Goal: Task Accomplishment & Management: Use online tool/utility

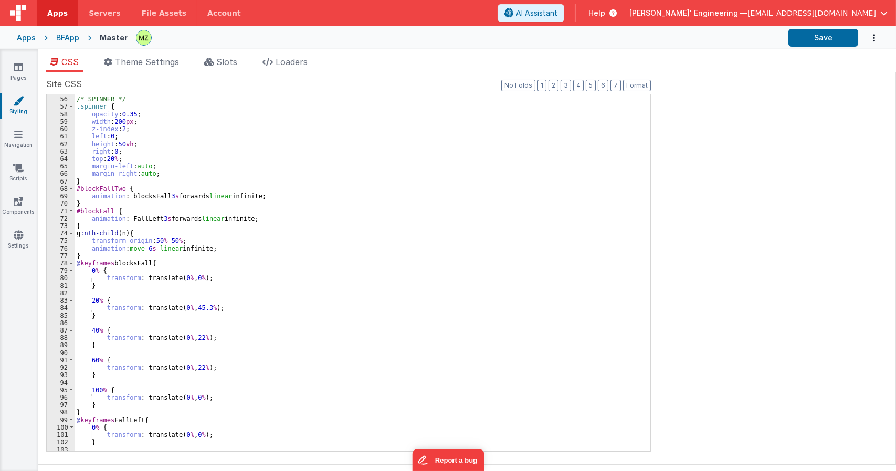
scroll to position [567, 0]
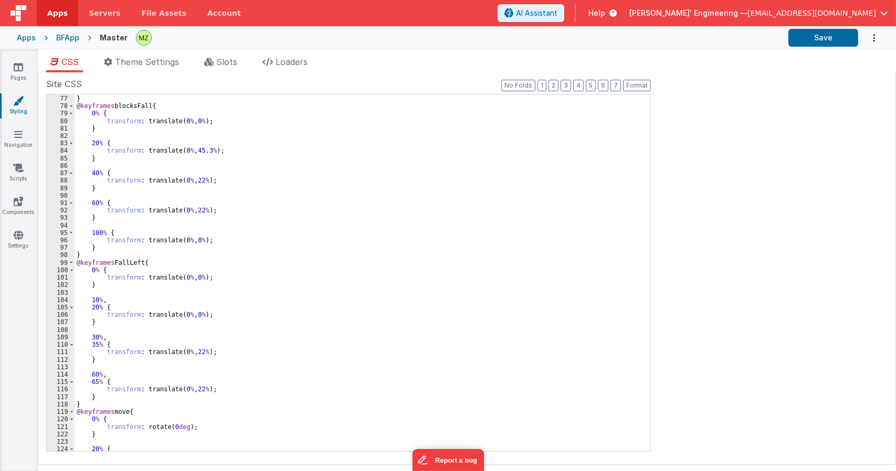
drag, startPoint x: 215, startPoint y: 63, endPoint x: 252, endPoint y: 85, distance: 43.0
click at [216, 63] on li "Slots" at bounding box center [220, 64] width 41 height 17
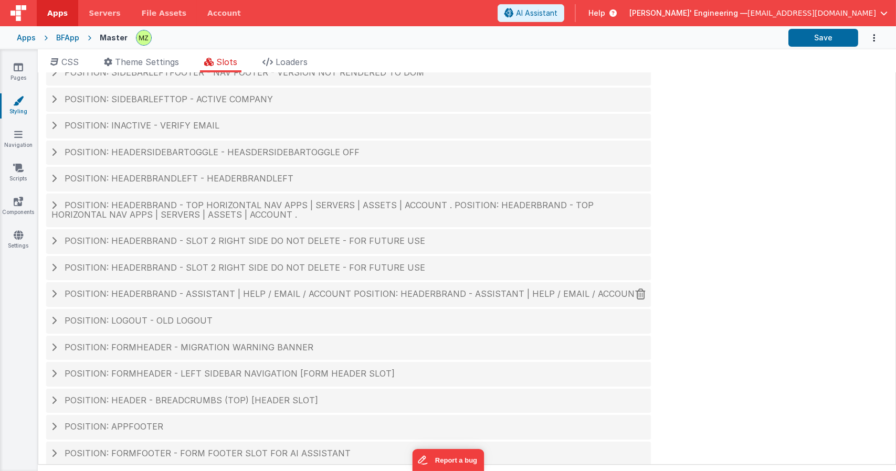
scroll to position [44, 0]
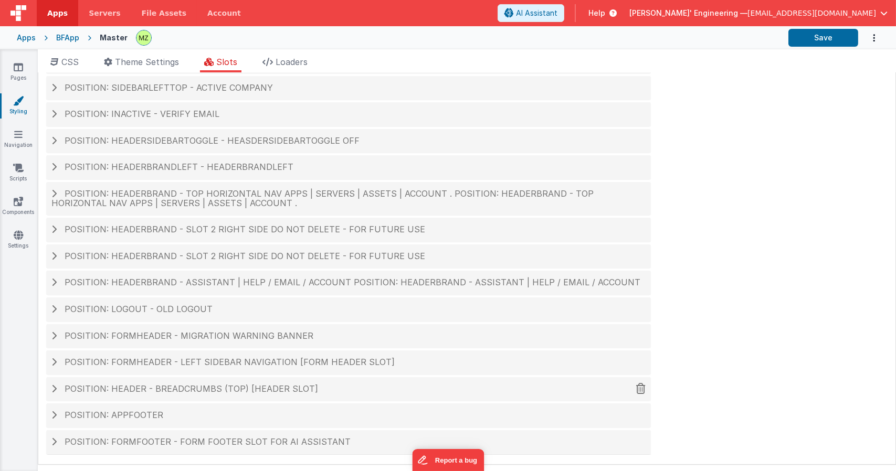
click at [217, 387] on span "Position: header - breadcrumbs (top) [header slot]" at bounding box center [191, 389] width 253 height 10
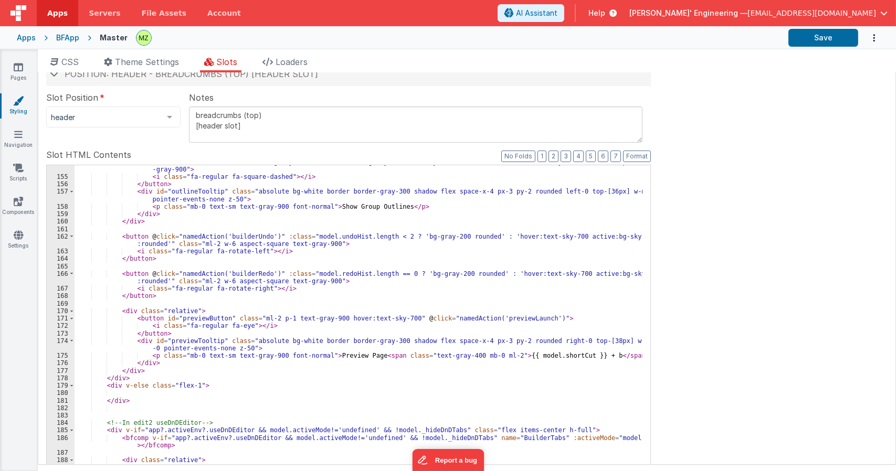
scroll to position [1165, 0]
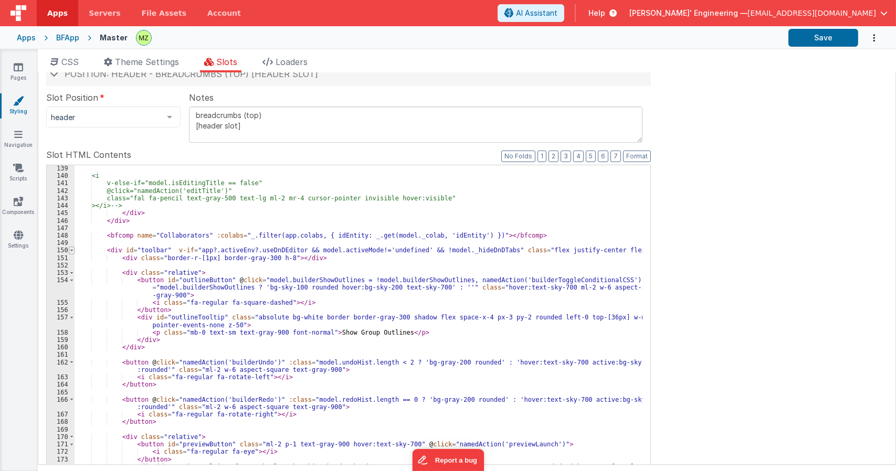
click at [71, 252] on span at bounding box center [72, 250] width 6 height 7
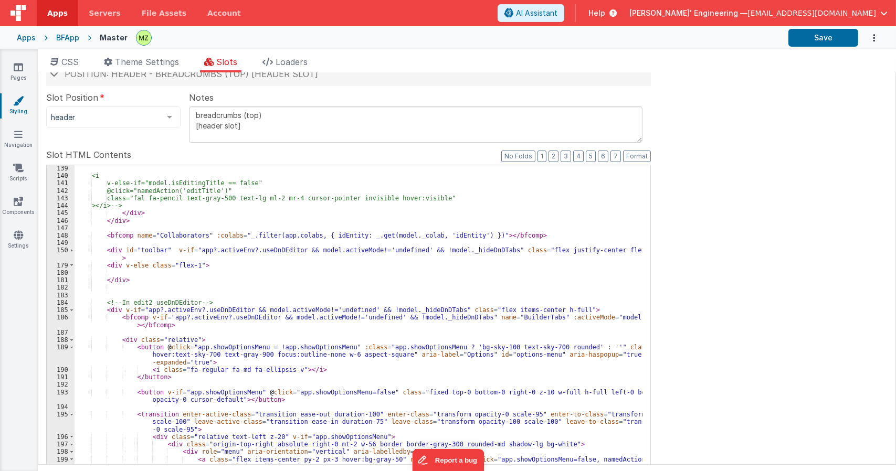
click at [105, 280] on div "<i v-else-if="model.isEditingTitle == false" @click="namedAction('editTitle')" …" at bounding box center [359, 342] width 568 height 355
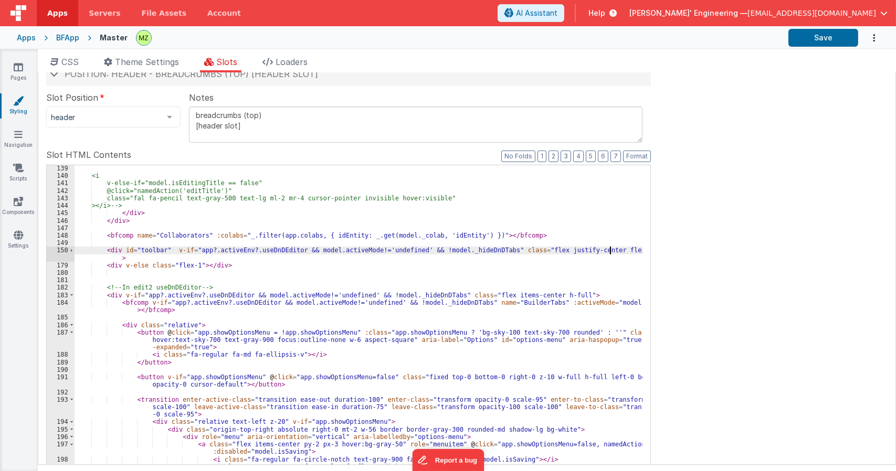
click at [661, 251] on span "..." at bounding box center [666, 250] width 10 height 6
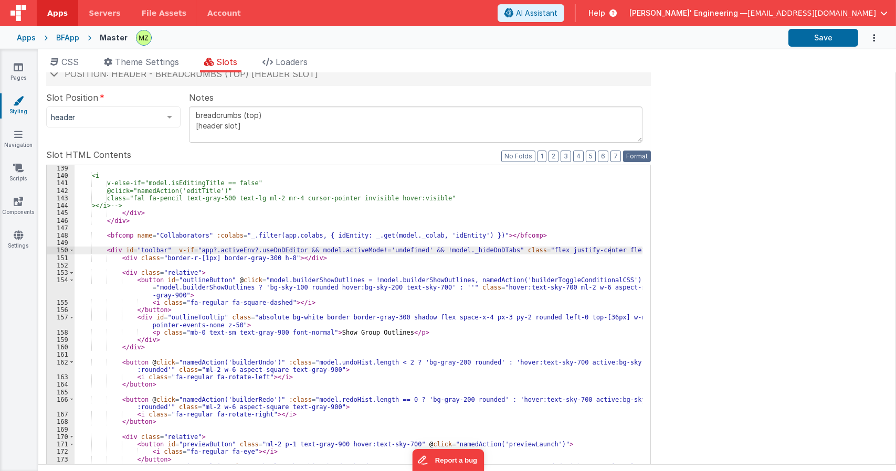
click at [640, 158] on button "Format" at bounding box center [637, 157] width 28 height 12
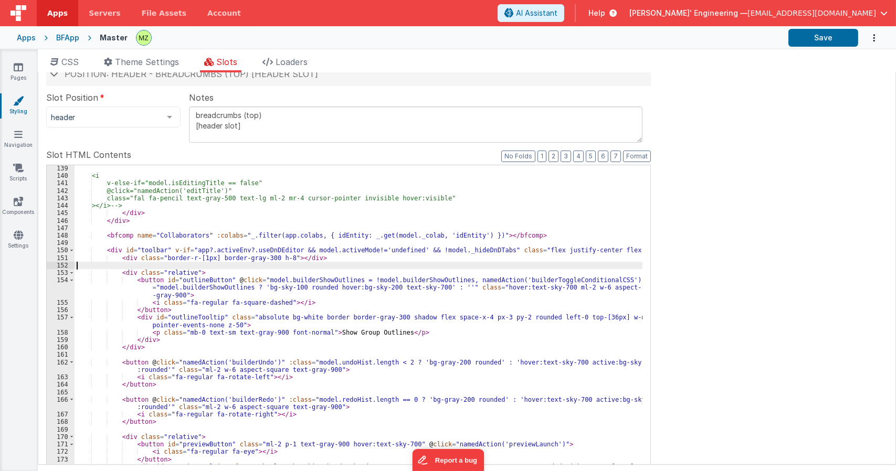
click at [166, 264] on div "<i v-else-if="model.isEditingTitle == false" @click="namedAction('editTitle')" …" at bounding box center [359, 342] width 568 height 355
click at [135, 279] on div "<i v-else-if="model.isEditingTitle == false" @click="namedAction('editTitle')" …" at bounding box center [359, 342] width 568 height 355
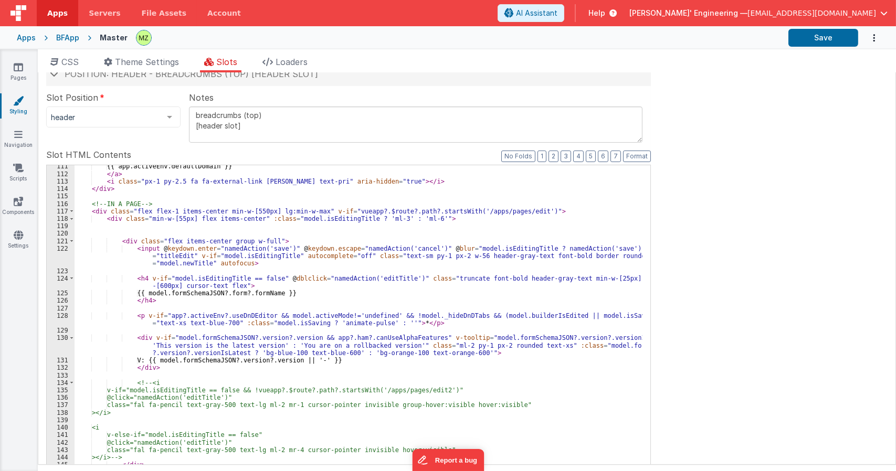
scroll to position [850, 0]
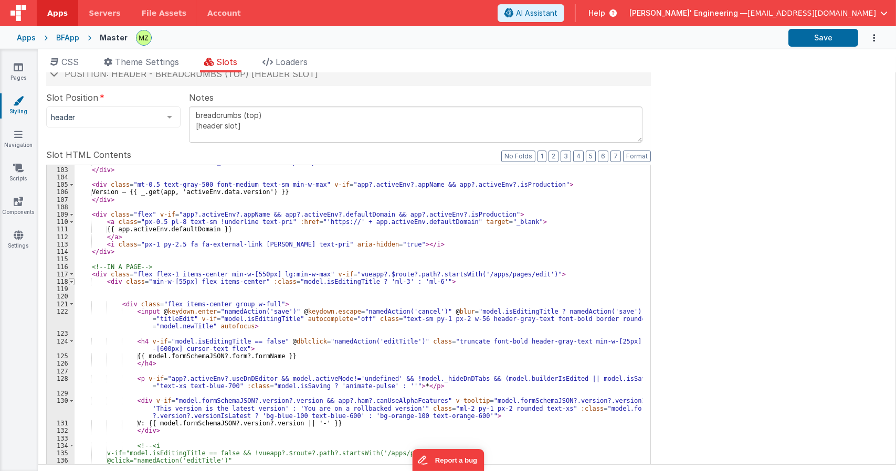
click at [71, 280] on span at bounding box center [72, 281] width 6 height 7
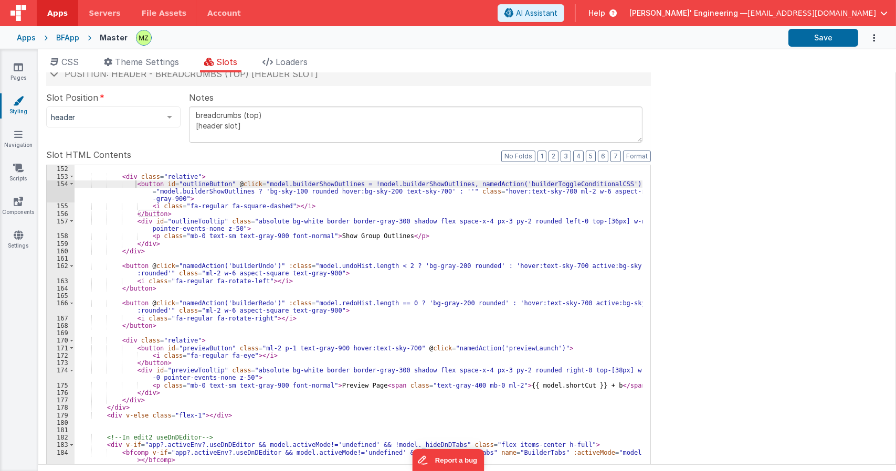
scroll to position [944, 0]
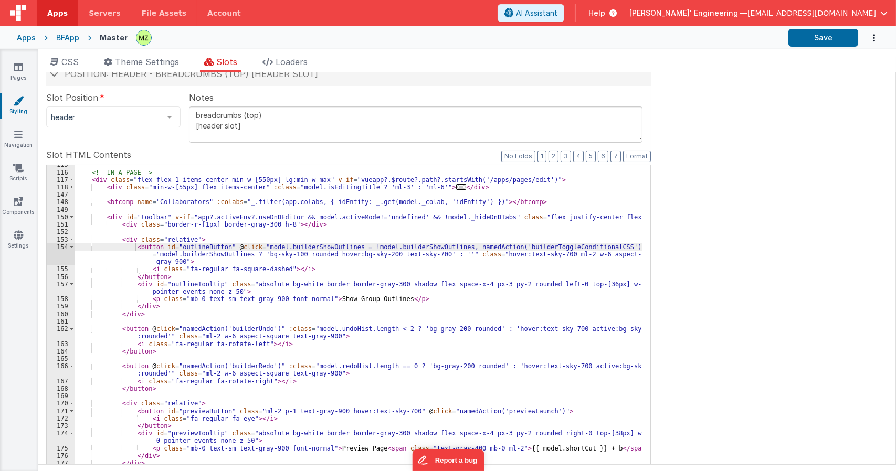
click at [279, 224] on div "<!-- IN A PAGE --> < div class = "flex flex-1 items-center min-w-[550px] lg:min…" at bounding box center [359, 338] width 568 height 355
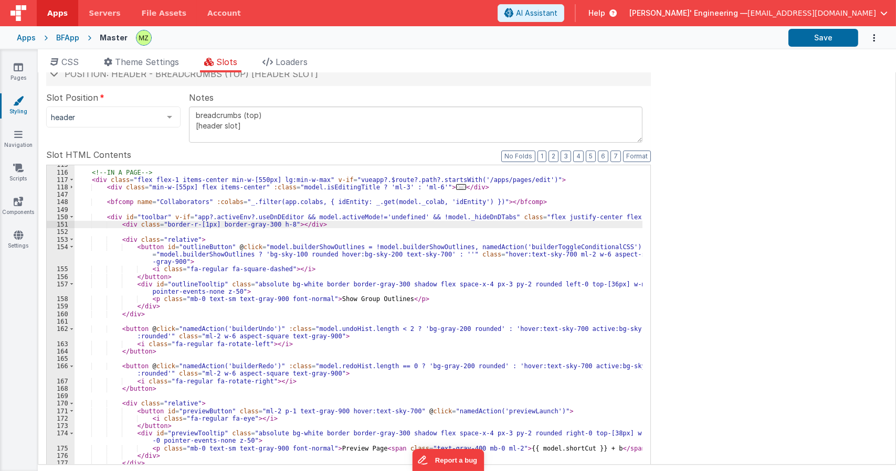
click at [601, 215] on div "<!-- IN A PAGE --> < div class = "flex flex-1 items-center min-w-[550px] lg:min…" at bounding box center [359, 338] width 568 height 355
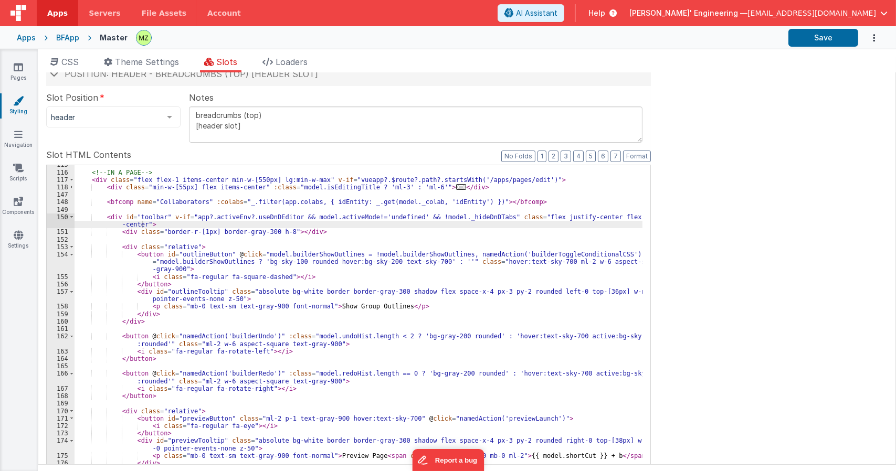
click at [167, 224] on div "<!-- IN A PAGE --> < div class = "flex flex-1 items-center min-w-[550px] lg:min…" at bounding box center [359, 338] width 568 height 355
click at [16, 199] on icon at bounding box center [18, 201] width 9 height 10
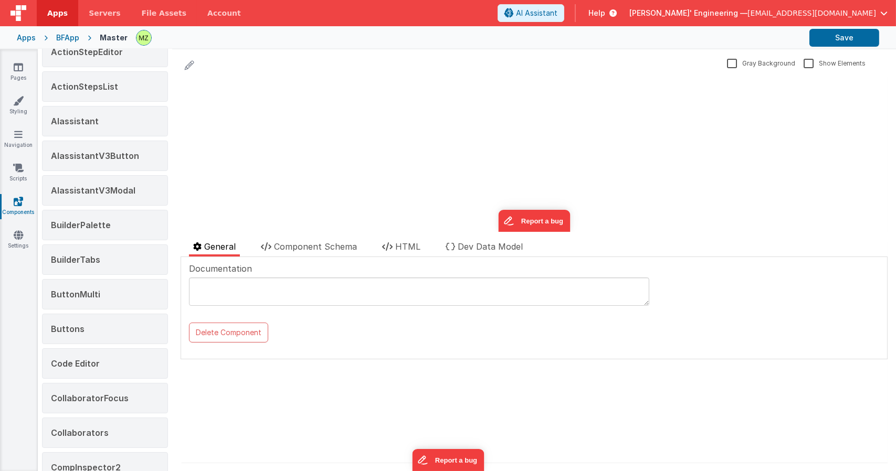
scroll to position [105, 0]
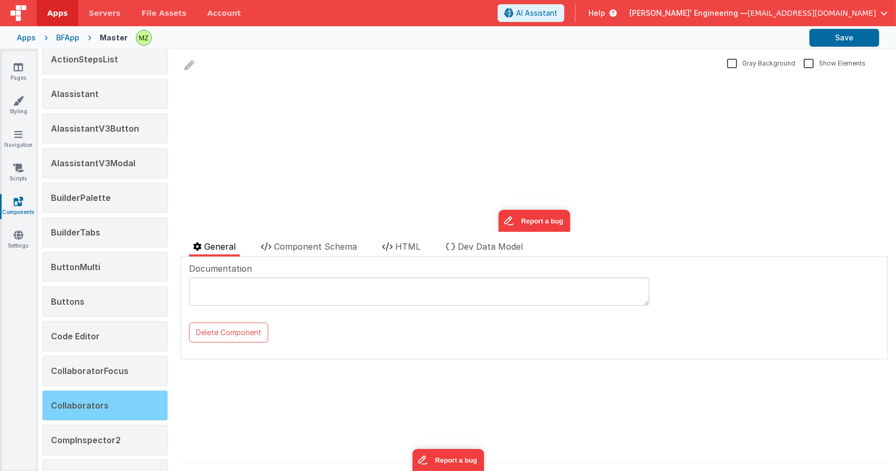
click at [129, 405] on div "Collaborators" at bounding box center [105, 405] width 126 height 30
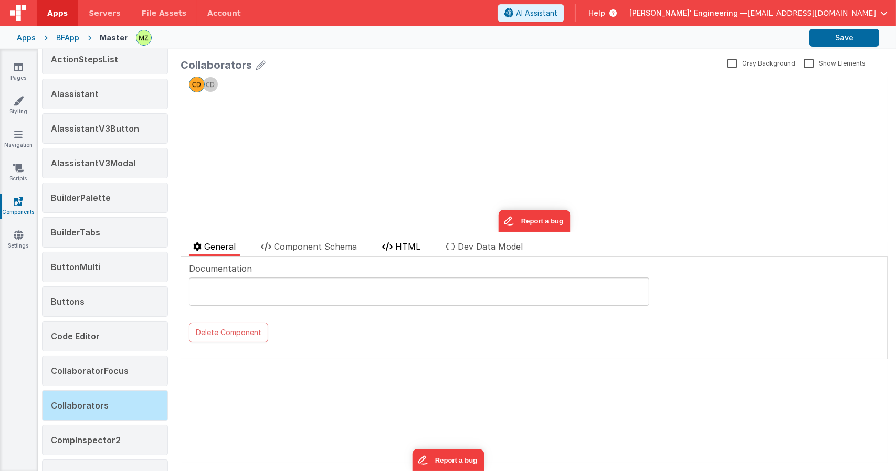
click at [406, 249] on span "HTML" at bounding box center [407, 246] width 25 height 10
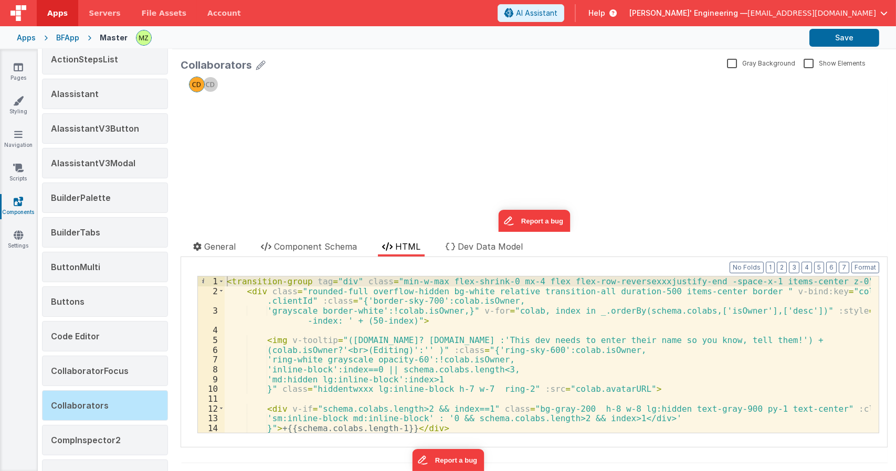
click at [685, 281] on div "< transition-group tag = "div" class = "min-w-max flex-shrink-0 mx-4 flex flex-…" at bounding box center [548, 365] width 646 height 176
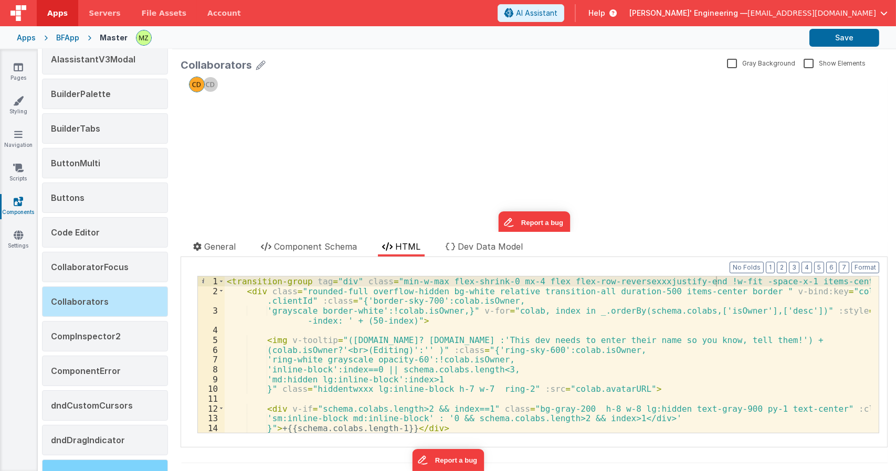
scroll to position [198, 0]
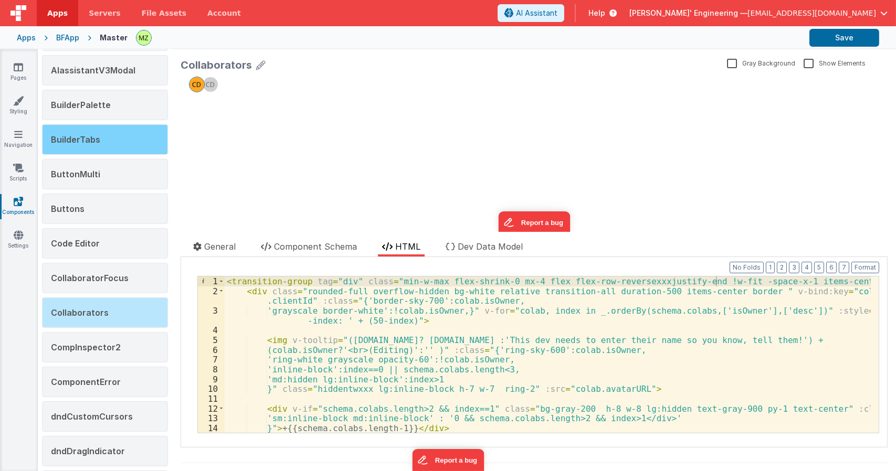
click at [136, 140] on div "BuilderTabs" at bounding box center [105, 139] width 126 height 30
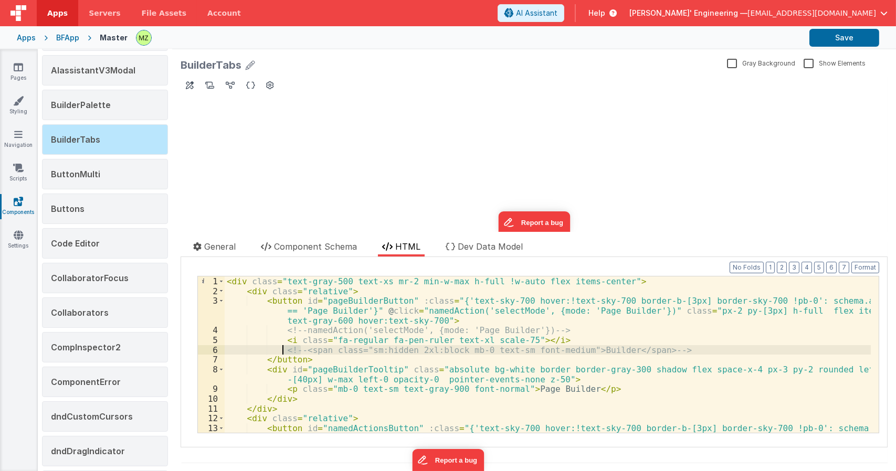
drag, startPoint x: 301, startPoint y: 350, endPoint x: 282, endPoint y: 347, distance: 19.6
click at [283, 351] on div "< div class = "text-gray-500 text-xs mr-2 min-w-max h-full !w-auto flex items-c…" at bounding box center [548, 375] width 646 height 196
drag, startPoint x: 636, startPoint y: 352, endPoint x: 619, endPoint y: 352, distance: 17.3
click at [619, 352] on div "< div class = "text-gray-500 text-xs mr-2 min-w-max h-full !w-auto flex items-c…" at bounding box center [548, 375] width 646 height 196
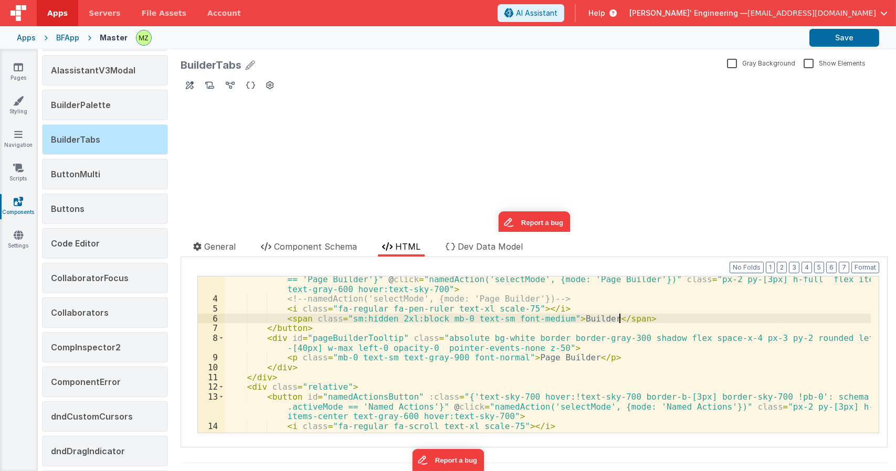
scroll to position [94, 0]
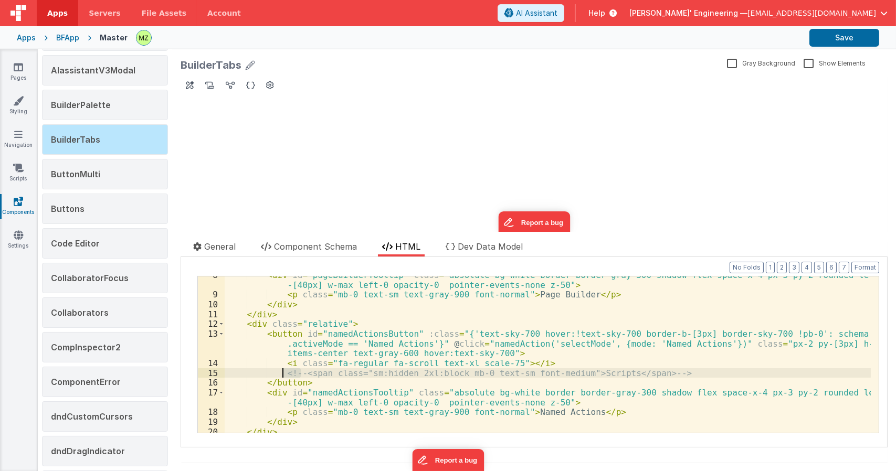
drag, startPoint x: 301, startPoint y: 374, endPoint x: 281, endPoint y: 375, distance: 20.0
click at [281, 375] on div "< div id = "pageBuilderTooltip" class = "absolute bg-white border border-gray-3…" at bounding box center [548, 363] width 646 height 186
drag, startPoint x: 635, startPoint y: 372, endPoint x: 619, endPoint y: 374, distance: 16.9
click at [619, 374] on div "< div id = "pageBuilderTooltip" class = "absolute bg-white border border-gray-3…" at bounding box center [548, 363] width 646 height 186
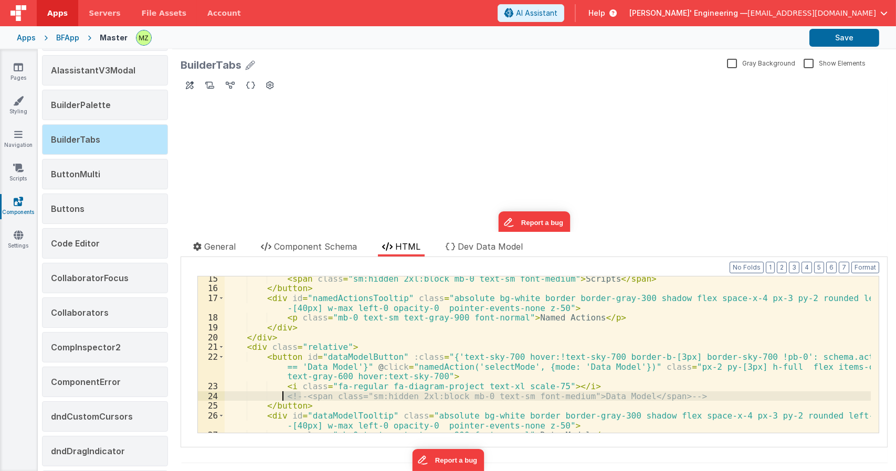
drag, startPoint x: 299, startPoint y: 398, endPoint x: 281, endPoint y: 399, distance: 17.3
click at [281, 399] on div "< span class = "sm:hidden 2xl:block mb-0 text-sm font-medium" > Scripts </ span…" at bounding box center [548, 362] width 646 height 176
drag, startPoint x: 648, startPoint y: 395, endPoint x: 634, endPoint y: 397, distance: 13.8
click at [634, 397] on div "< span class = "sm:hidden 2xl:block mb-0 text-sm font-medium" > Scripts </ span…" at bounding box center [548, 362] width 646 height 176
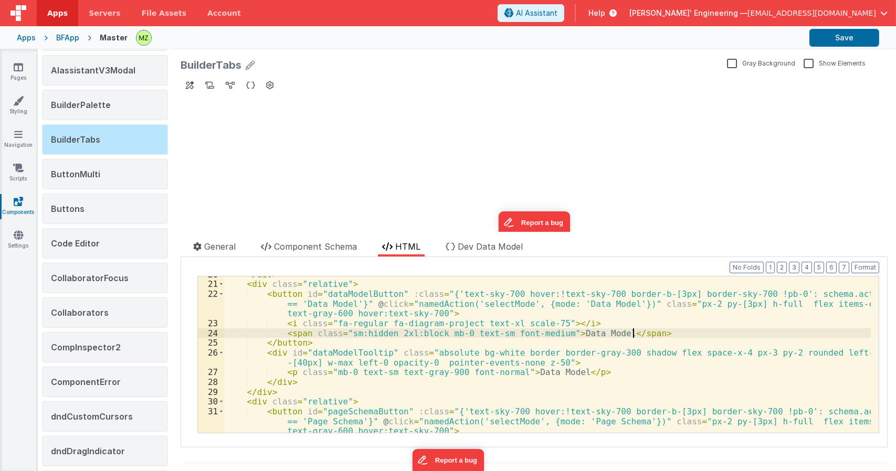
scroll to position [283, 0]
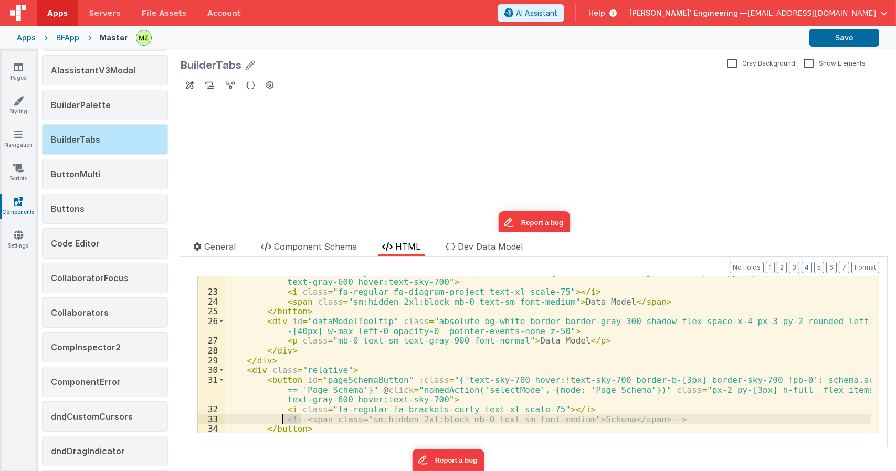
drag, startPoint x: 299, startPoint y: 420, endPoint x: 284, endPoint y: 422, distance: 15.3
click at [284, 422] on div "< button id = "dataModelButton" :class = "{'text-sky-700 hover:!text-sky-700 bo…" at bounding box center [548, 356] width 646 height 196
drag, startPoint x: 636, startPoint y: 420, endPoint x: 615, endPoint y: 421, distance: 21.0
click at [615, 421] on div "< button id = "dataModelButton" :class = "{'text-sky-700 hover:!text-sky-700 bo…" at bounding box center [548, 356] width 646 height 196
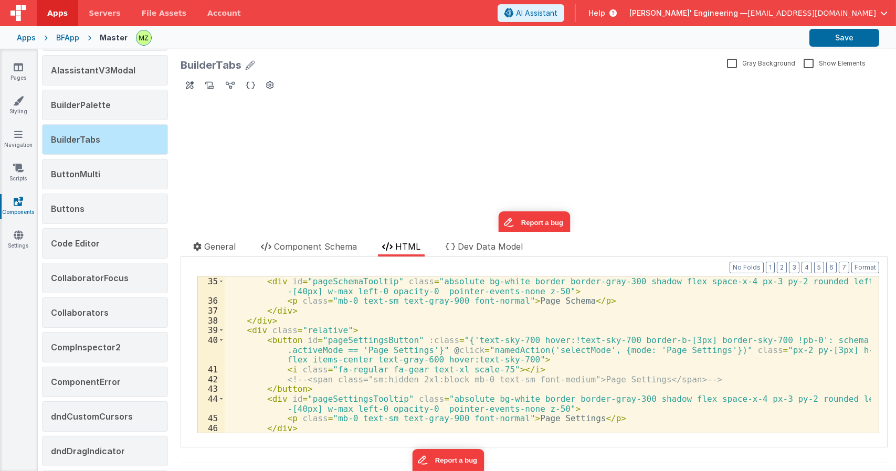
scroll to position [441, 0]
drag, startPoint x: 302, startPoint y: 381, endPoint x: 274, endPoint y: 381, distance: 27.8
click at [274, 381] on div "< div id = "pageSchemaTooltip" class = "absolute bg-white border border-gray-30…" at bounding box center [548, 370] width 646 height 186
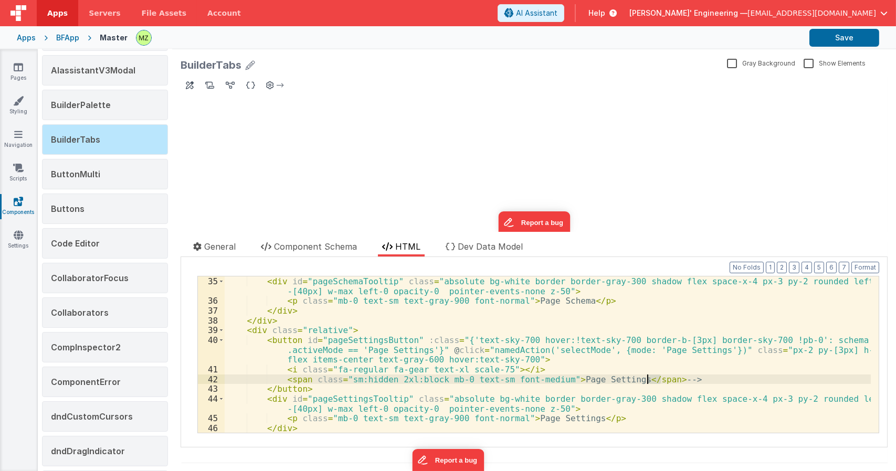
drag, startPoint x: 665, startPoint y: 377, endPoint x: 647, endPoint y: 380, distance: 18.2
click at [647, 380] on div "< div id = "pageSchemaTooltip" class = "absolute bg-white border border-gray-30…" at bounding box center [548, 370] width 646 height 186
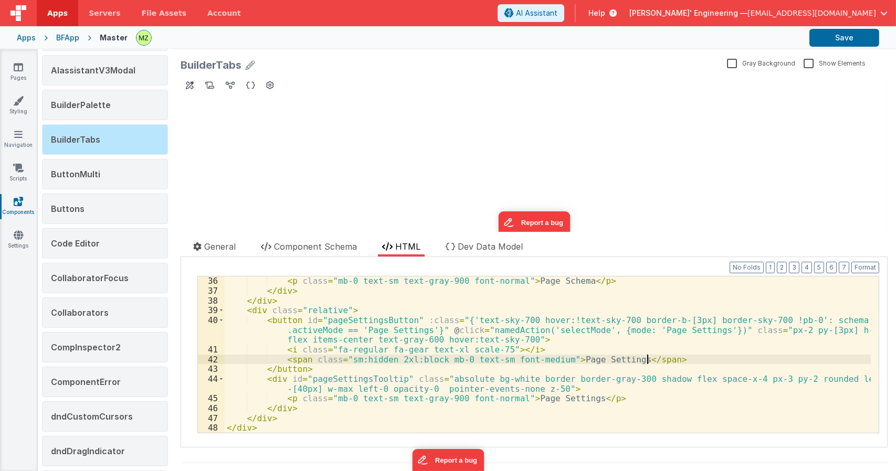
scroll to position [460, 0]
click at [424, 388] on div "< p class = "mb-0 text-sm text-gray-900 font-normal" > Page Schema </ p > </ di…" at bounding box center [548, 364] width 646 height 176
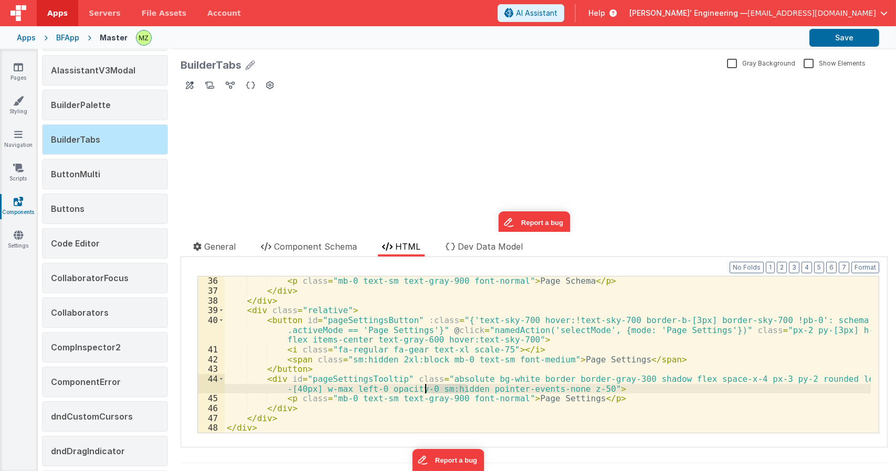
drag, startPoint x: 468, startPoint y: 388, endPoint x: 427, endPoint y: 389, distance: 40.9
click at [427, 389] on div "< p class = "mb-0 text-sm text-gray-900 font-normal" > Page Schema </ p > </ di…" at bounding box center [548, 364] width 646 height 176
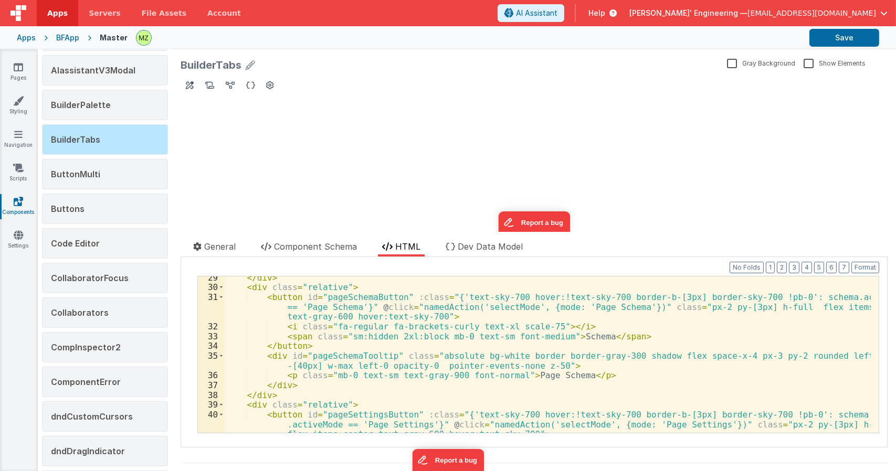
scroll to position [334, 0]
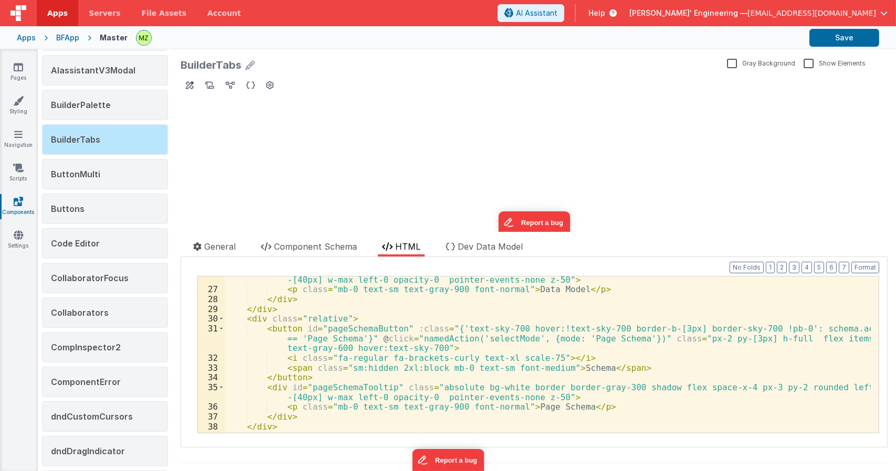
click at [465, 388] on div "< div id = "dataModelTooltip" class = "absolute bg-white border border-gray-300…" at bounding box center [548, 358] width 646 height 186
paste textarea
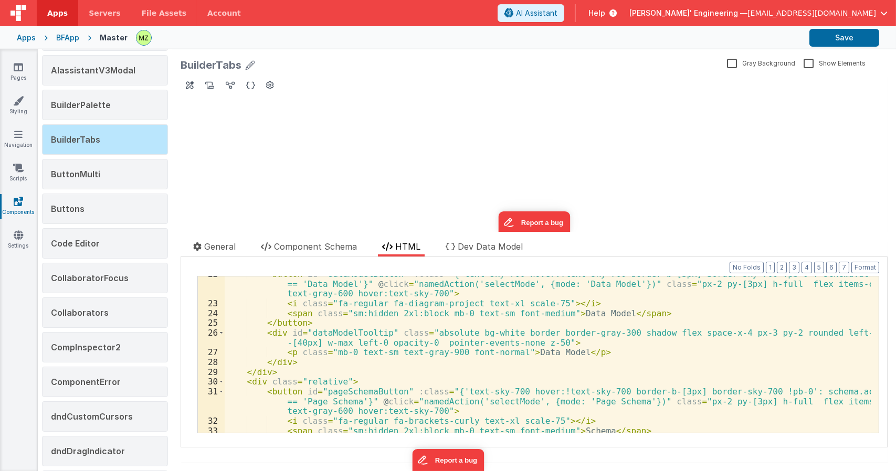
scroll to position [271, 0]
click at [503, 332] on div "< button id = "dataModelButton" :class = "{'text-sky-700 hover:!text-sky-700 bo…" at bounding box center [548, 367] width 646 height 196
paste textarea
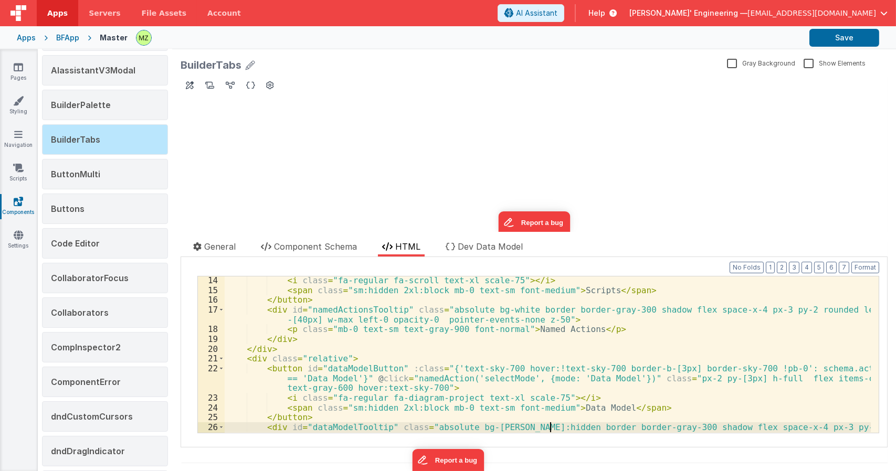
scroll to position [145, 0]
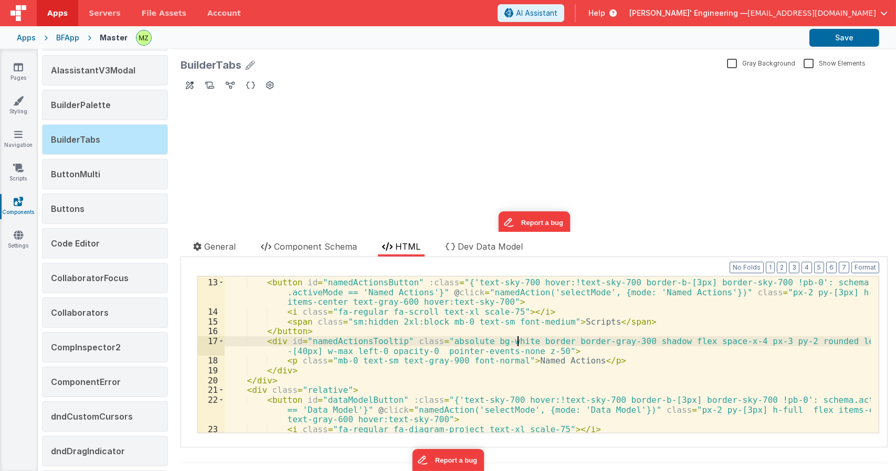
click at [515, 340] on div "< div class = "relative" > < button id = "namedActionsButton" :class = "{'text-…" at bounding box center [548, 356] width 646 height 176
paste textarea
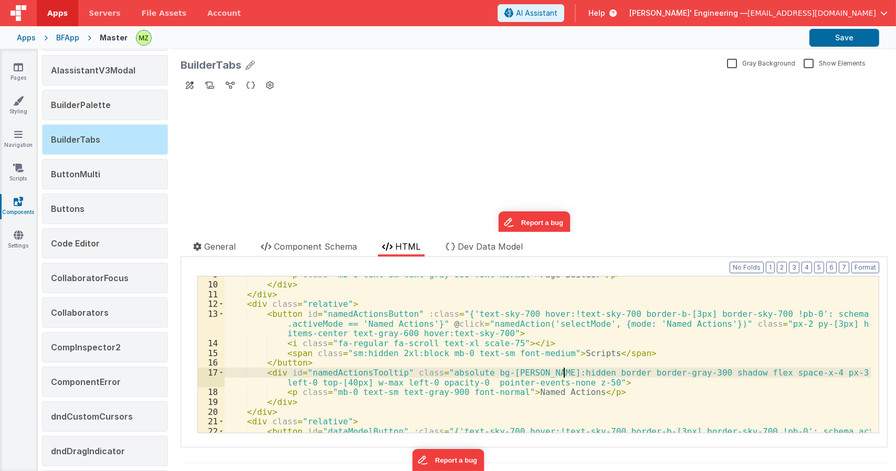
scroll to position [51, 0]
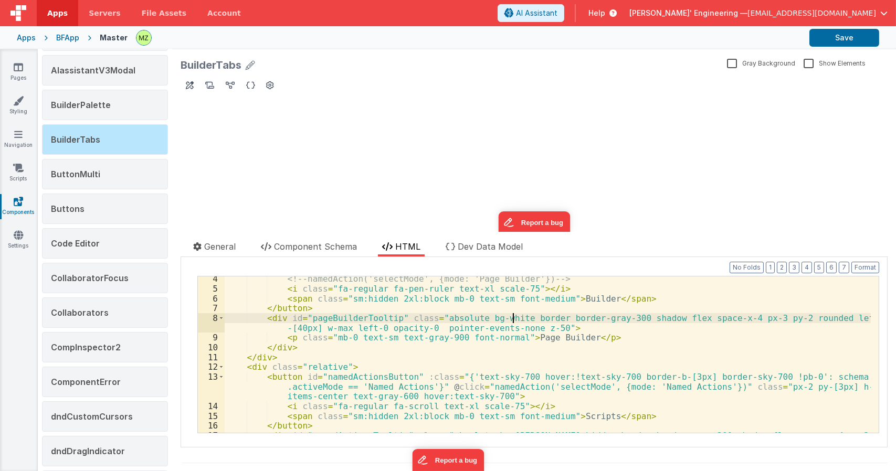
click at [514, 320] on div "<!-- namedAction('selectMode', {mode: 'Page Builder'}) --> < i class = "fa-regu…" at bounding box center [548, 367] width 646 height 186
paste textarea
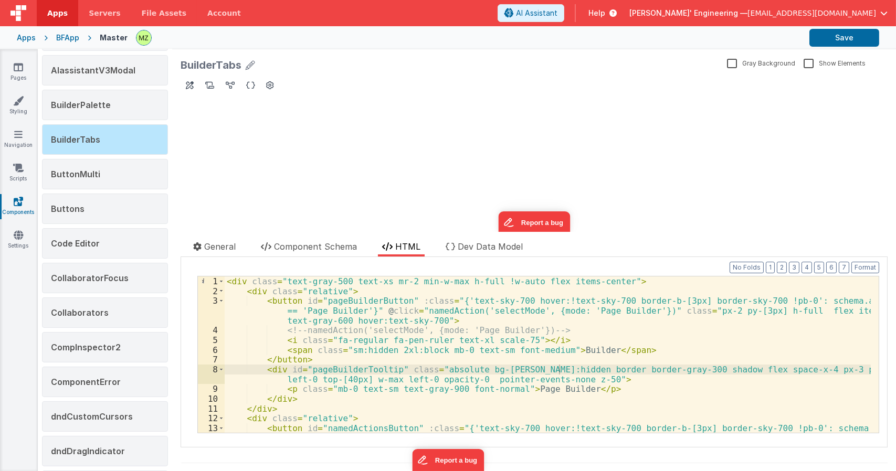
click at [387, 349] on div "< div class = "text-gray-500 text-xs mr-2 min-w-max h-full !w-auto flex items-c…" at bounding box center [548, 375] width 646 height 196
drag, startPoint x: 411, startPoint y: 349, endPoint x: 390, endPoint y: 373, distance: 31.2
click at [383, 350] on div "< div class = "text-gray-500 text-xs mr-2 min-w-max h-full !w-auto flex items-c…" at bounding box center [548, 375] width 646 height 196
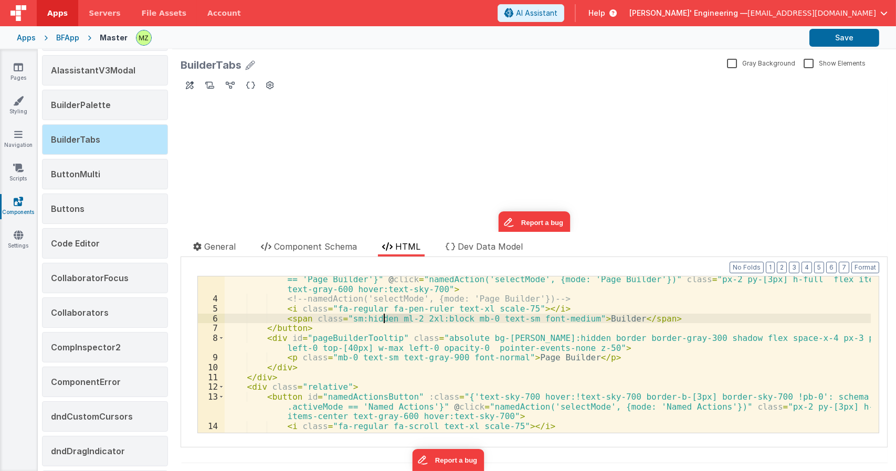
scroll to position [126, 0]
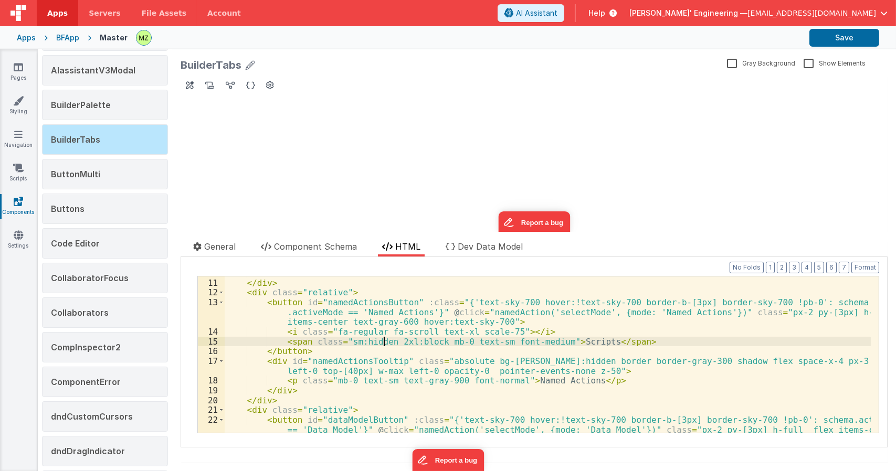
click at [384, 342] on div "</ div > </ div > < div class = "relative" > < button id = "namedActionsButton"…" at bounding box center [548, 366] width 646 height 196
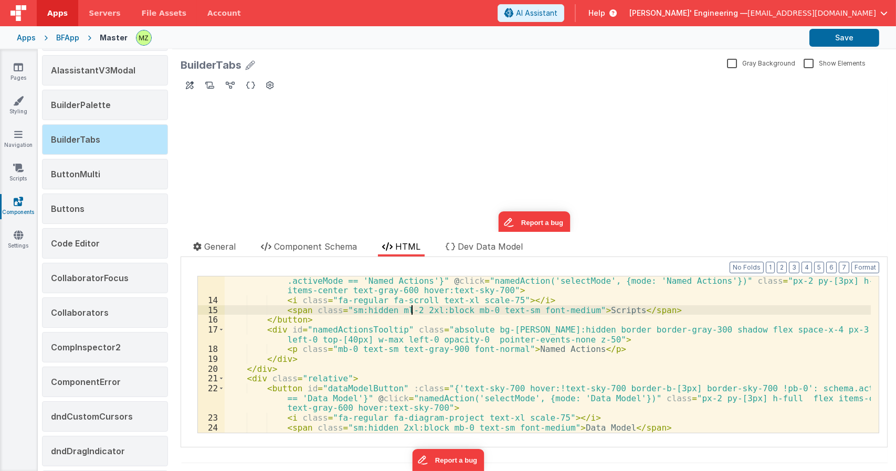
scroll to position [189, 0]
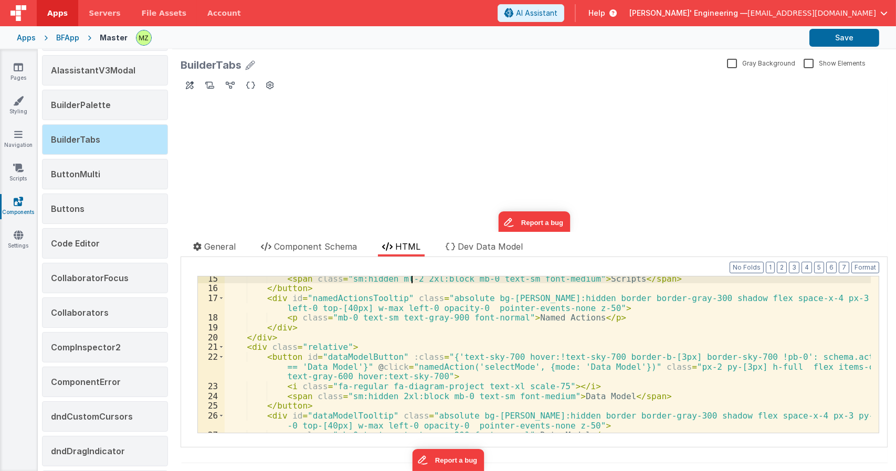
click at [387, 396] on div "< span class = "sm:hidden ml-2 2xl:block mb-0 text-sm font-medium" > Scripts </…" at bounding box center [548, 362] width 646 height 176
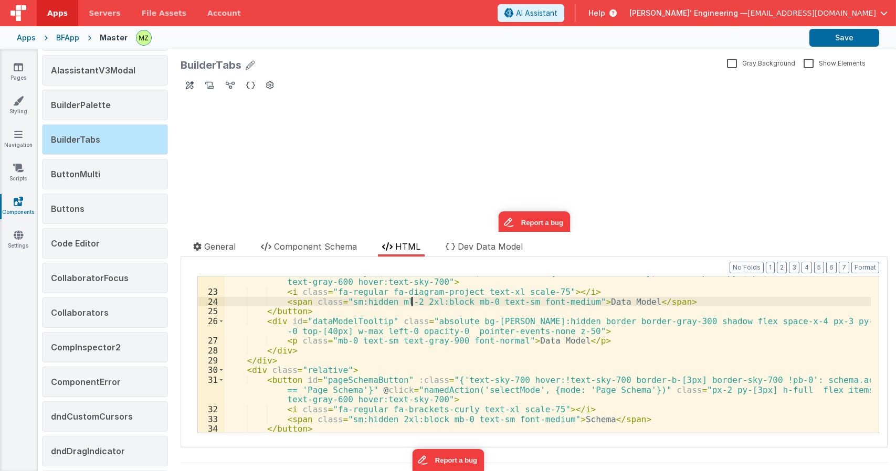
scroll to position [315, 0]
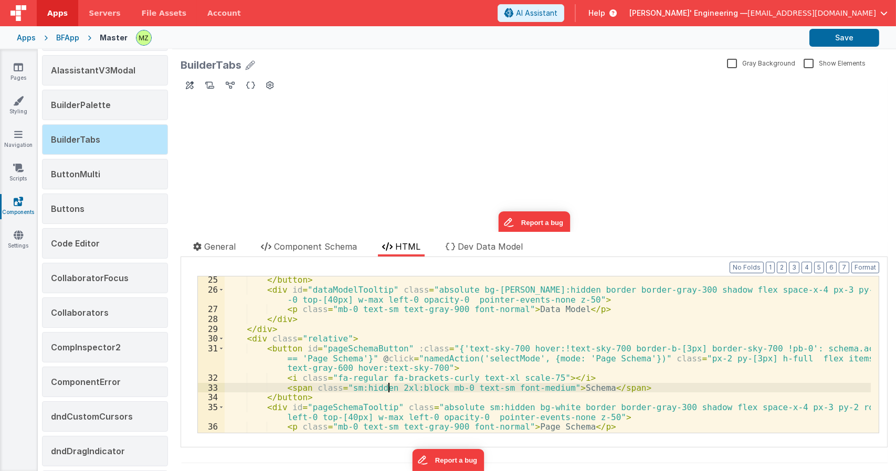
click at [388, 387] on div "</ button > < div id = "dataModelTooltip" class = "absolute bg-[PERSON_NAME]:hi…" at bounding box center [548, 363] width 646 height 176
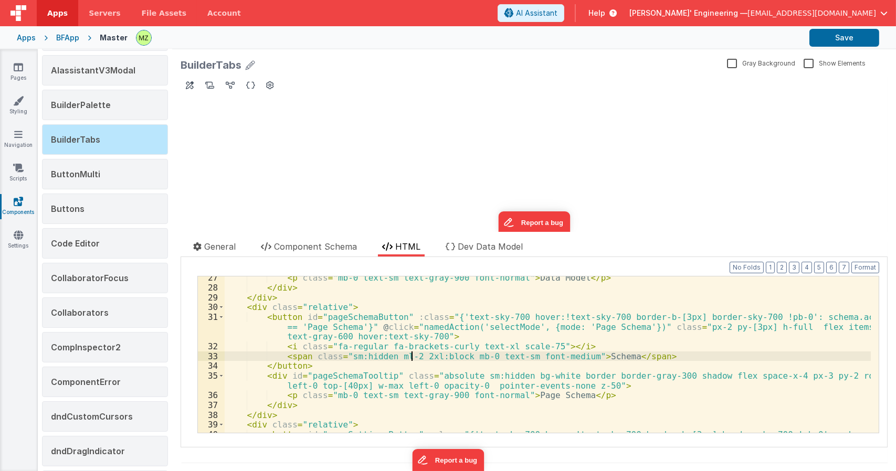
scroll to position [346, 0]
click at [391, 383] on div "< p class = "mb-0 text-sm text-gray-900 font-normal" > Data Model </ p > </ div…" at bounding box center [548, 371] width 646 height 196
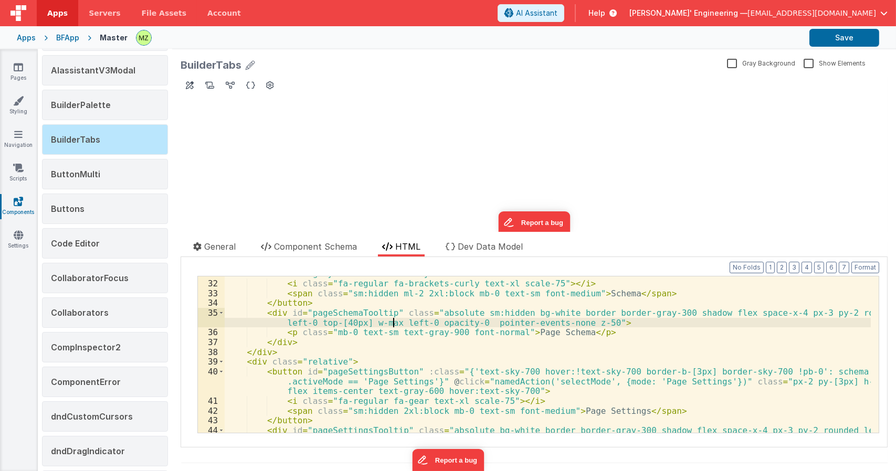
scroll to position [409, 0]
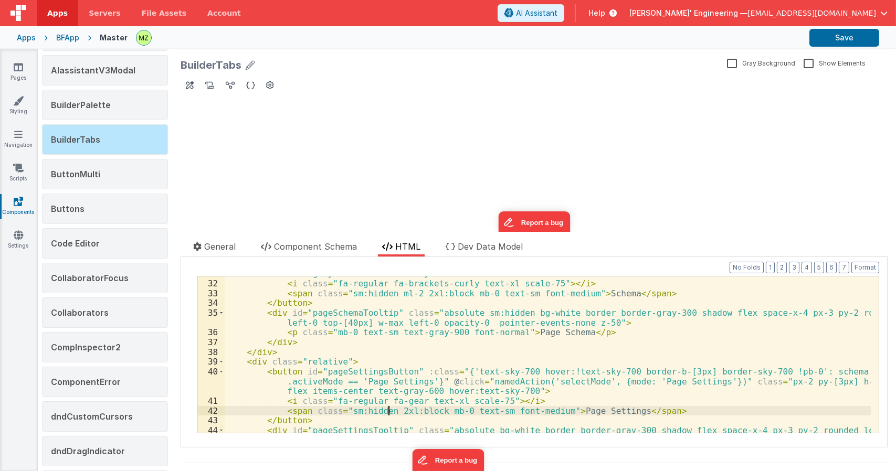
click at [388, 409] on div "< button id = "pageSchemaButton" :class = "{'text-sky-700 hover:!text-sky-700 b…" at bounding box center [548, 351] width 646 height 205
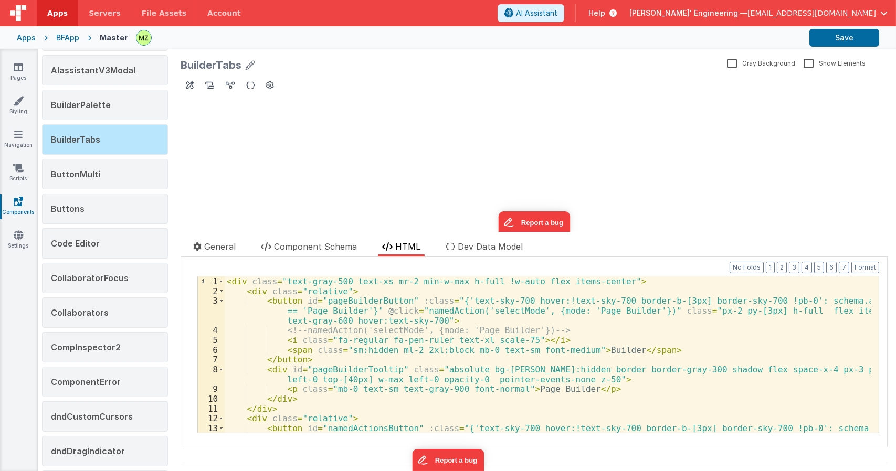
scroll to position [0, 0]
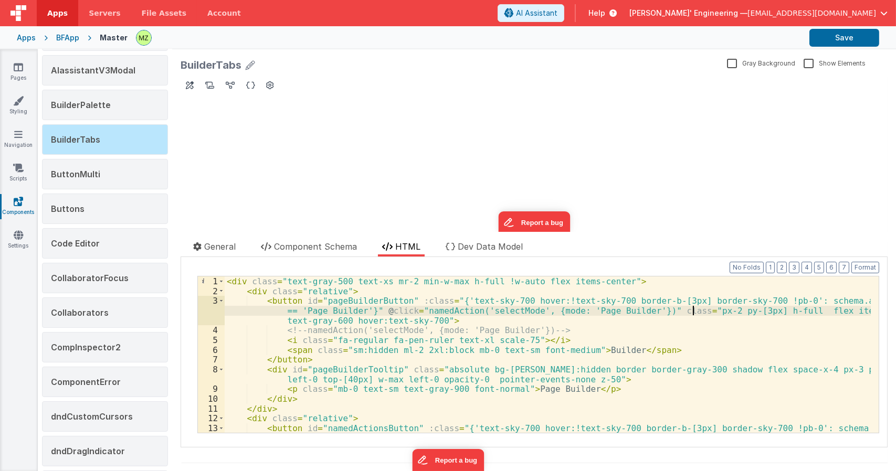
click at [694, 310] on div "< div class = "text-gray-500 text-xs mr-2 min-w-max h-full !w-auto flex items-c…" at bounding box center [548, 375] width 646 height 196
click at [697, 312] on div "< div class = "text-gray-500 text-xs mr-2 min-w-max h-full !w-auto flex items-c…" at bounding box center [548, 375] width 646 height 196
drag, startPoint x: 720, startPoint y: 312, endPoint x: 684, endPoint y: 311, distance: 35.7
click at [679, 307] on div "< div class = "text-gray-500 text-xs mr-2 min-w-max h-full !w-auto flex items-c…" at bounding box center [548, 375] width 646 height 196
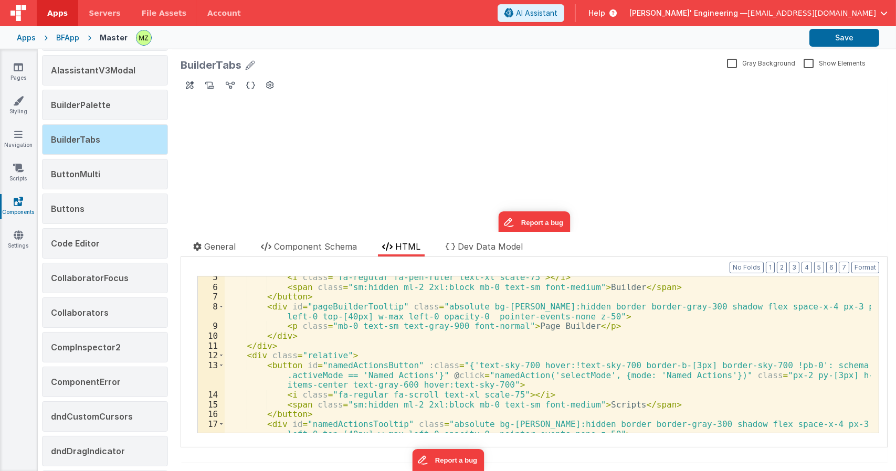
scroll to position [63, 0]
drag, startPoint x: 762, startPoint y: 376, endPoint x: 742, endPoint y: 376, distance: 20.5
click at [742, 376] on div "< i class = "fa-regular fa-pen-ruler text-xl scale-75" > </ i > < span class = …" at bounding box center [548, 365] width 646 height 186
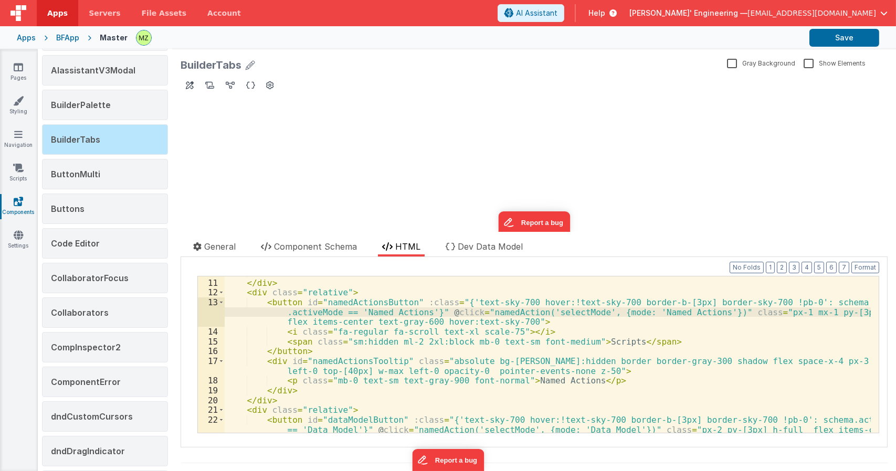
scroll to position [157, 0]
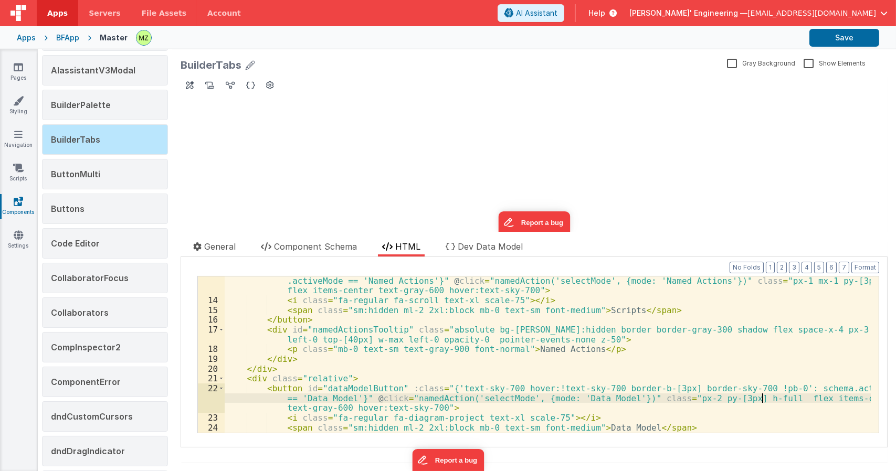
click at [761, 397] on div "< button id = "namedActionsButton" :class = "{'text-sky-700 hover:!text-sky-700…" at bounding box center [548, 364] width 646 height 196
drag, startPoint x: 678, startPoint y: 398, endPoint x: 661, endPoint y: 400, distance: 17.4
click at [661, 400] on div "< button id = "namedActionsButton" :class = "{'text-sky-700 hover:!text-sky-700…" at bounding box center [548, 364] width 646 height 196
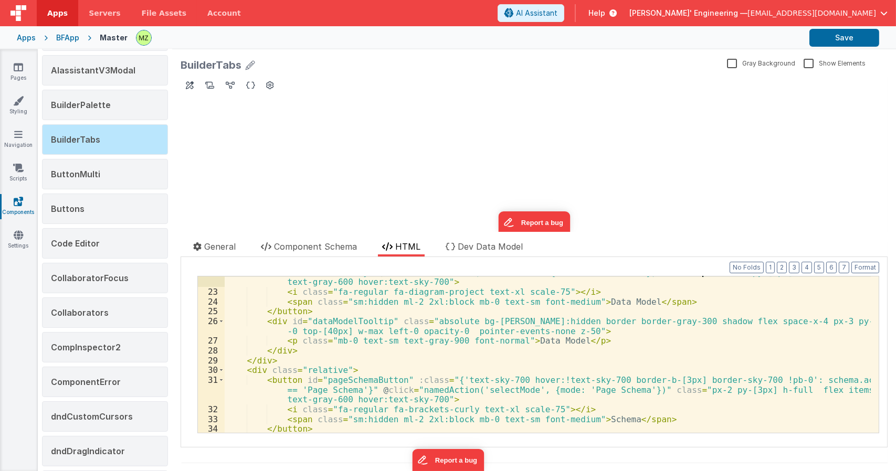
scroll to position [283, 0]
drag, startPoint x: 689, startPoint y: 392, endPoint x: 672, endPoint y: 394, distance: 17.4
click at [672, 394] on div "< button id = "dataModelButton" :class = "{'text-sky-700 hover:!text-sky-700 bo…" at bounding box center [548, 356] width 646 height 196
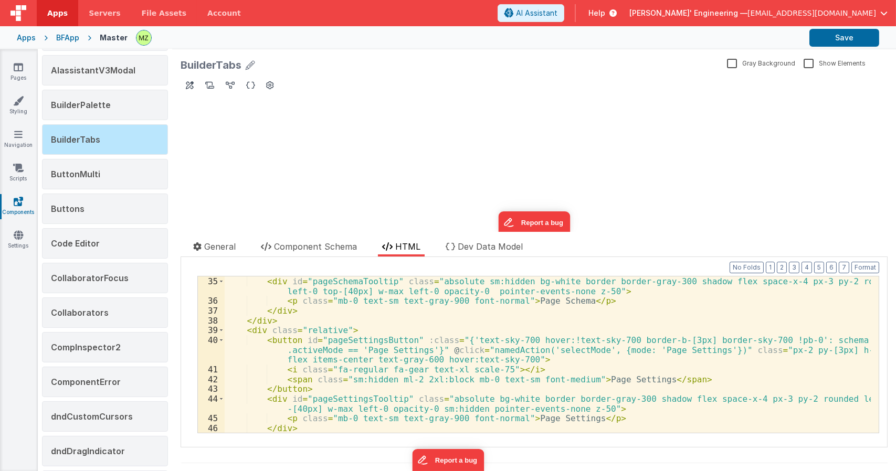
scroll to position [441, 0]
drag, startPoint x: 761, startPoint y: 350, endPoint x: 743, endPoint y: 350, distance: 18.4
click at [743, 350] on div "< div id = "pageSchemaTooltip" class = "absolute sm:hidden bg-white border bord…" at bounding box center [548, 370] width 646 height 186
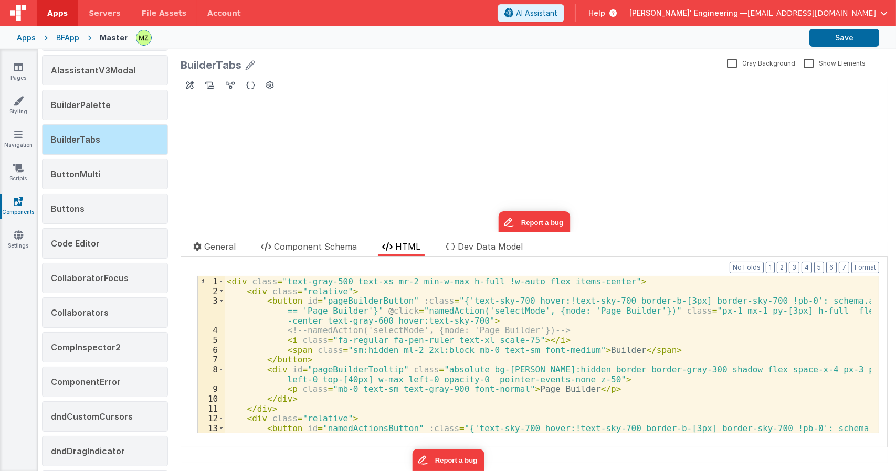
scroll to position [0, 0]
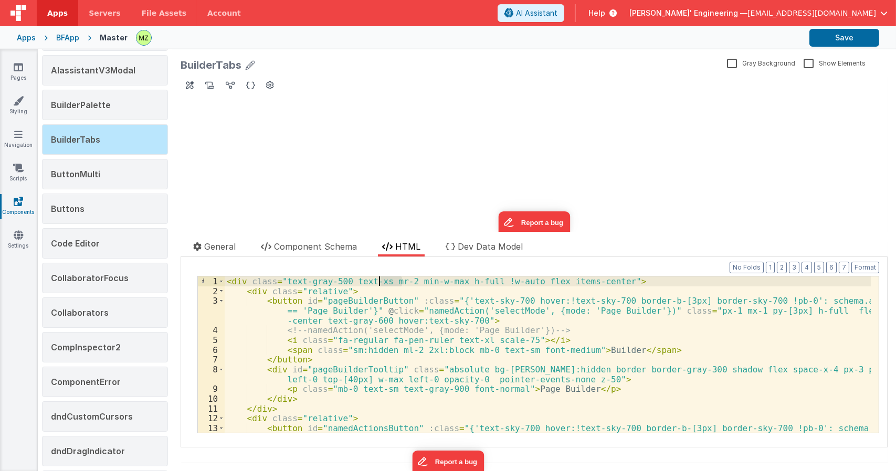
drag, startPoint x: 401, startPoint y: 280, endPoint x: 378, endPoint y: 280, distance: 23.1
click at [378, 280] on div "< div class = "text-gray-500 text-xs mr-2 min-w-max h-full !w-auto flex items-c…" at bounding box center [548, 375] width 646 height 196
click at [317, 359] on div "< div class = "text-gray-500 text-xs min-w-max h-full !w-auto flex items-center…" at bounding box center [548, 375] width 646 height 196
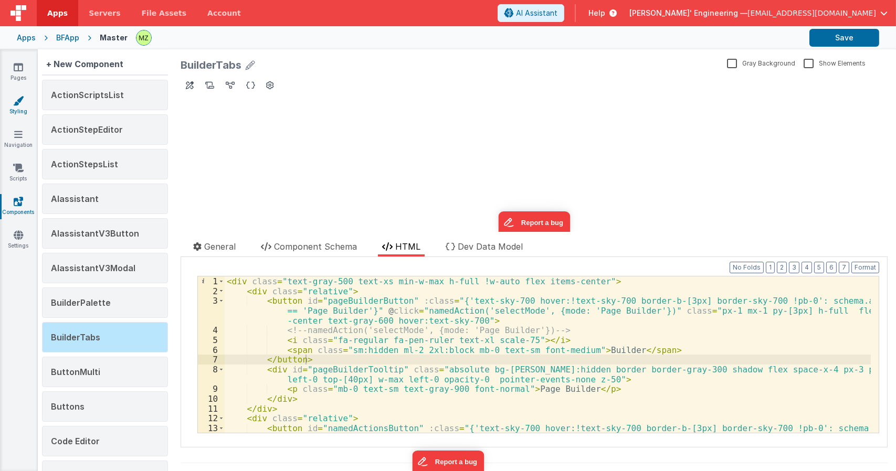
click at [15, 103] on icon at bounding box center [18, 100] width 10 height 10
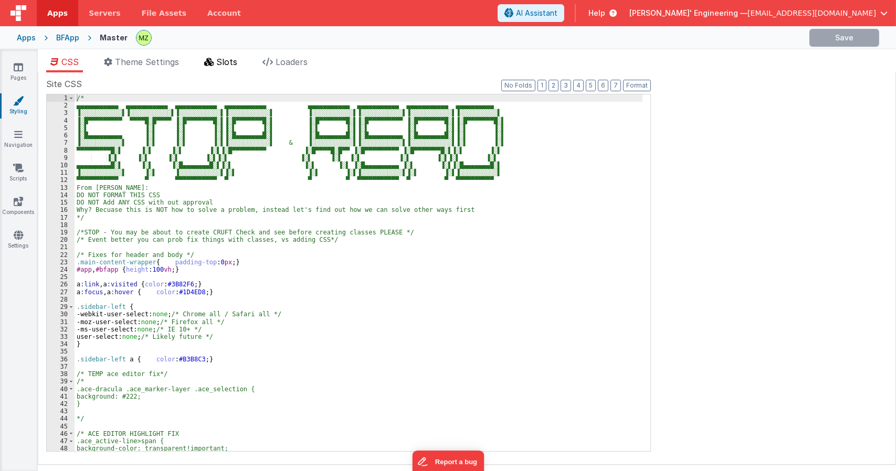
click at [226, 66] on span "Slots" at bounding box center [226, 62] width 21 height 10
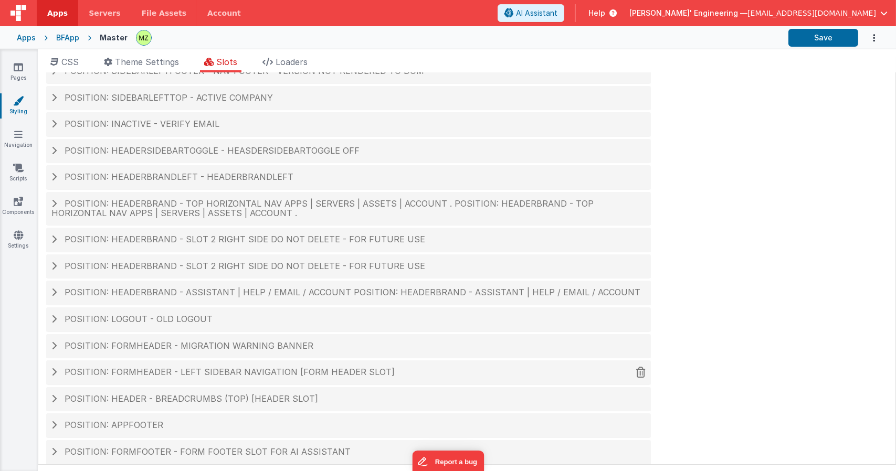
scroll to position [44, 0]
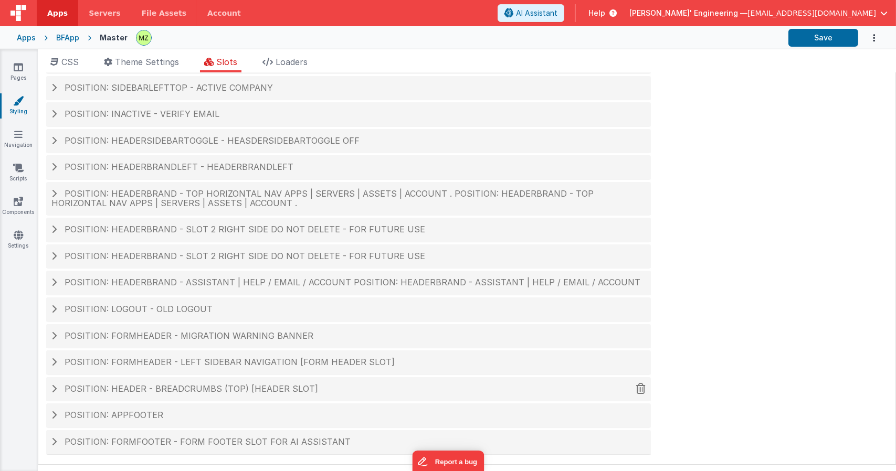
click at [196, 397] on div "Position: header - breadcrumbs (top) [header slot]" at bounding box center [348, 389] width 604 height 24
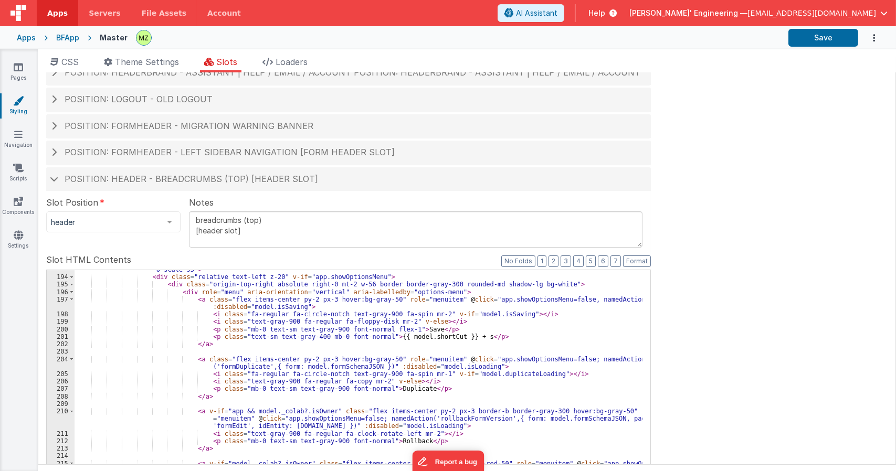
scroll to position [1731, 0]
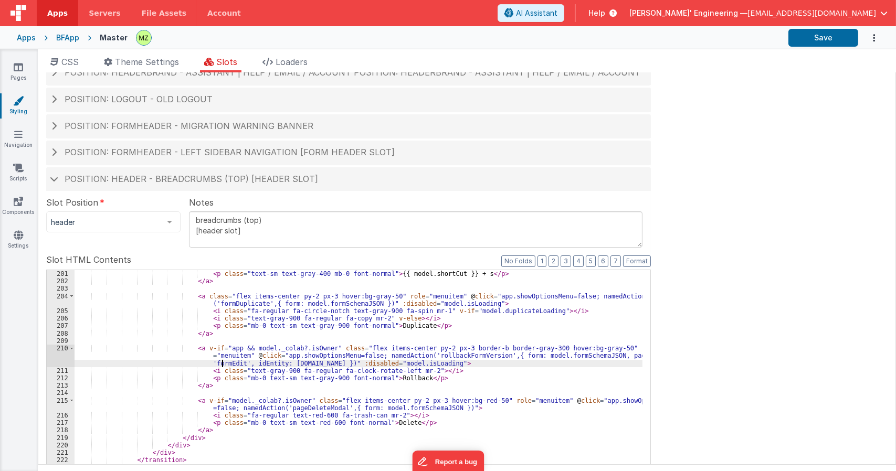
click at [221, 365] on div "< p class = "text-sm text-gray-400 mb-0 font-normal" > {{ model.shortCut }} + s…" at bounding box center [359, 455] width 568 height 370
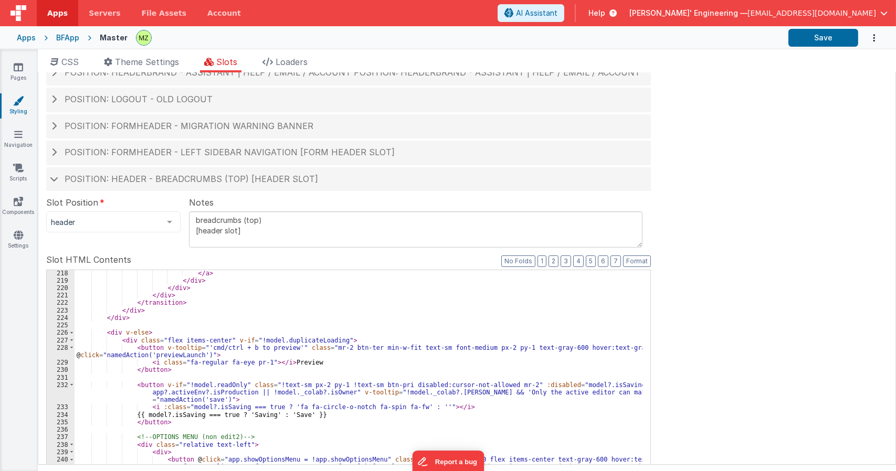
scroll to position [1983, 0]
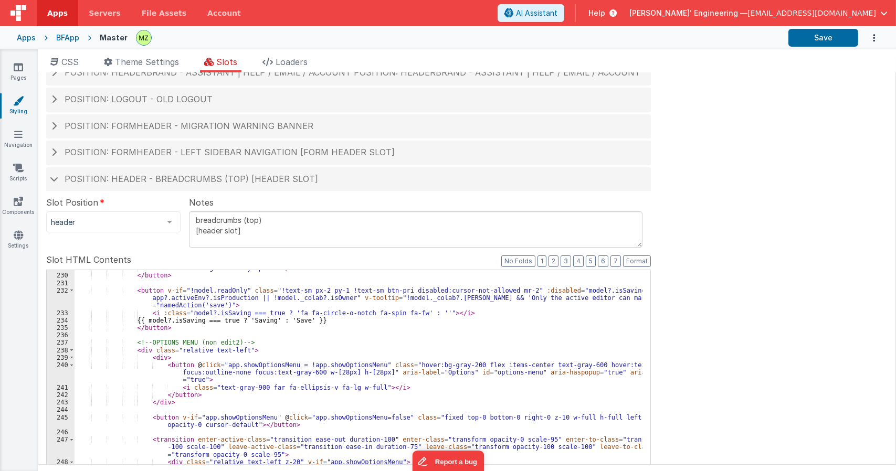
click at [240, 389] on div "< i class = "fa-regular fa-eye pr-1" > </ i > Preview </ button > < button v-if…" at bounding box center [359, 449] width 568 height 370
click at [251, 353] on div "< i class = "fa-regular fa-eye pr-1" > </ i > Preview </ button > < button v-if…" at bounding box center [359, 449] width 568 height 370
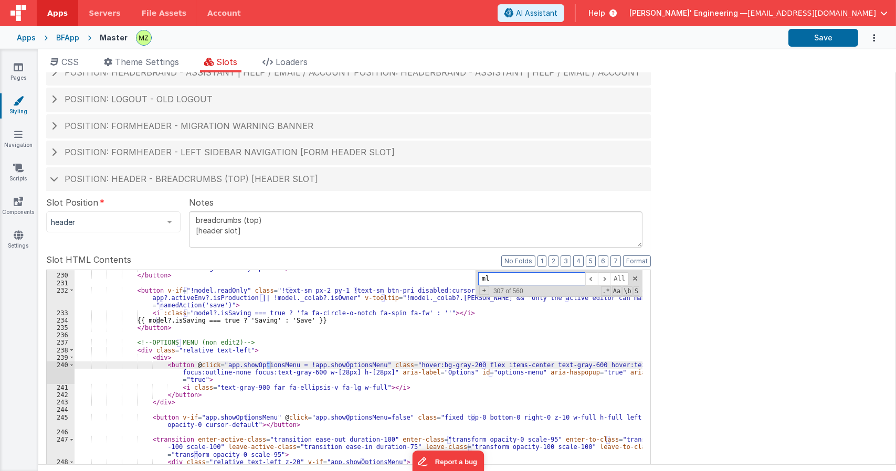
scroll to position [0, 0]
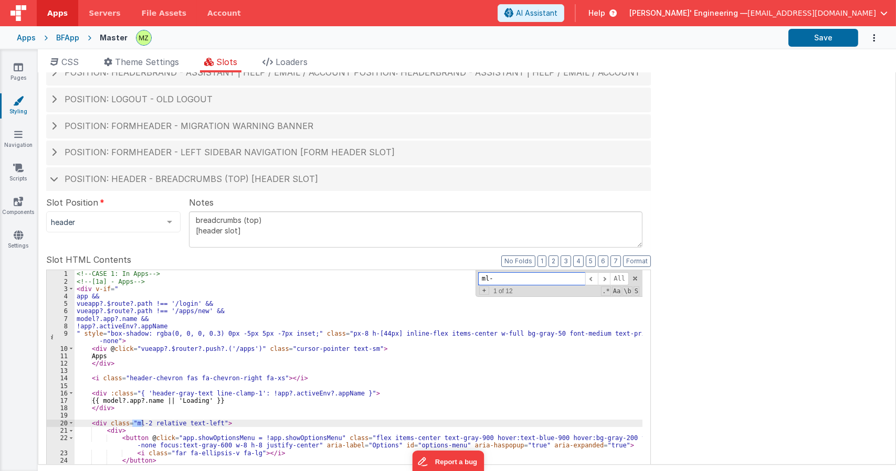
type input "ml-"
click at [146, 425] on div "<!-- CASE 1: In Apps --> <!-- [1a] - Apps --> < div v-if = " app && vueapp?.$ro…" at bounding box center [359, 447] width 568 height 355
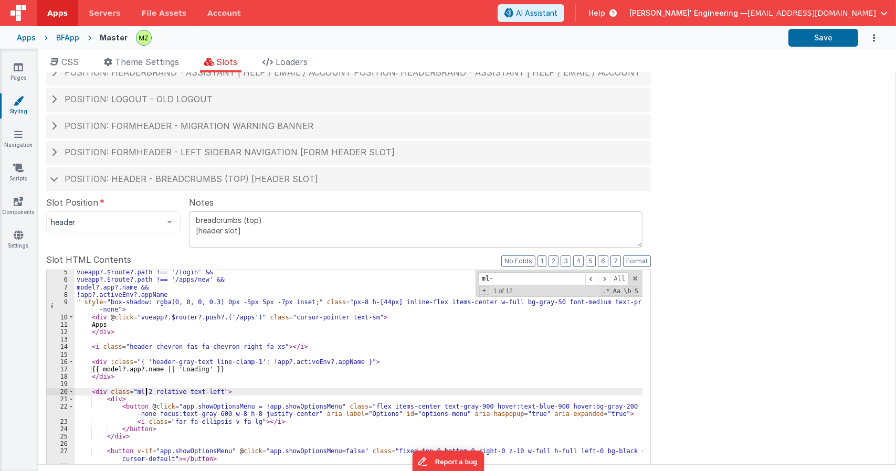
scroll to position [63, 0]
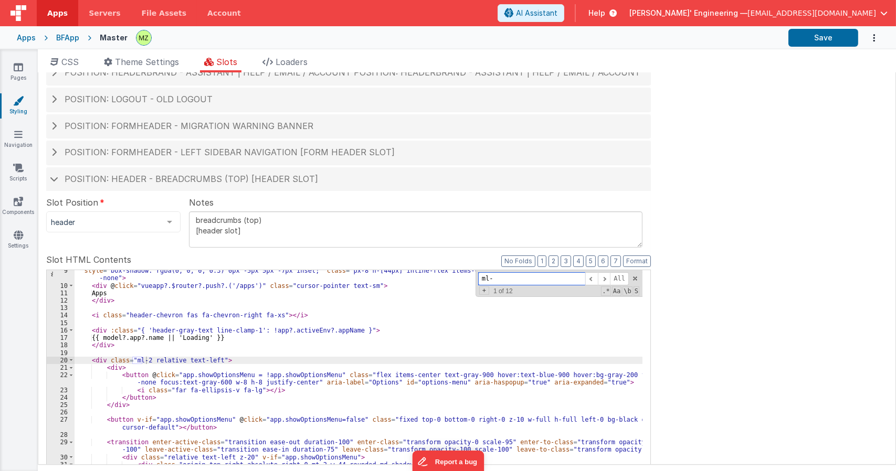
click at [504, 280] on input "ml-" at bounding box center [531, 278] width 107 height 13
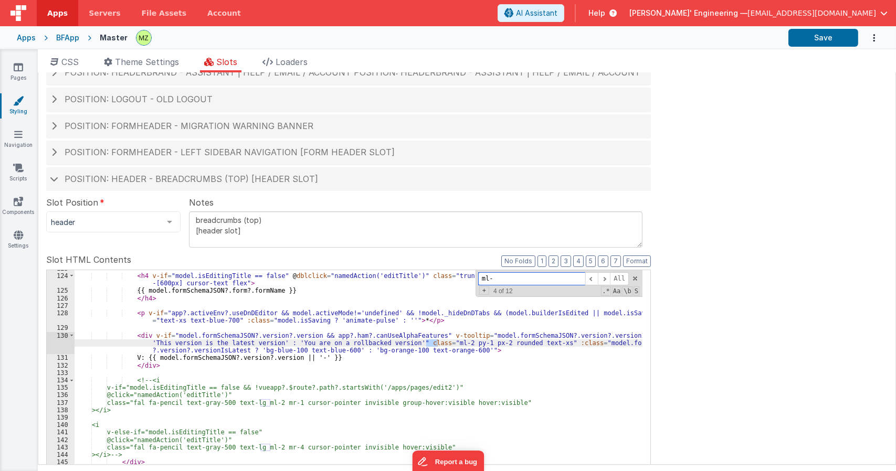
scroll to position [1020, 0]
click at [523, 285] on input "ml-" at bounding box center [531, 278] width 107 height 13
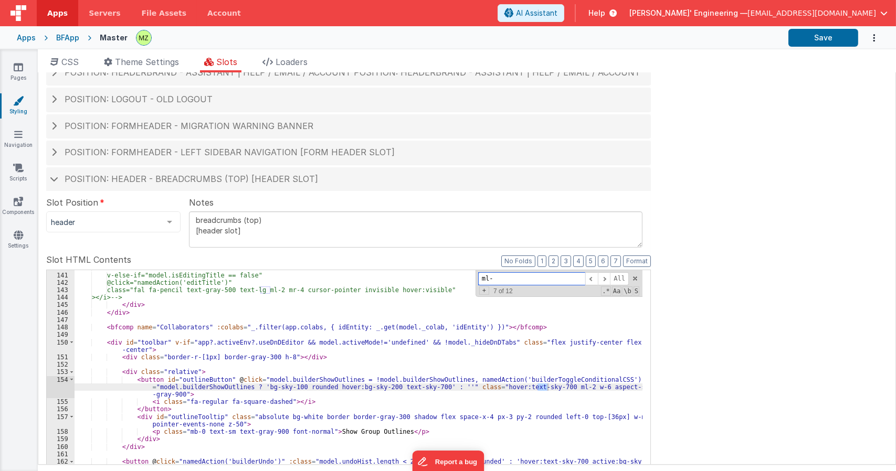
scroll to position [1177, 0]
click at [512, 279] on input "ml-" at bounding box center [531, 278] width 107 height 13
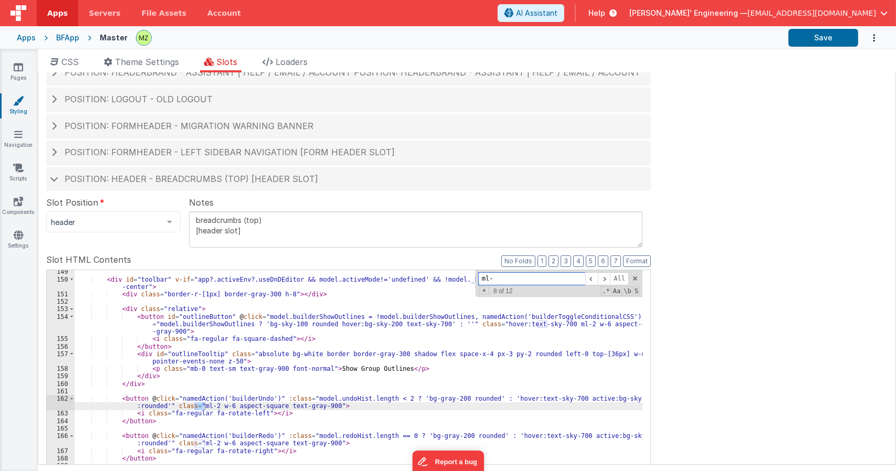
scroll to position [1272, 0]
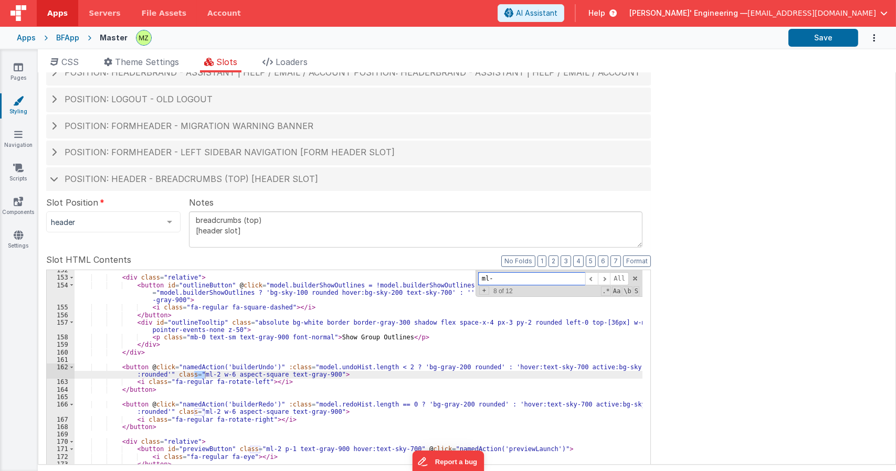
click at [515, 279] on input "ml-" at bounding box center [531, 278] width 107 height 13
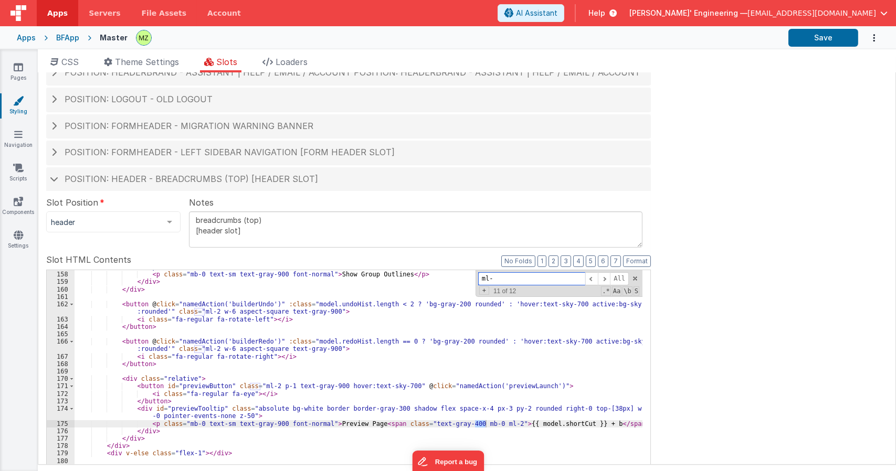
scroll to position [1398, 0]
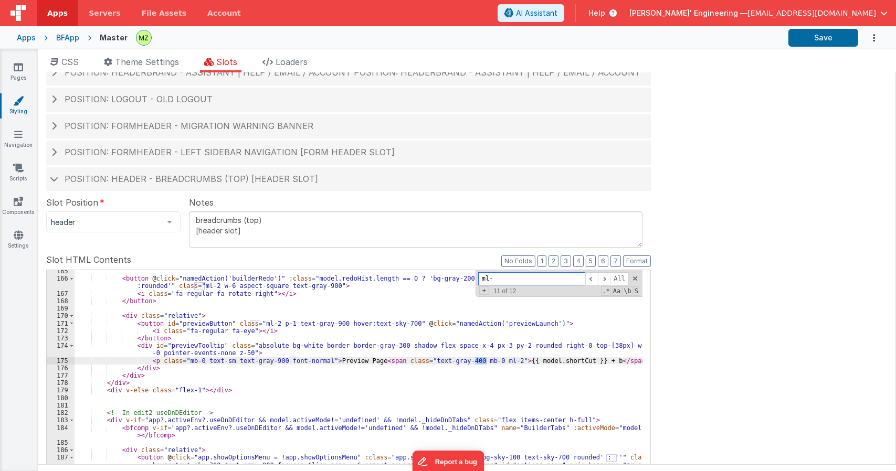
click at [532, 280] on input "ml-" at bounding box center [531, 278] width 107 height 13
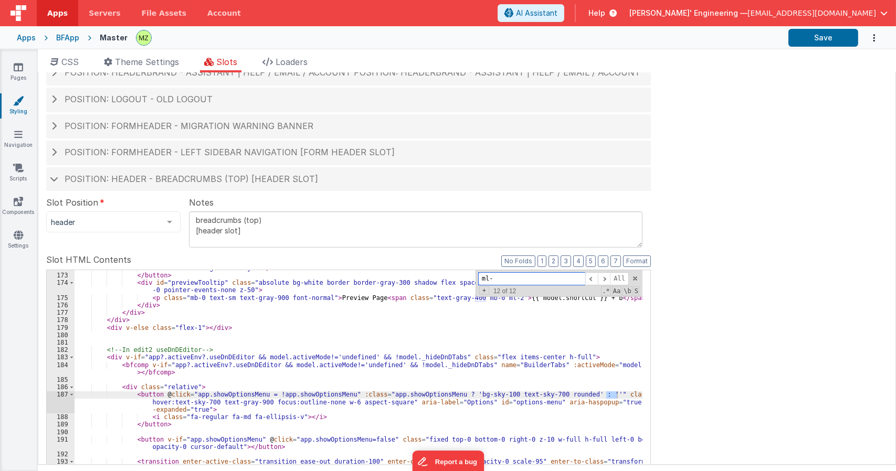
scroll to position [1461, 0]
click at [619, 396] on div "< i class = "fa-regular fa-eye" > </ i > </ button > < div id = "previewTooltip…" at bounding box center [359, 441] width 568 height 355
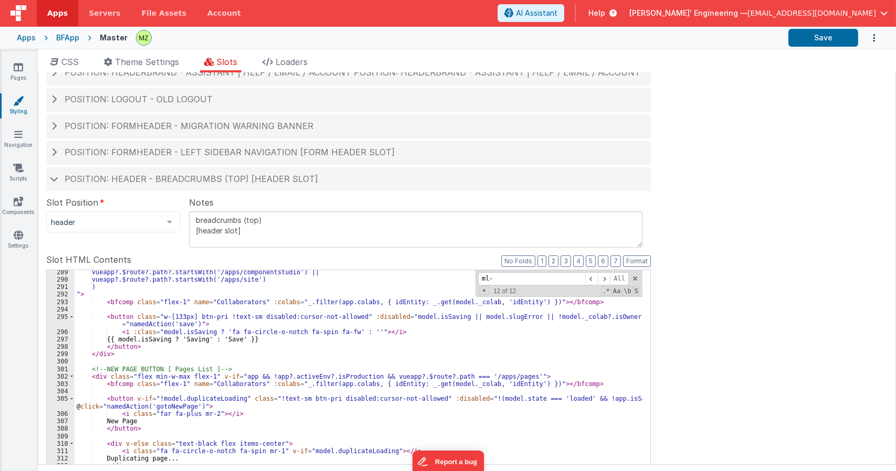
scroll to position [2657, 0]
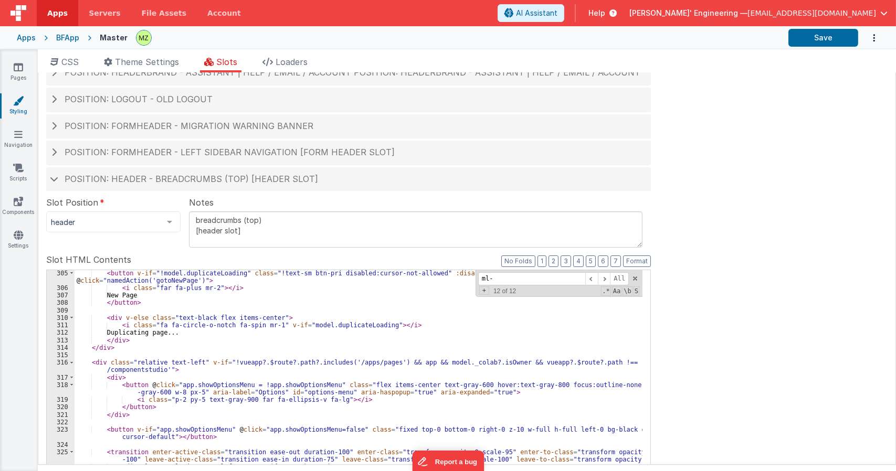
click at [195, 331] on div "< button v-if = "!model.duplicateLoading" class = "!text-sm btn-pri disabled:cu…" at bounding box center [359, 455] width 568 height 370
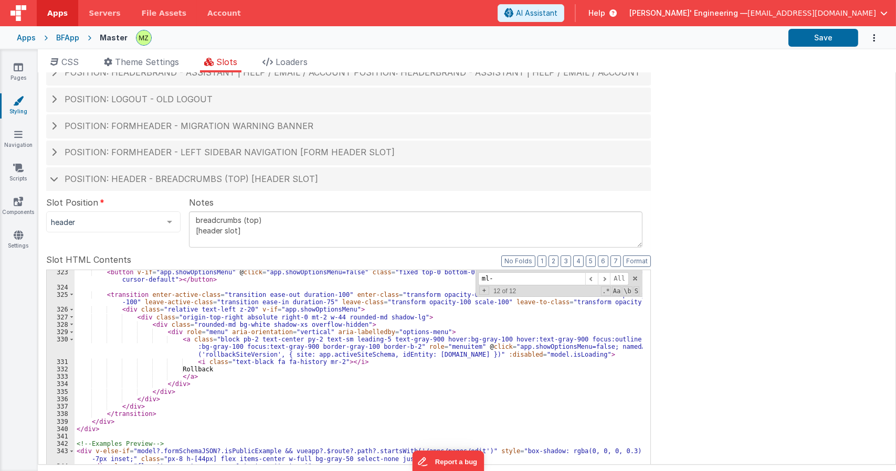
scroll to position [2940, 0]
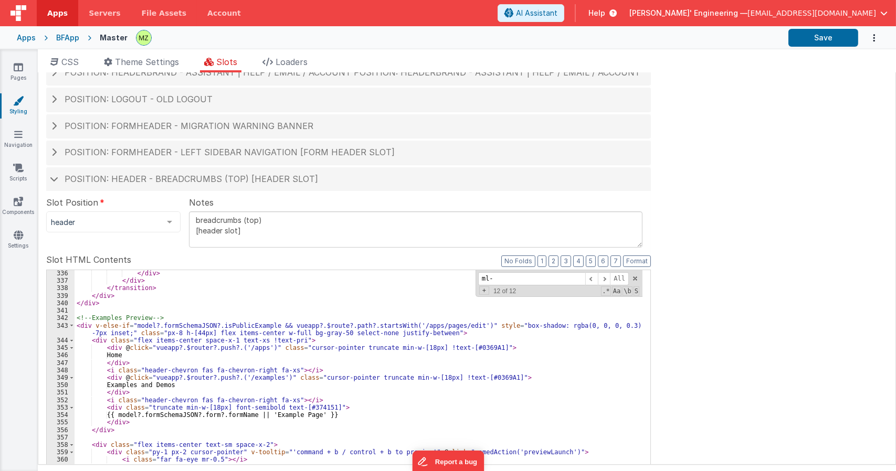
click at [313, 344] on div "</ div > </ div > </ transition > </ div > </ div > <!-- Examples Preview --> <…" at bounding box center [359, 447] width 568 height 355
type input "undo"
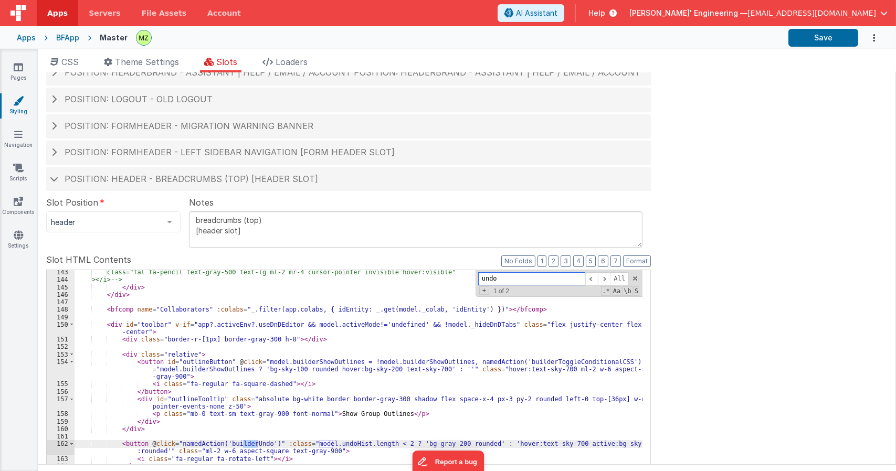
scroll to position [1195, 0]
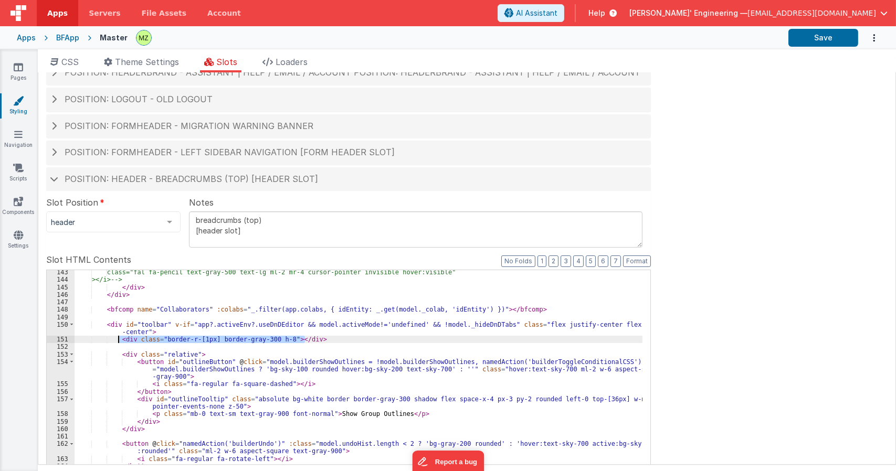
drag, startPoint x: 310, startPoint y: 340, endPoint x: 116, endPoint y: 339, distance: 193.1
click at [117, 339] on div "class="fal fa-pencil text-gray-500 text-lg ml-2 mr-4 cursor-pointer invisible h…" at bounding box center [359, 446] width 568 height 355
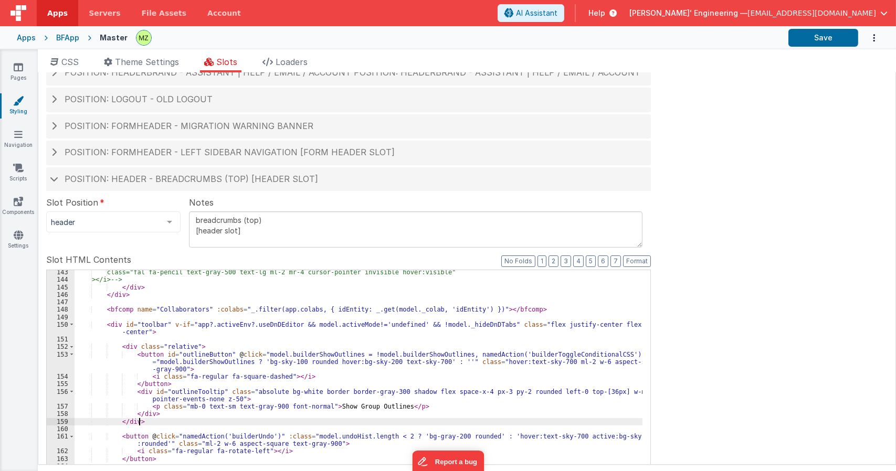
click at [143, 422] on div "class="fal fa-pencil text-gray-500 text-lg ml-2 mr-4 cursor-pointer invisible h…" at bounding box center [359, 446] width 568 height 355
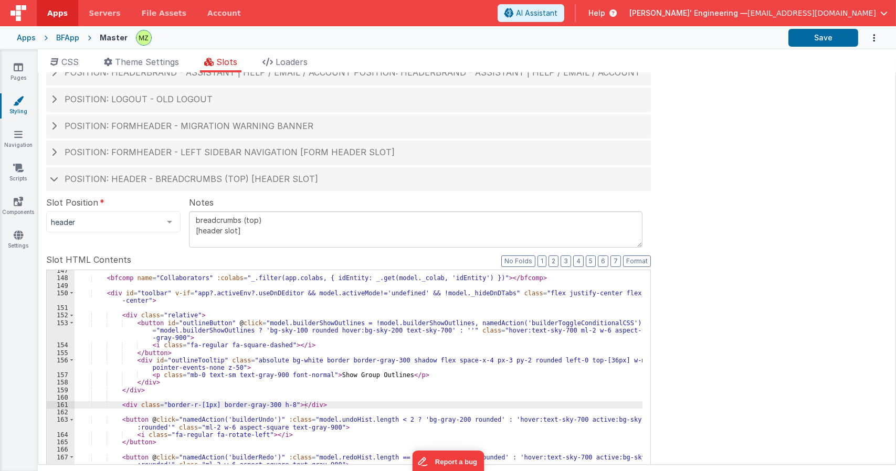
scroll to position [1258, 0]
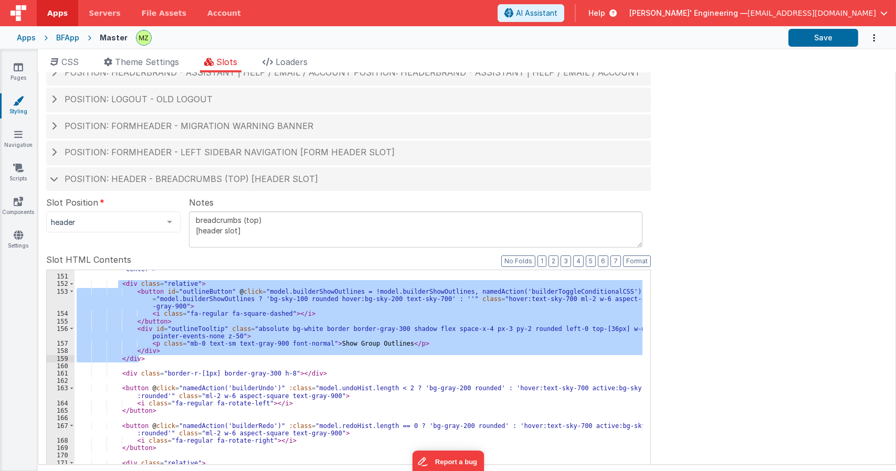
drag, startPoint x: 118, startPoint y: 284, endPoint x: 140, endPoint y: 358, distance: 77.7
click at [140, 358] on div "< div id = "toolbar" v-if = "app?.activeEnv?.useDnDEditor && model.activeMode!=…" at bounding box center [359, 446] width 568 height 377
click at [141, 355] on div "< div id = "toolbar" v-if = "app?.activeEnv?.useDnDEditor && model.activeMode!=…" at bounding box center [359, 440] width 568 height 340
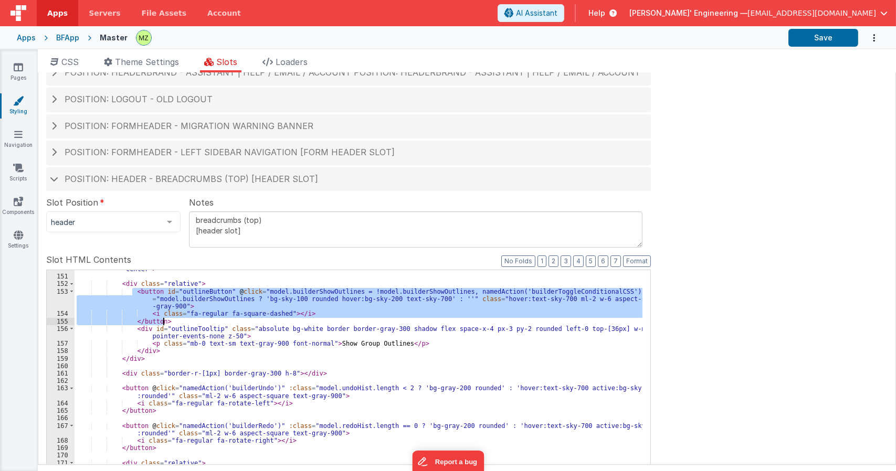
drag, startPoint x: 131, startPoint y: 292, endPoint x: 167, endPoint y: 324, distance: 47.6
click at [167, 324] on div "< div id = "toolbar" v-if = "app?.activeEnv?.useDnDEditor && model.activeMode!=…" at bounding box center [359, 446] width 568 height 377
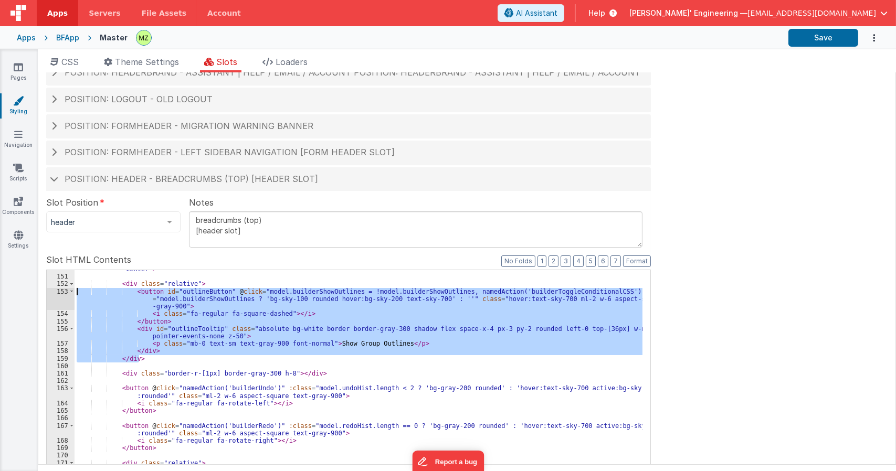
drag, startPoint x: 146, startPoint y: 360, endPoint x: 72, endPoint y: 303, distance: 92.8
click at [66, 288] on div "150 151 152 153 154 155 156 157 158 159 160 161 162 163 164 165 166 167 168 169…" at bounding box center [348, 440] width 604 height 341
click at [142, 358] on div "< div id = "toolbar" v-if = "app?.activeEnv?.useDnDEditor && model.activeMode!=…" at bounding box center [359, 440] width 568 height 340
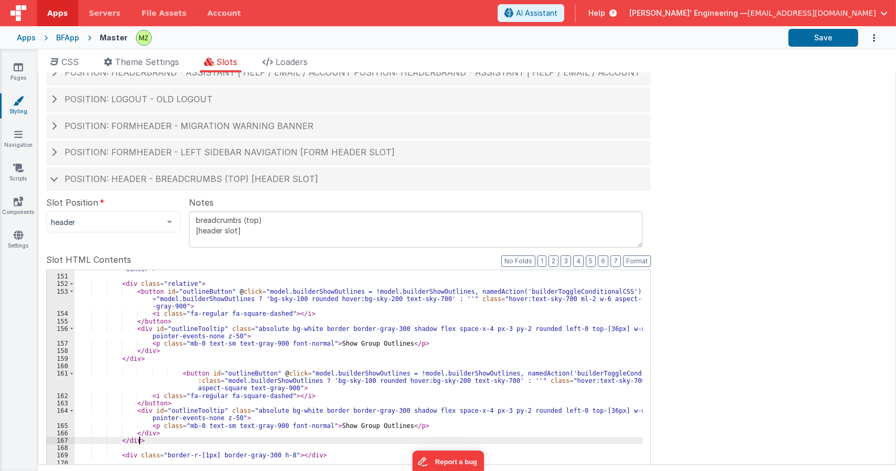
click at [173, 376] on div "< div id = "toolbar" v-if = "app?.activeEnv?.useDnDEditor && model.activeMode!=…" at bounding box center [359, 439] width 568 height 363
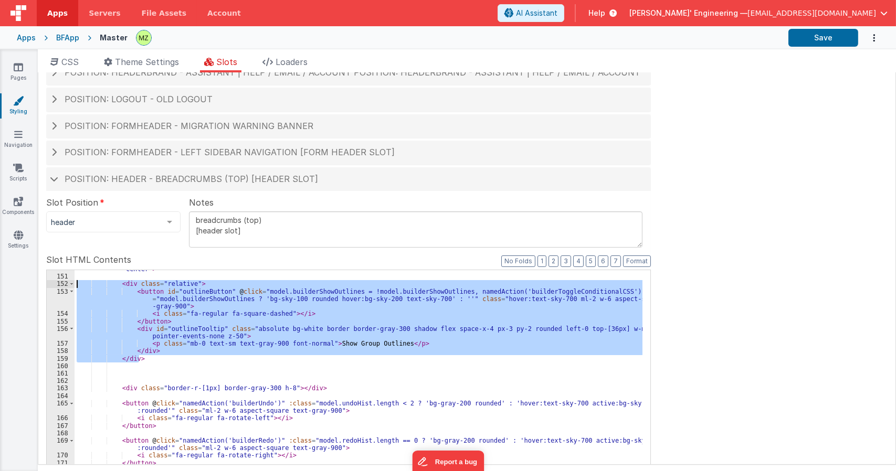
drag, startPoint x: 147, startPoint y: 359, endPoint x: 47, endPoint y: 281, distance: 126.8
click at [47, 281] on div "150 151 152 153 154 155 156 157 158 159 160 161 162 163 164 165 166 167 168 169…" at bounding box center [348, 440] width 604 height 341
click at [134, 371] on div "< div id = "toolbar" v-if = "app?.activeEnv?.useDnDEditor && model.activeMode!=…" at bounding box center [359, 439] width 568 height 363
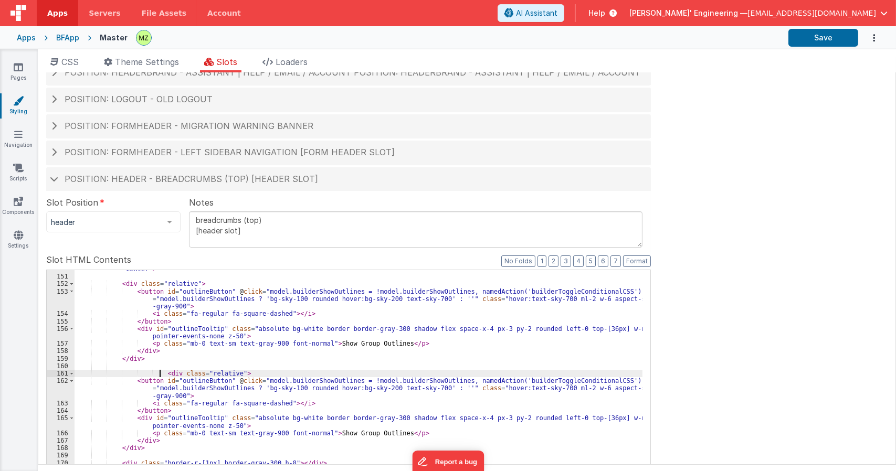
click at [160, 374] on div "< div id = "toolbar" v-if = "app?.activeEnv?.useDnDEditor && model.activeMode!=…" at bounding box center [359, 439] width 568 height 363
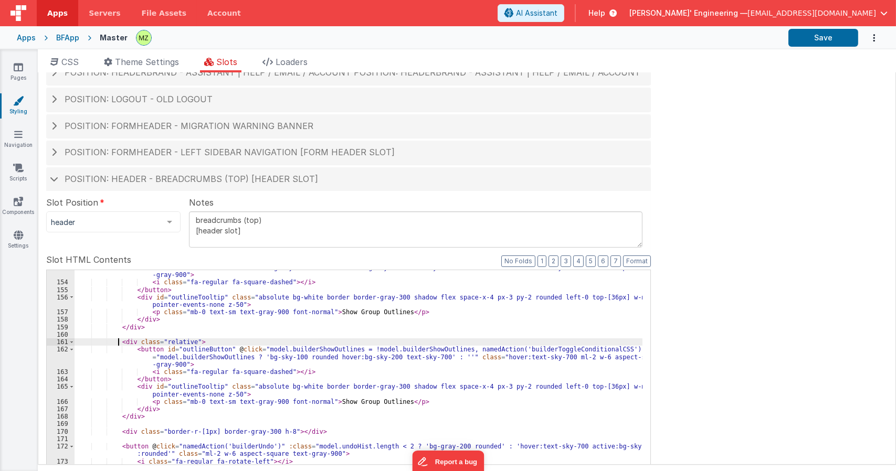
scroll to position [1290, 0]
click at [199, 349] on div "< button id = "outlineButton" @ click = "model.builderShowOutlines = !model.bui…" at bounding box center [359, 442] width 568 height 370
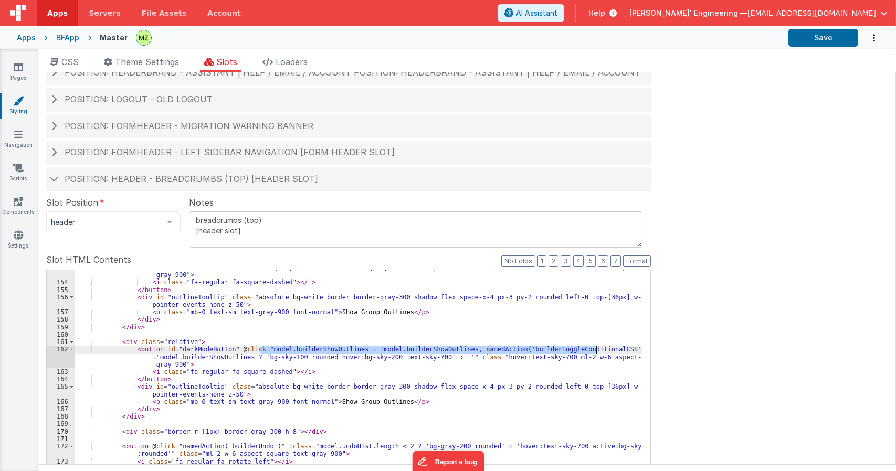
drag, startPoint x: 259, startPoint y: 350, endPoint x: 592, endPoint y: 348, distance: 333.2
click at [594, 348] on div "< button id = "outlineButton" @ click = "model.builderShowOutlines = !model.bui…" at bounding box center [359, 442] width 568 height 370
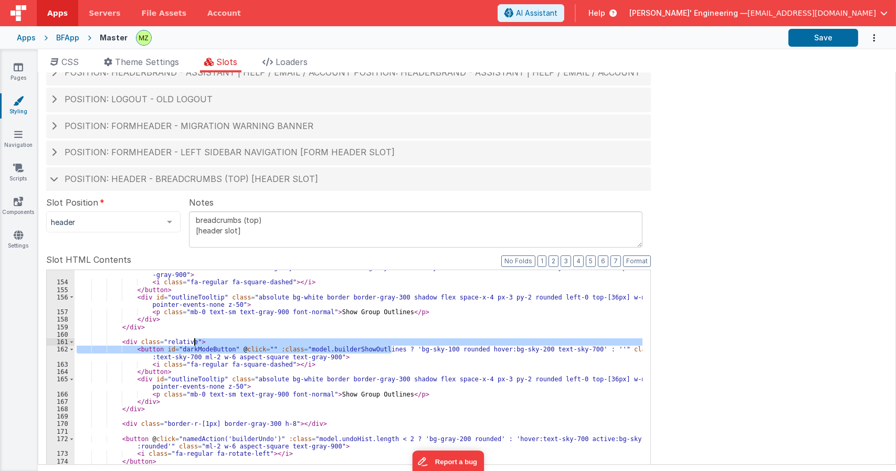
drag, startPoint x: 391, startPoint y: 350, endPoint x: 427, endPoint y: 345, distance: 36.0
click at [427, 345] on div "< button id = "outlineButton" @ click = "model.builderShowOutlines = !model.bui…" at bounding box center [359, 442] width 568 height 370
click at [247, 358] on div "< button id = "outlineButton" @ click = "model.builderShowOutlines = !model.bui…" at bounding box center [359, 442] width 568 height 370
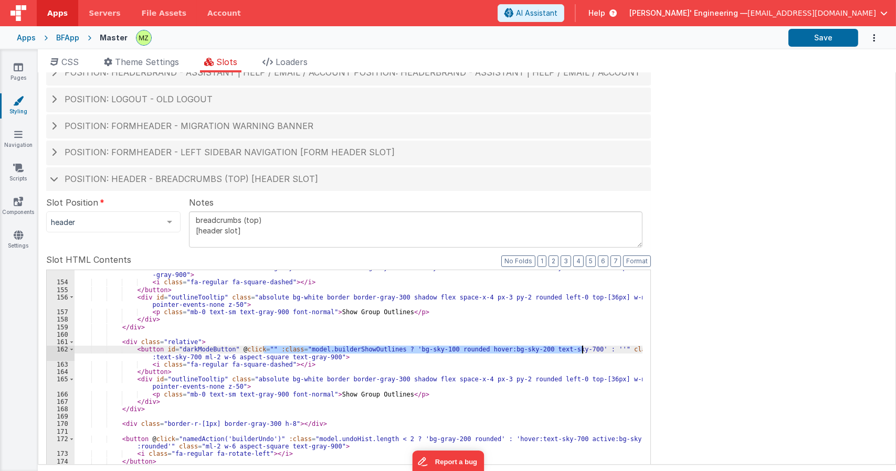
drag, startPoint x: 262, startPoint y: 350, endPoint x: 581, endPoint y: 348, distance: 319.0
click at [581, 348] on div "< button id = "outlineButton" @ click = "model.builderShowOutlines = !model.bui…" at bounding box center [359, 442] width 568 height 370
click at [417, 355] on div "< button id = "outlineButton" @ click = "model.builderShowOutlines = !model.bui…" at bounding box center [359, 442] width 568 height 370
drag, startPoint x: 456, startPoint y: 350, endPoint x: 516, endPoint y: 352, distance: 59.8
click at [516, 352] on div "< button id = "outlineButton" @ click = "model.builderShowOutlines = !model.bui…" at bounding box center [359, 442] width 568 height 370
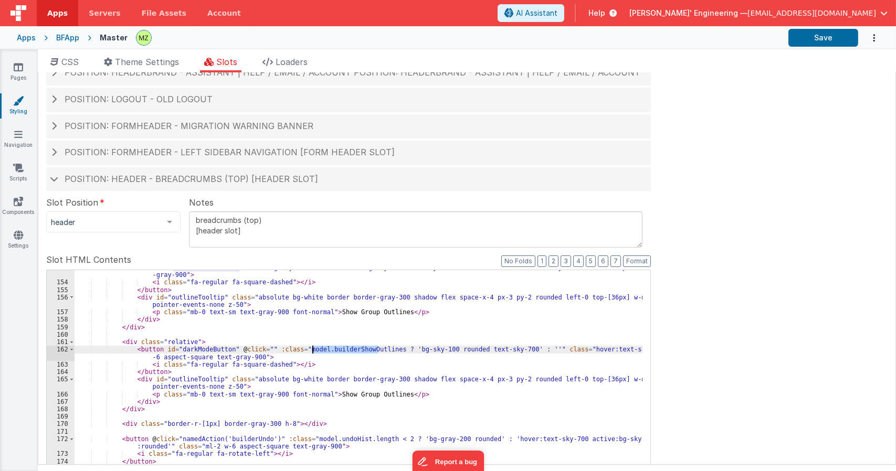
drag, startPoint x: 377, startPoint y: 349, endPoint x: 313, endPoint y: 350, distance: 64.5
click at [313, 350] on div "< button id = "outlineButton" @ click = "model.builderShowOutlines = !model.bui…" at bounding box center [359, 442] width 568 height 370
click at [401, 350] on div "< button id = "outlineButton" @ click = "model.builderShowOutlines = !model.bui…" at bounding box center [359, 442] width 568 height 370
click at [340, 353] on div "< button id = "outlineButton" @ click = "model.builderShowOutlines = !model.bui…" at bounding box center [359, 440] width 568 height 340
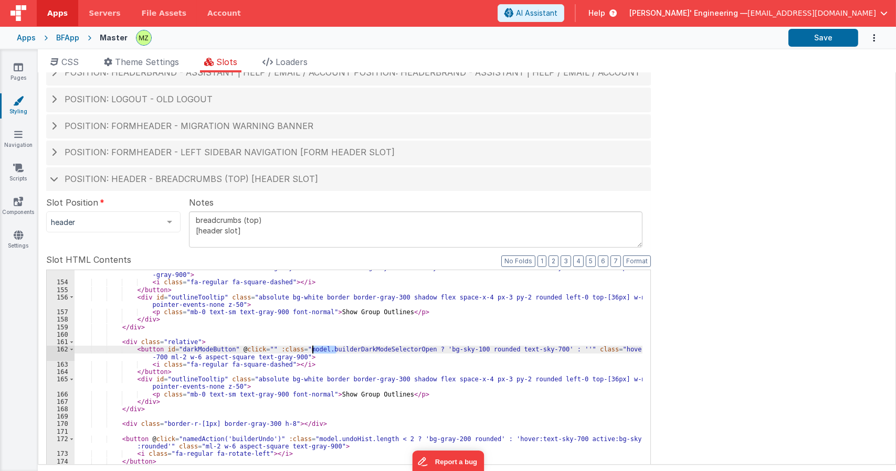
drag, startPoint x: 337, startPoint y: 348, endPoint x: 312, endPoint y: 348, distance: 24.7
click at [312, 348] on div "< button id = "outlineButton" @ click = "model.builderShowOutlines = !model.bui…" at bounding box center [359, 442] width 568 height 370
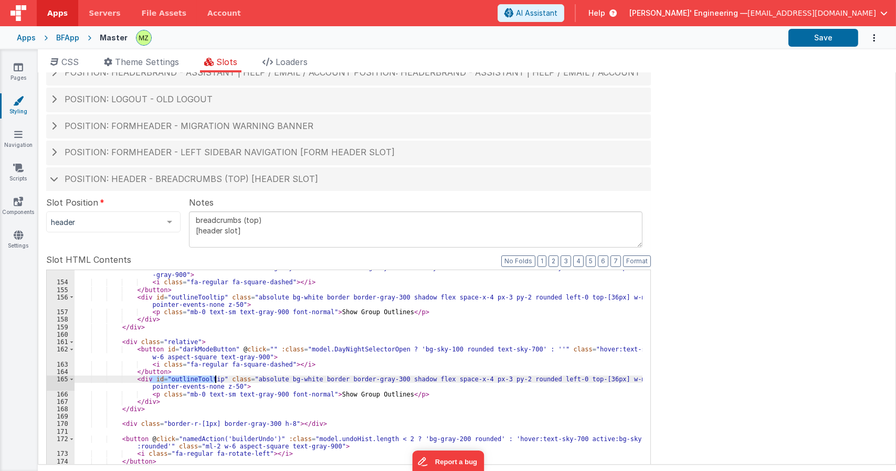
drag, startPoint x: 149, startPoint y: 379, endPoint x: 217, endPoint y: 379, distance: 67.7
click at [217, 379] on div "< button id = "outlineButton" @ click = "model.builderShowOutlines = !model.bui…" at bounding box center [359, 442] width 568 height 370
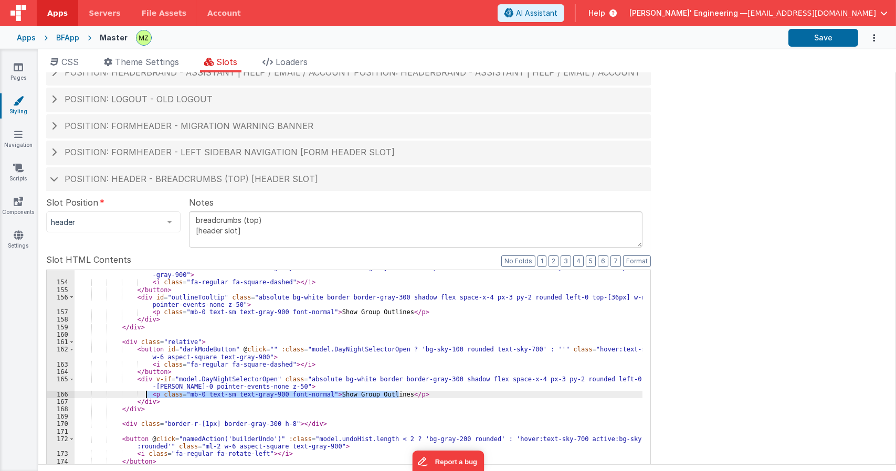
drag, startPoint x: 401, startPoint y: 393, endPoint x: 147, endPoint y: 396, distance: 254.5
click at [147, 396] on div "< button id = "outlineButton" @ click = "model.builderShowOutlines = !model.bui…" at bounding box center [359, 442] width 568 height 370
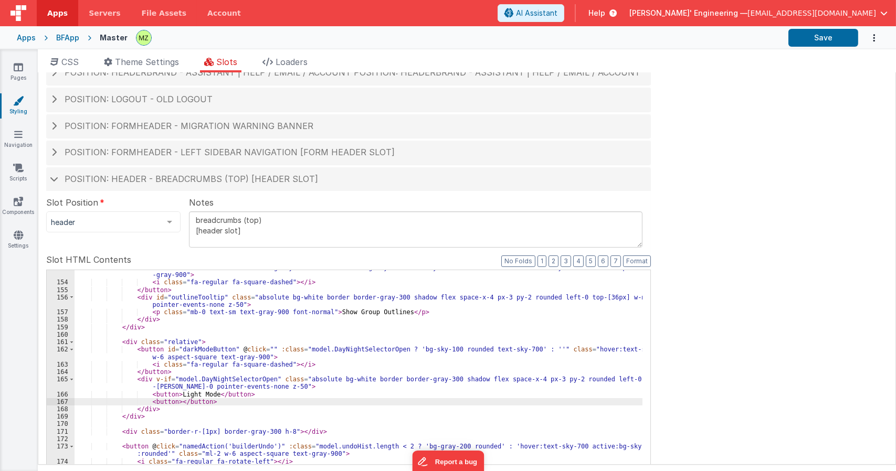
click at [321, 349] on div "< button id = "outlineButton" @ click = "model.builderShowOutlines = !model.bui…" at bounding box center [359, 442] width 568 height 370
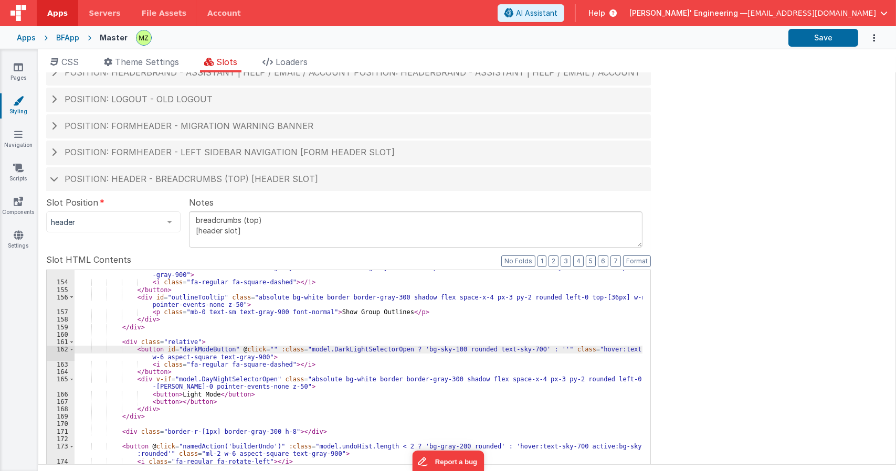
click at [173, 403] on div "< button id = "outlineButton" @ click = "model.builderShowOutlines = !model.bui…" at bounding box center [359, 442] width 568 height 370
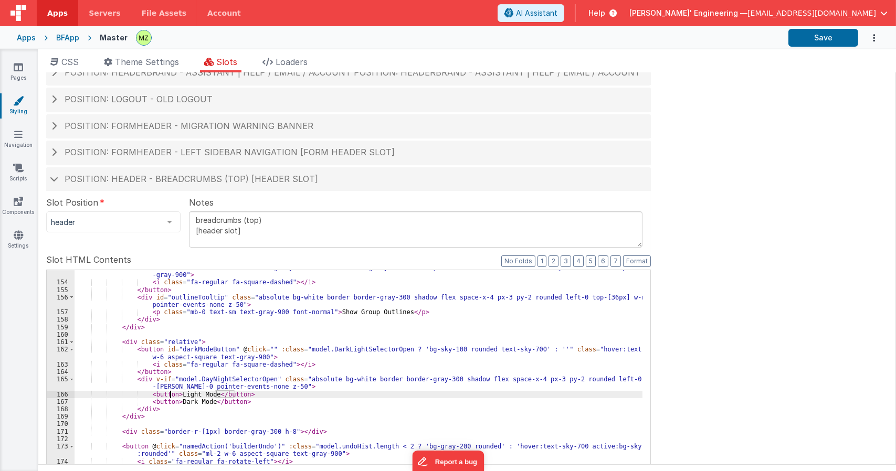
click at [168, 396] on div "< button id = "outlineButton" @ click = "model.builderShowOutlines = !model.bui…" at bounding box center [359, 442] width 568 height 370
click at [312, 393] on div "< button id = "outlineButton" @ click = "model.builderShowOutlines = !model.bui…" at bounding box center [359, 442] width 568 height 370
click at [312, 396] on div "< button id = "outlineButton" @ click = "model.builderShowOutlines = !model.bui…" at bounding box center [359, 442] width 568 height 370
drag, startPoint x: 482, startPoint y: 395, endPoint x: 145, endPoint y: 394, distance: 336.3
click at [145, 394] on div "< button id = "outlineButton" @ click = "model.builderShowOutlines = !model.bui…" at bounding box center [359, 442] width 568 height 370
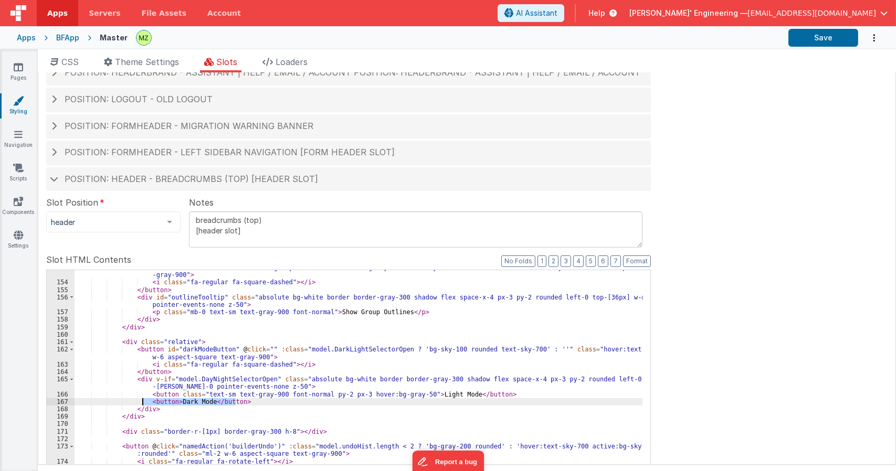
drag, startPoint x: 240, startPoint y: 402, endPoint x: 144, endPoint y: 401, distance: 96.5
click at [144, 401] on div "< button id = "outlineButton" @ click = "model.builderShowOutlines = !model.bui…" at bounding box center [359, 442] width 568 height 370
click at [150, 401] on div "< button id = "outlineButton" @ click = "model.builderShowOutlines = !model.bui…" at bounding box center [359, 440] width 568 height 340
drag, startPoint x: 238, startPoint y: 401, endPoint x: 145, endPoint y: 401, distance: 92.9
click at [145, 401] on div "< button id = "outlineButton" @ click = "model.builderShowOutlines = !model.bui…" at bounding box center [359, 442] width 568 height 370
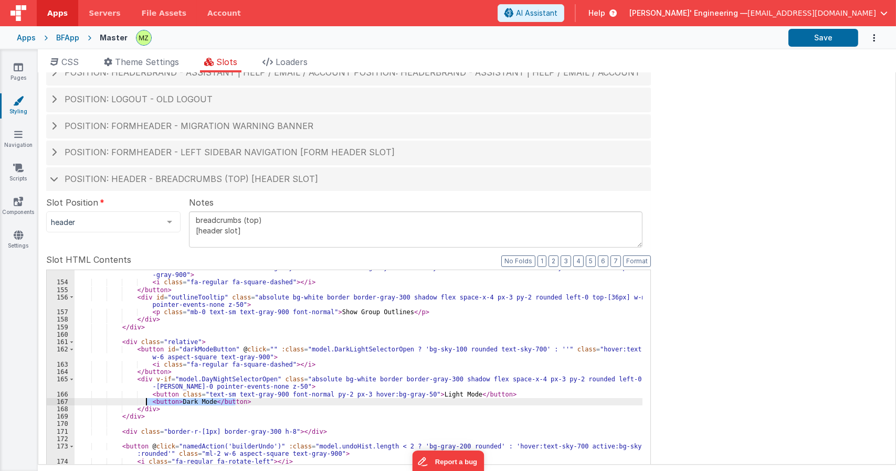
paste textarea
click at [442, 401] on div "< button id = "outlineButton" @ click = "model.builderShowOutlines = !model.bui…" at bounding box center [359, 442] width 568 height 370
click at [420, 403] on div "< button id = "outlineButton" @ click = "model.builderShowOutlines = !model.bui…" at bounding box center [359, 442] width 568 height 370
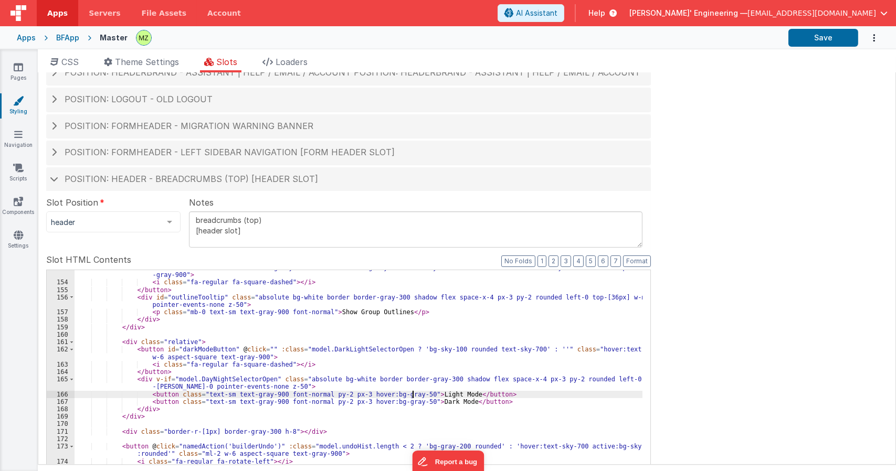
click at [412, 394] on div "< button id = "outlineButton" @ click = "model.builderShowOutlines = !model.bui…" at bounding box center [359, 442] width 568 height 370
paste textarea
click at [522, 394] on div "< button id = "outlineButton" @ click = "model.builderShowOutlines = !model.bui…" at bounding box center [359, 442] width 568 height 370
click at [539, 393] on div "< button id = "outlineButton" @ click = "model.builderShowOutlines = !model.bui…" at bounding box center [359, 442] width 568 height 370
drag, startPoint x: 562, startPoint y: 395, endPoint x: 412, endPoint y: 392, distance: 150.1
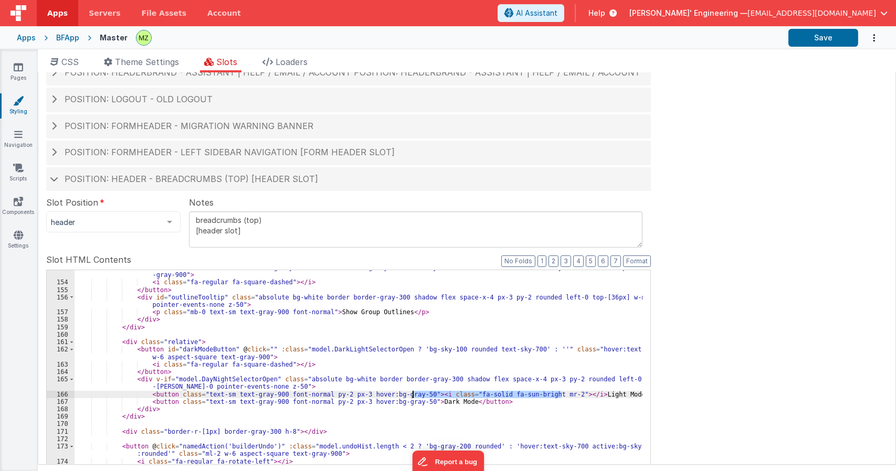
click at [412, 392] on div "< button id = "outlineButton" @ click = "model.builderShowOutlines = !model.bui…" at bounding box center [359, 442] width 568 height 370
click at [412, 401] on div "< button id = "outlineButton" @ click = "model.builderShowOutlines = !model.bui…" at bounding box center [359, 442] width 568 height 370
paste textarea
click at [513, 402] on div "< button id = "outlineButton" @ click = "model.builderShowOutlines = !model.bui…" at bounding box center [359, 442] width 568 height 370
click at [514, 402] on div "< button id = "outlineButton" @ click = "model.builderShowOutlines = !model.bui…" at bounding box center [359, 442] width 568 height 370
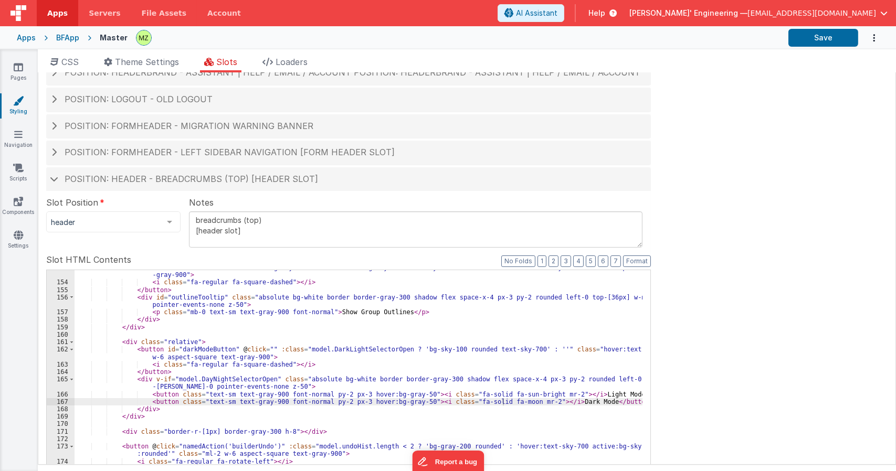
click at [256, 348] on div "< button id = "outlineButton" @ click = "model.builderShowOutlines = !model.bui…" at bounding box center [359, 442] width 568 height 370
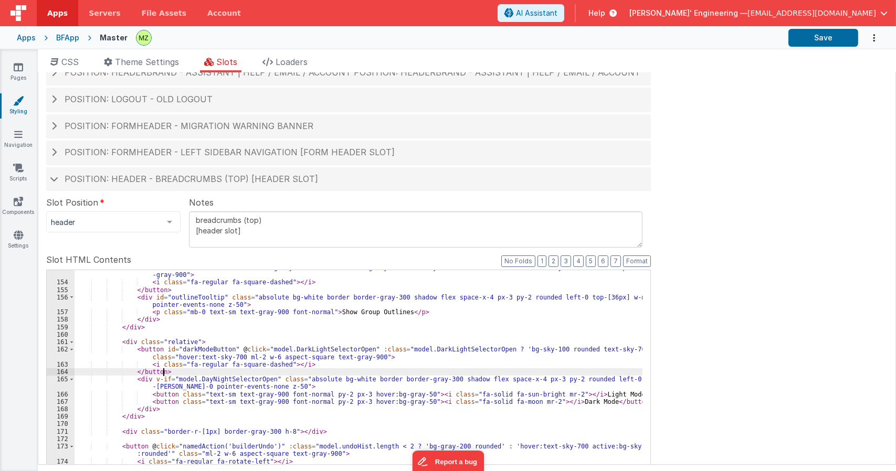
click at [369, 371] on div "< button id = "outlineButton" @ click = "model.builderShowOutlines = !model.bui…" at bounding box center [359, 442] width 568 height 370
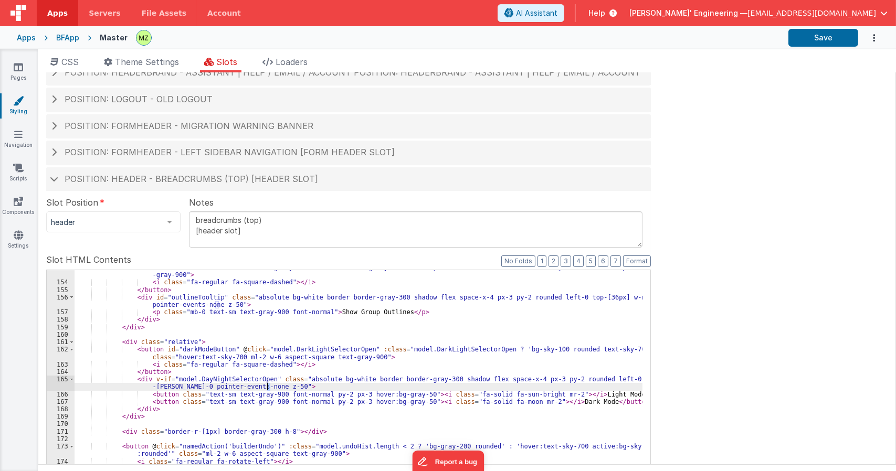
click at [268, 386] on div "< button id = "outlineButton" @ click = "model.builderShowOutlines = !model.bui…" at bounding box center [359, 442] width 568 height 370
click at [266, 385] on div "< button id = "outlineButton" @ click = "model.builderShowOutlines = !model.bui…" at bounding box center [359, 440] width 568 height 340
drag, startPoint x: 267, startPoint y: 386, endPoint x: 198, endPoint y: 388, distance: 68.2
click at [196, 387] on div "< button id = "outlineButton" @ click = "model.builderShowOutlines = !model.bui…" at bounding box center [359, 442] width 568 height 370
click at [352, 348] on div "< button id = "outlineButton" @ click = "model.builderShowOutlines = !model.bui…" at bounding box center [359, 442] width 568 height 370
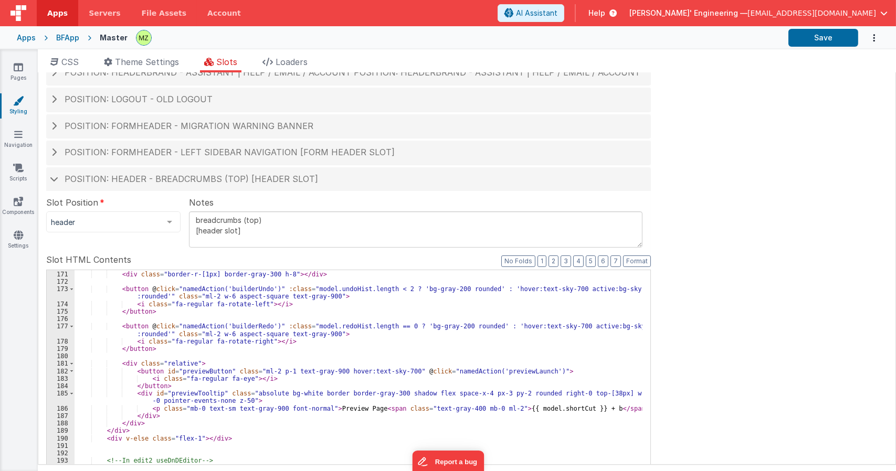
scroll to position [1384, 0]
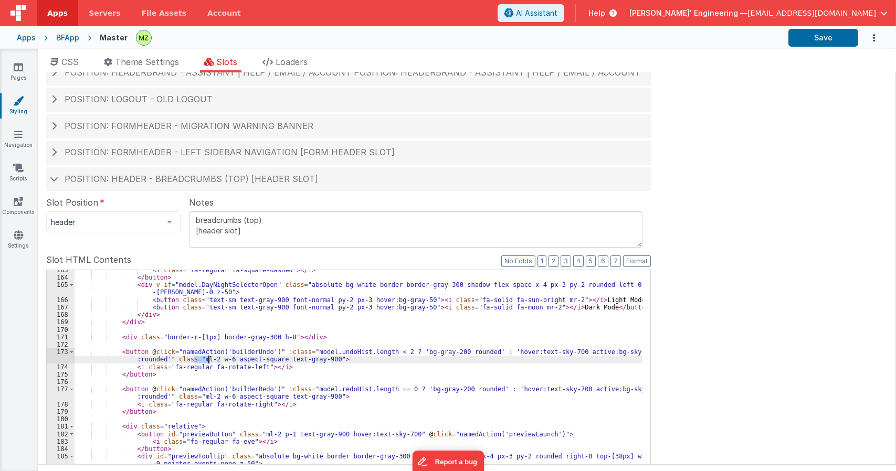
click at [208, 363] on div "163 164 165 166 167 168 169 170 171 172 173 174 175 176 177 178 179 180 181 182…" at bounding box center [348, 440] width 604 height 341
drag, startPoint x: 208, startPoint y: 363, endPoint x: 219, endPoint y: 382, distance: 22.6
click at [219, 382] on div "< i class = "fa-regular fa-square-dashed" > </ i > </ button > < div v-if = "mo…" at bounding box center [359, 448] width 568 height 363
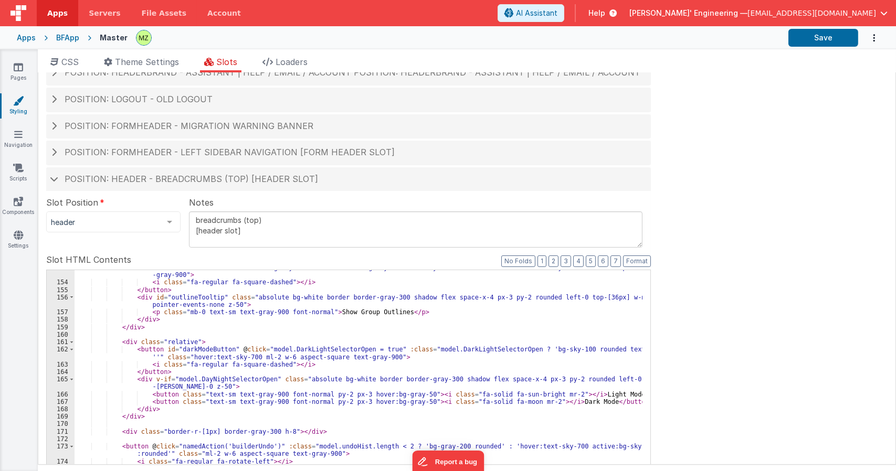
scroll to position [1321, 0]
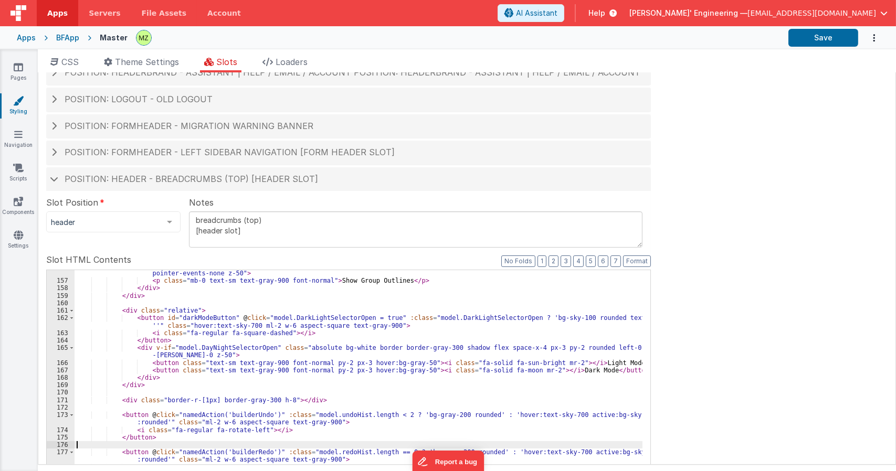
click at [210, 402] on div "< div id = "outlineTooltip" class = "absolute bg-white border border-gray-300 s…" at bounding box center [359, 443] width 568 height 363
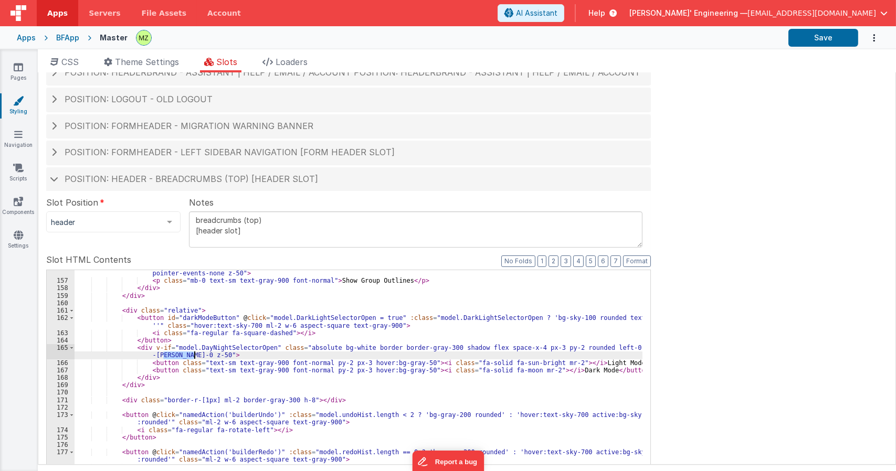
drag, startPoint x: 164, startPoint y: 355, endPoint x: 195, endPoint y: 354, distance: 31.0
click at [195, 354] on div "< div id = "outlineTooltip" class = "absolute bg-white border border-gray-300 s…" at bounding box center [359, 443] width 568 height 363
click at [173, 363] on div "< div id = "outlineTooltip" class = "absolute bg-white border border-gray-300 s…" at bounding box center [359, 443] width 568 height 363
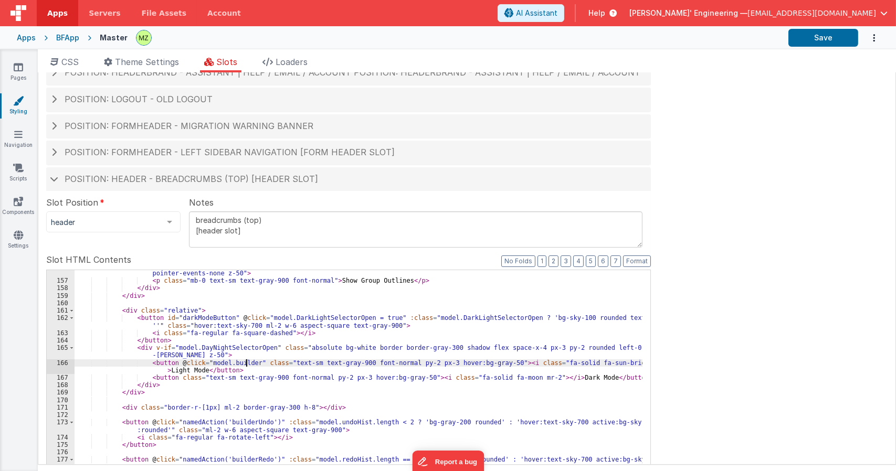
click at [246, 363] on div "< div id = "outlineTooltip" class = "absolute bg-white border border-gray-300 s…" at bounding box center [359, 447] width 568 height 370
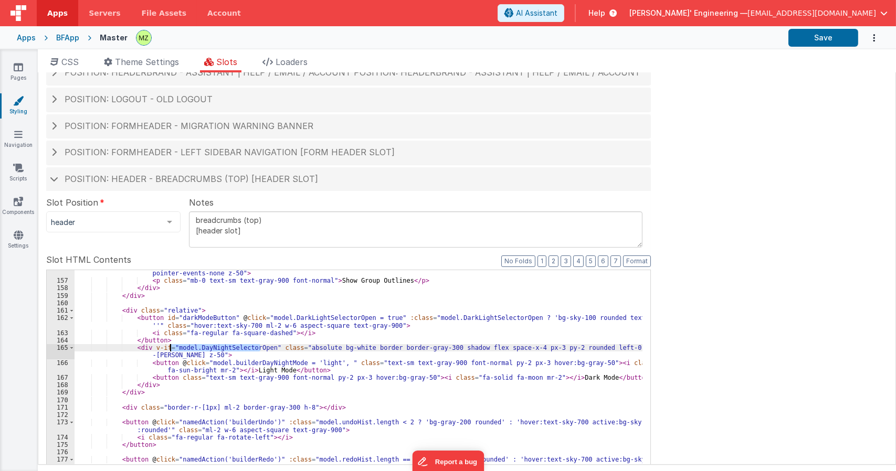
drag, startPoint x: 261, startPoint y: 349, endPoint x: 202, endPoint y: 366, distance: 61.1
click at [169, 350] on div "< div id = "outlineTooltip" class = "absolute bg-white border border-gray-300 s…" at bounding box center [359, 447] width 568 height 370
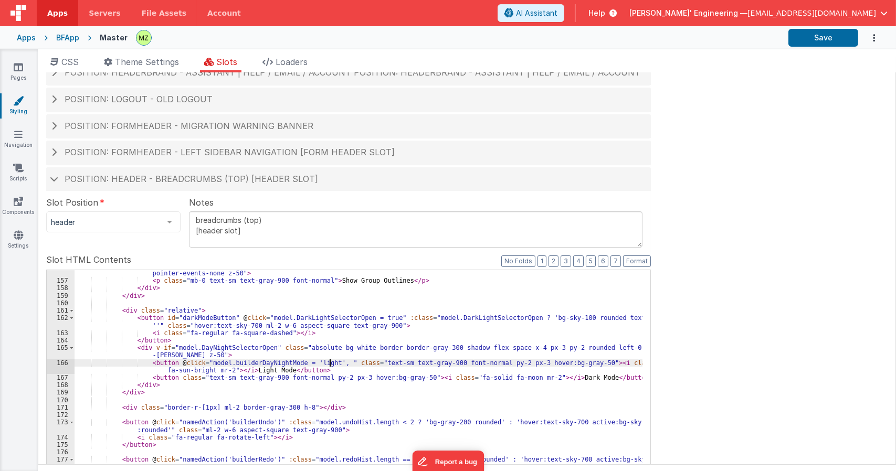
click at [329, 363] on div "< div id = "outlineTooltip" class = "absolute bg-white border border-gray-300 s…" at bounding box center [359, 447] width 568 height 370
paste textarea
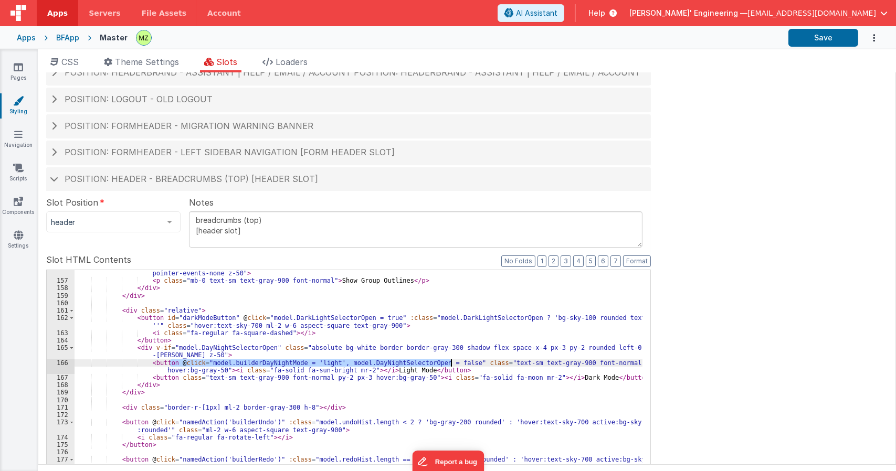
drag, startPoint x: 172, startPoint y: 364, endPoint x: 451, endPoint y: 362, distance: 279.7
click at [451, 362] on div "< div id = "outlineTooltip" class = "absolute bg-white border border-gray-300 s…" at bounding box center [359, 447] width 568 height 370
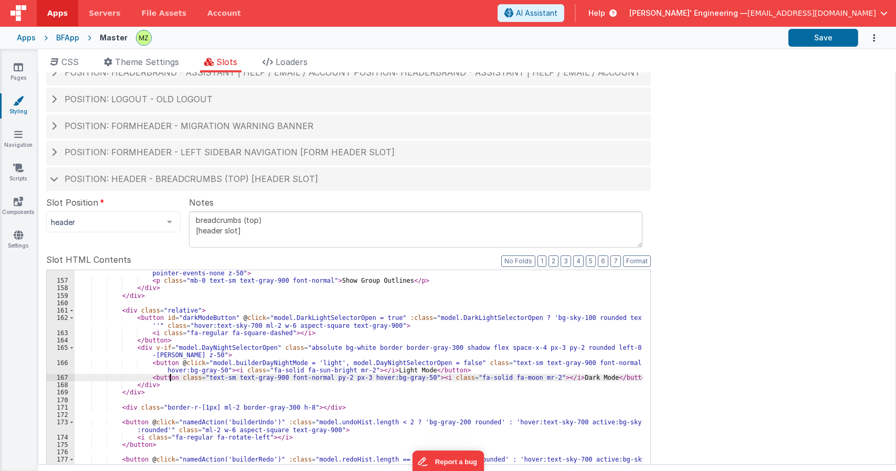
click at [170, 378] on div "< div id = "outlineTooltip" class = "absolute bg-white border border-gray-300 s…" at bounding box center [359, 447] width 568 height 370
paste textarea
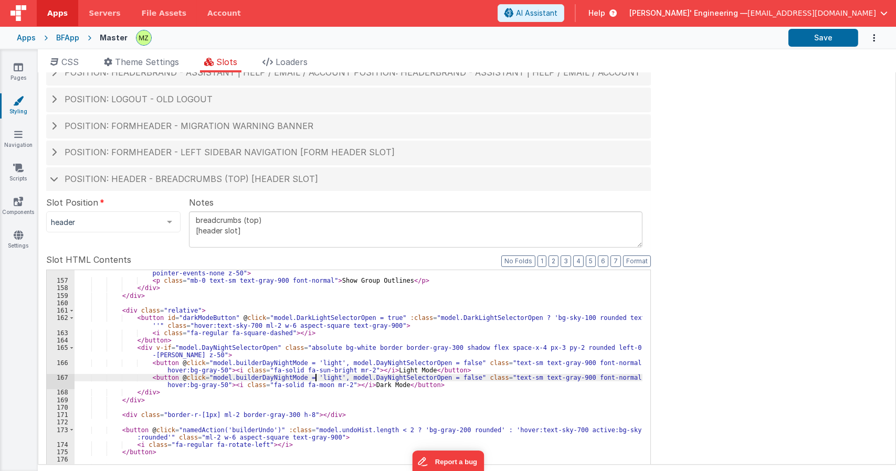
click at [314, 377] on div "< div id = "outlineTooltip" class = "absolute bg-white border border-gray-300 s…" at bounding box center [359, 447] width 568 height 370
click at [279, 333] on div "< div id = "outlineTooltip" class = "absolute bg-white border border-gray-300 s…" at bounding box center [359, 447] width 568 height 370
drag, startPoint x: 201, startPoint y: 379, endPoint x: 288, endPoint y: 379, distance: 86.6
click at [288, 379] on div "< div id = "outlineTooltip" class = "absolute bg-white border border-gray-300 s…" at bounding box center [359, 447] width 568 height 370
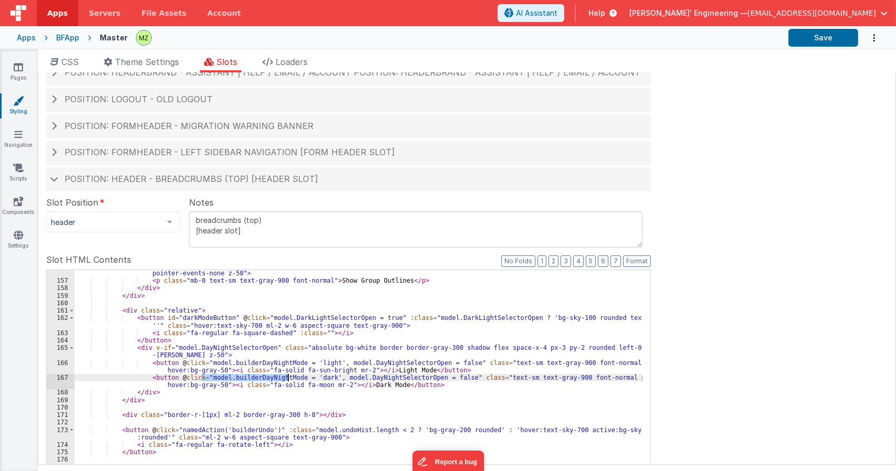
click at [309, 333] on div "< div id = "outlineTooltip" class = "absolute bg-white border border-gray-300 s…" at bounding box center [359, 447] width 568 height 370
paste textarea
drag, startPoint x: 288, startPoint y: 369, endPoint x: 333, endPoint y: 371, distance: 45.2
click at [333, 371] on div "< div id = "outlineTooltip" class = "absolute bg-white border border-gray-300 s…" at bounding box center [359, 447] width 568 height 370
click at [199, 333] on div "< div id = "outlineTooltip" class = "absolute bg-white border border-gray-300 s…" at bounding box center [359, 447] width 568 height 370
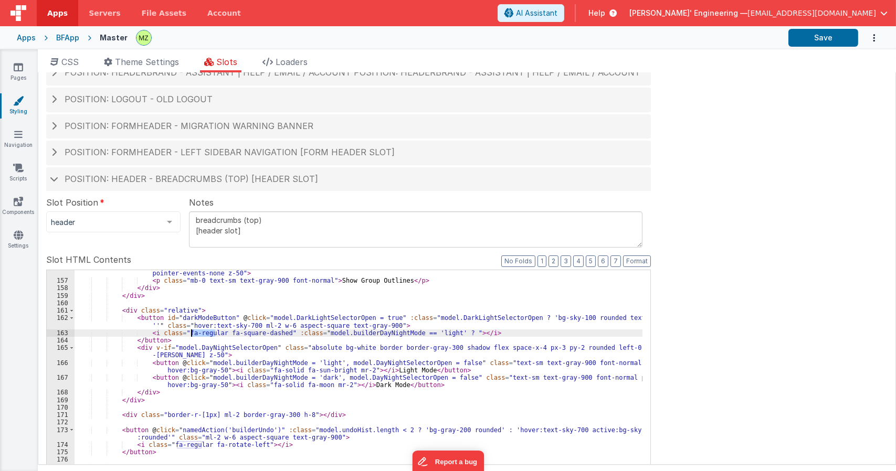
click at [199, 333] on div "< div id = "outlineTooltip" class = "absolute bg-white border border-gray-300 s…" at bounding box center [359, 447] width 568 height 370
drag, startPoint x: 211, startPoint y: 332, endPoint x: 269, endPoint y: 333, distance: 58.3
click at [269, 333] on div "< div id = "outlineTooltip" class = "absolute bg-white border border-gray-300 s…" at bounding box center [359, 447] width 568 height 370
click at [379, 332] on div "< div id = "outlineTooltip" class = "absolute bg-white border border-gray-300 s…" at bounding box center [359, 447] width 568 height 370
paste textarea
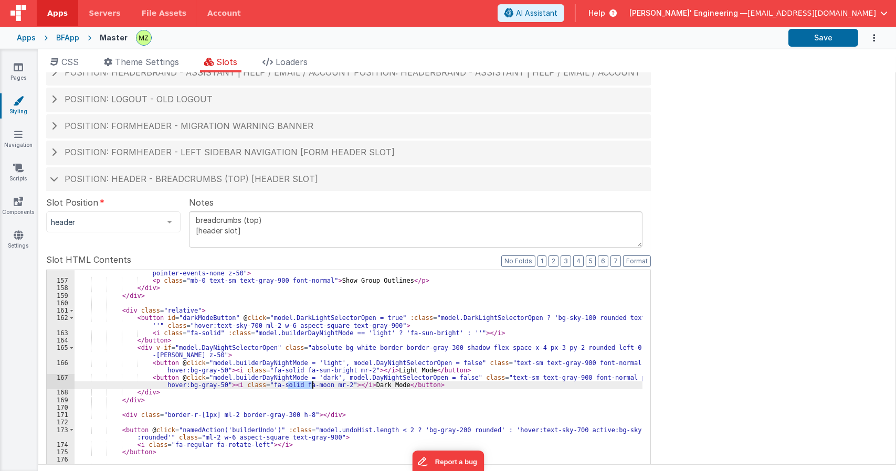
drag, startPoint x: 288, startPoint y: 385, endPoint x: 313, endPoint y: 384, distance: 25.2
click at [313, 384] on div "< div id = "outlineTooltip" class = "absolute bg-white border border-gray-300 s…" at bounding box center [359, 447] width 568 height 370
click at [444, 331] on div "< div id = "outlineTooltip" class = "absolute bg-white border border-gray-300 s…" at bounding box center [359, 447] width 568 height 370
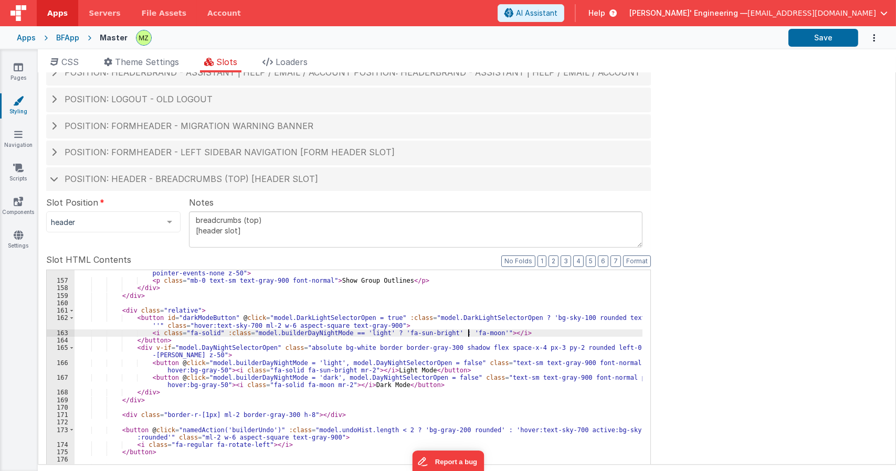
click at [478, 352] on div "< div id = "outlineTooltip" class = "absolute bg-white border border-gray-300 s…" at bounding box center [359, 447] width 568 height 370
drag, startPoint x: 363, startPoint y: 348, endPoint x: 352, endPoint y: 350, distance: 11.2
click at [352, 350] on div "< div id = "outlineTooltip" class = "absolute bg-white border border-gray-300 s…" at bounding box center [359, 447] width 568 height 370
click at [351, 350] on div "< div id = "outlineTooltip" class = "absolute bg-white border border-gray-300 s…" at bounding box center [359, 440] width 568 height 340
click at [275, 368] on div "< div id = "outlineTooltip" class = "absolute bg-white border border-gray-300 s…" at bounding box center [359, 447] width 568 height 370
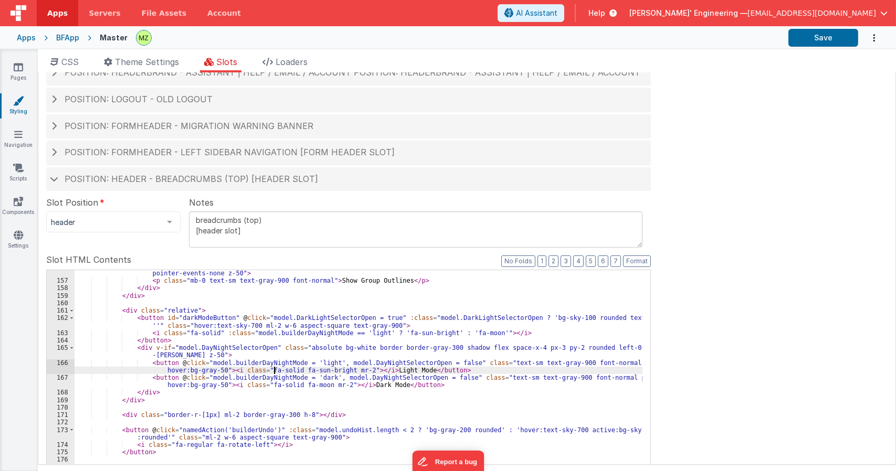
click at [275, 368] on div "< div id = "outlineTooltip" class = "absolute bg-white border border-gray-300 s…" at bounding box center [359, 447] width 568 height 370
click at [275, 370] on div "< div id = "outlineTooltip" class = "absolute bg-white border border-gray-300 s…" at bounding box center [359, 447] width 568 height 370
click at [275, 386] on div "< div id = "outlineTooltip" class = "absolute bg-white border border-gray-300 s…" at bounding box center [359, 447] width 568 height 370
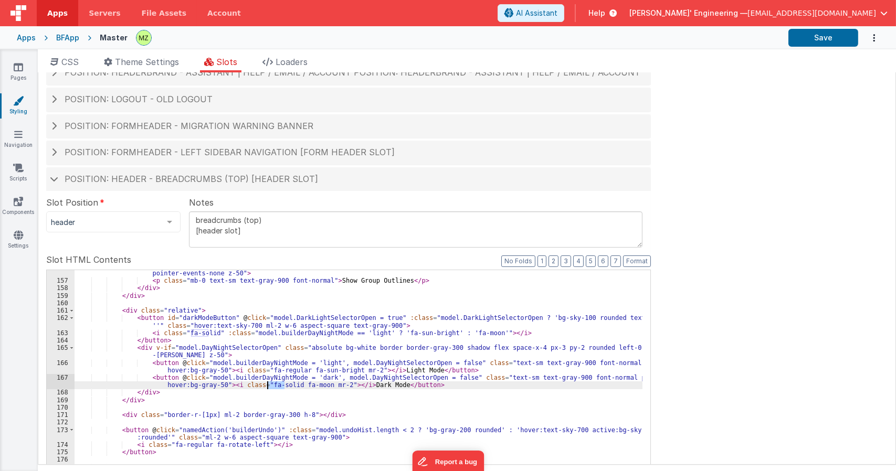
click at [275, 386] on div "< div id = "outlineTooltip" class = "absolute bg-white border border-gray-300 s…" at bounding box center [359, 447] width 568 height 370
click at [201, 332] on div "< div id = "outlineTooltip" class = "absolute bg-white border border-gray-300 s…" at bounding box center [359, 447] width 568 height 370
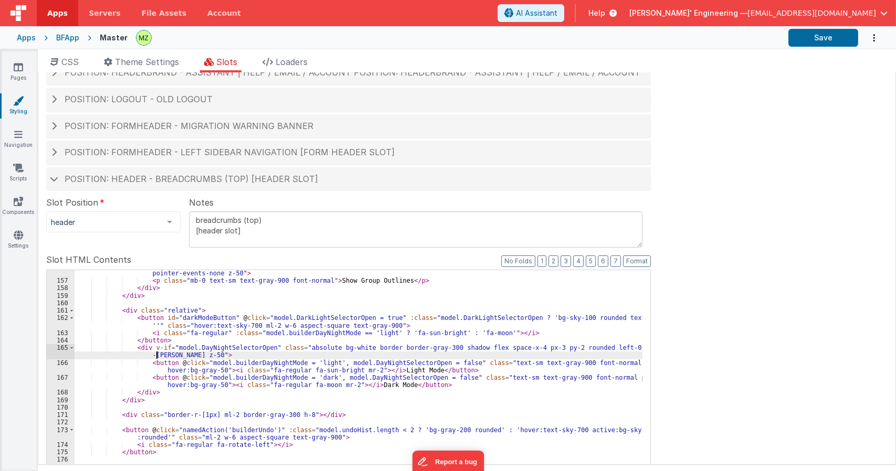
click at [157, 355] on div "< div id = "outlineTooltip" class = "absolute bg-white border border-gray-300 s…" at bounding box center [359, 447] width 568 height 370
click at [330, 360] on div "< div id = "outlineTooltip" class = "absolute bg-white border border-gray-300 s…" at bounding box center [359, 447] width 568 height 370
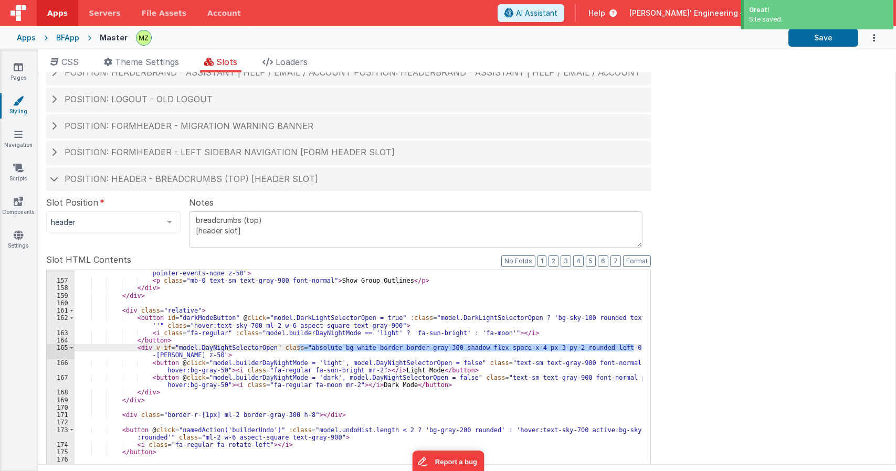
drag, startPoint x: 298, startPoint y: 346, endPoint x: 640, endPoint y: 350, distance: 342.7
click at [640, 350] on div "156 157 158 159 160 161 162 163 164 165 166 167 168 169 170 171 172 173 174 175…" at bounding box center [348, 440] width 604 height 341
click at [230, 348] on div "< div id = "outlineTooltip" class = "absolute bg-white border border-gray-300 s…" at bounding box center [359, 447] width 568 height 370
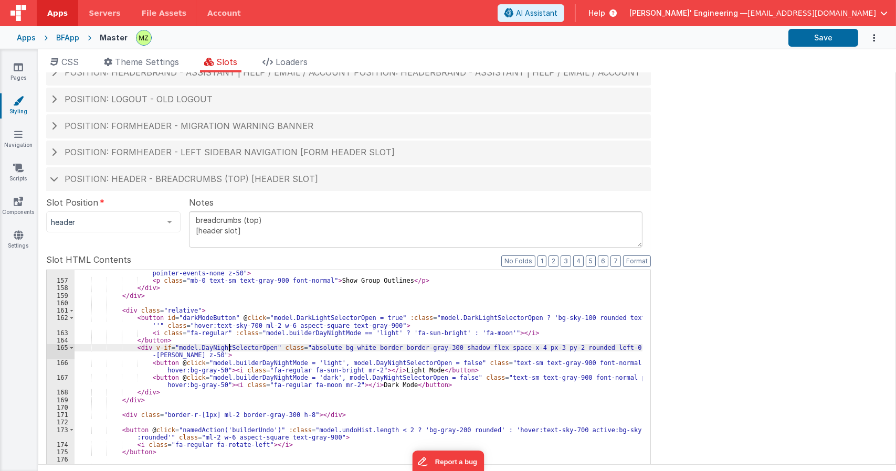
click at [230, 348] on div "< div id = "outlineTooltip" class = "absolute bg-white border border-gray-300 s…" at bounding box center [359, 447] width 568 height 370
click at [366, 363] on div "< div id = "outlineTooltip" class = "absolute bg-white border border-gray-300 s…" at bounding box center [359, 447] width 568 height 370
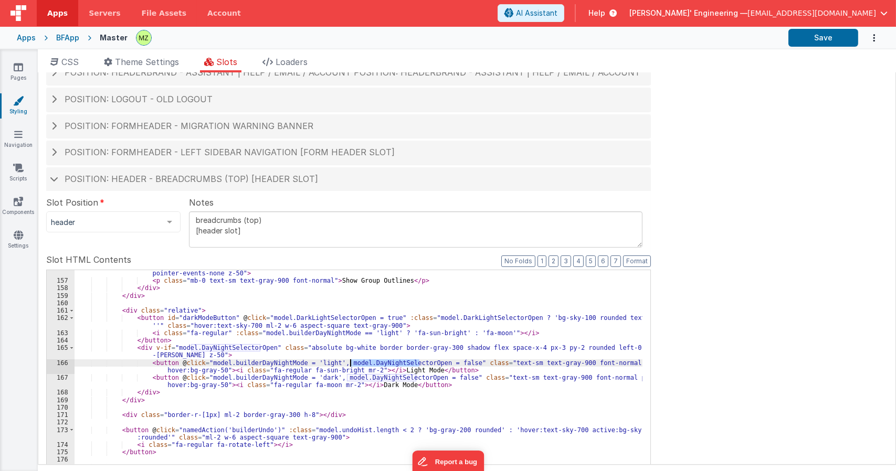
click at [366, 363] on div "< div id = "outlineTooltip" class = "absolute bg-white border border-gray-300 s…" at bounding box center [359, 447] width 568 height 370
click at [247, 367] on div "< div id = "outlineTooltip" class = "absolute bg-white border border-gray-300 s…" at bounding box center [359, 447] width 568 height 370
click at [248, 360] on div "< div id = "outlineTooltip" class = "absolute bg-white border border-gray-300 s…" at bounding box center [359, 447] width 568 height 370
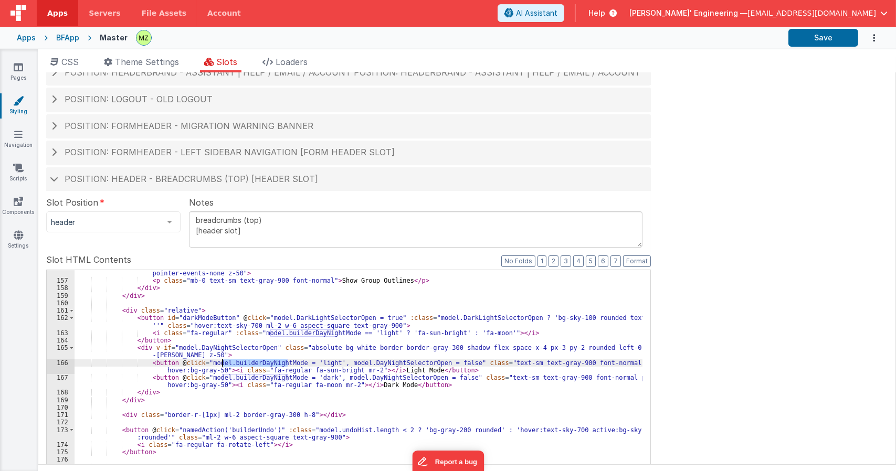
click at [281, 318] on div "< div id = "outlineTooltip" class = "absolute bg-white border border-gray-300 s…" at bounding box center [359, 447] width 568 height 370
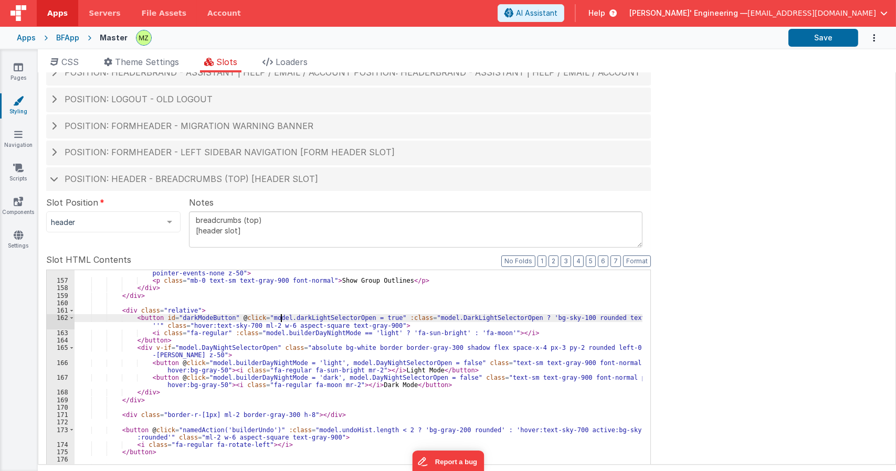
click at [294, 317] on div "< div id = "outlineTooltip" class = "absolute bg-white border border-gray-300 s…" at bounding box center [359, 447] width 568 height 370
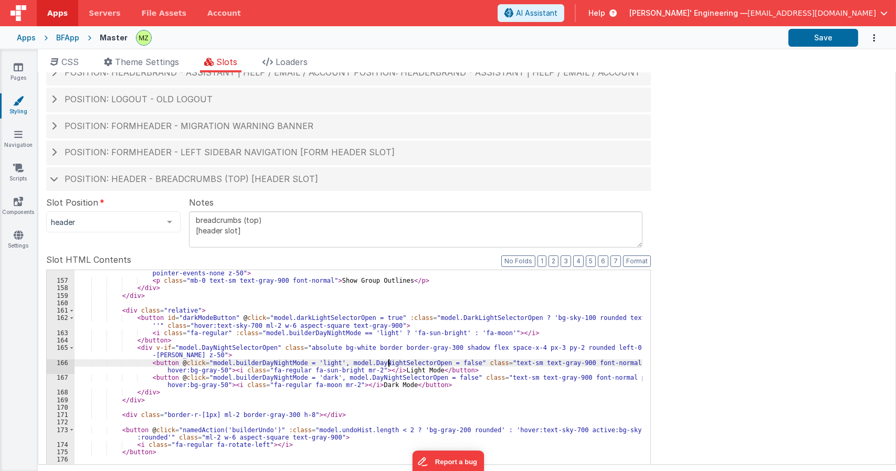
click at [388, 363] on div "< div id = "outlineTooltip" class = "absolute bg-white border border-gray-300 s…" at bounding box center [359, 447] width 568 height 370
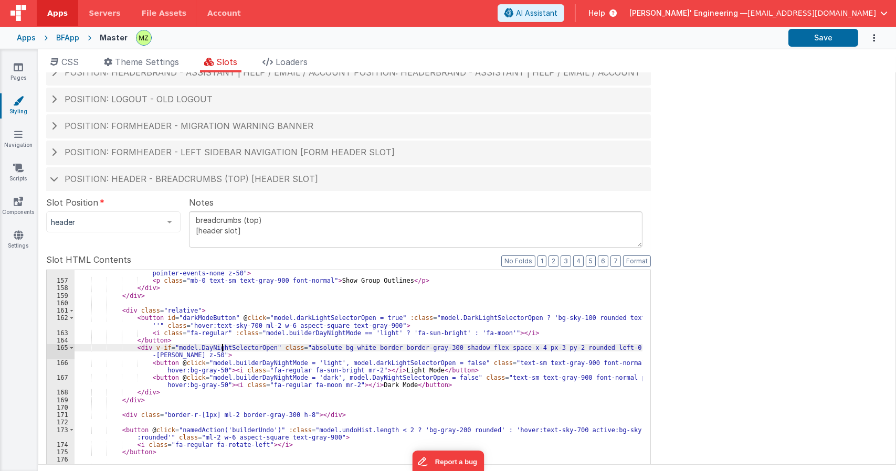
click at [221, 349] on div "< div id = "outlineTooltip" class = "absolute bg-white border border-gray-300 s…" at bounding box center [359, 447] width 568 height 370
click at [376, 378] on div "< div id = "outlineTooltip" class = "absolute bg-white border border-gray-300 s…" at bounding box center [359, 447] width 568 height 370
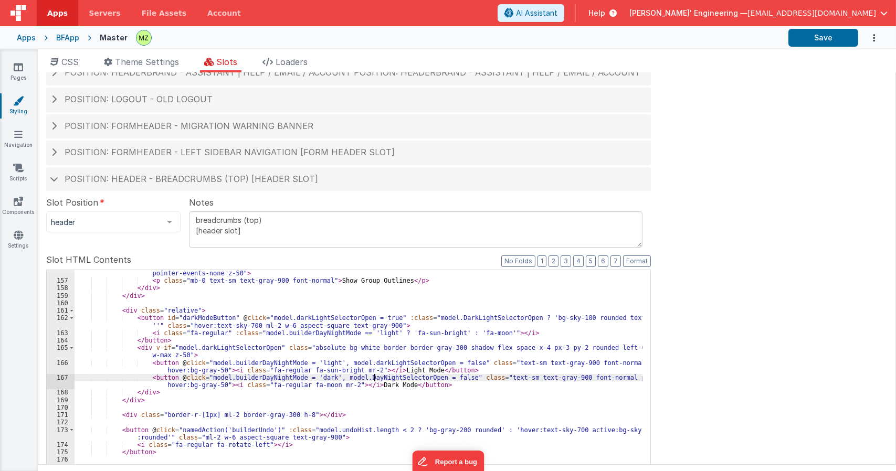
click at [376, 378] on div "< div id = "outlineTooltip" class = "absolute bg-white border border-gray-300 s…" at bounding box center [359, 447] width 568 height 370
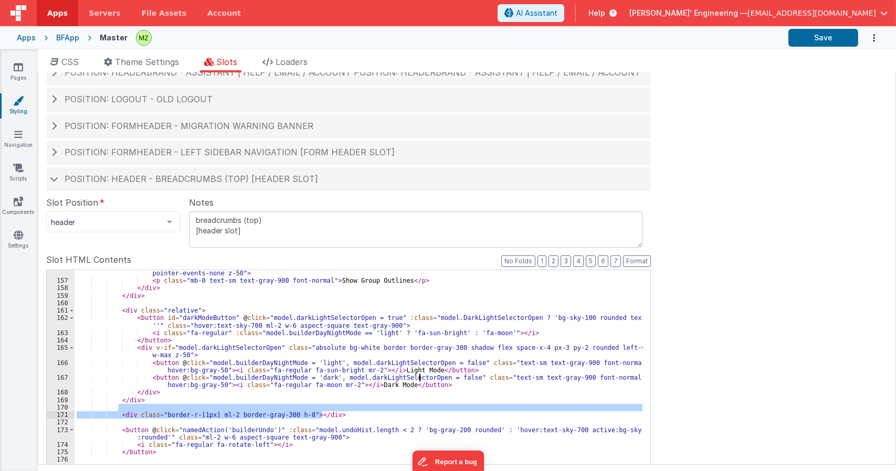
drag, startPoint x: 361, startPoint y: 411, endPoint x: 367, endPoint y: 415, distance: 7.1
click at [363, 413] on div "< div id = "outlineTooltip" class = "absolute bg-white border border-gray-300 s…" at bounding box center [359, 447] width 568 height 370
click at [341, 391] on div "< div id = "outlineTooltip" class = "absolute bg-white border border-gray-300 s…" at bounding box center [359, 447] width 568 height 370
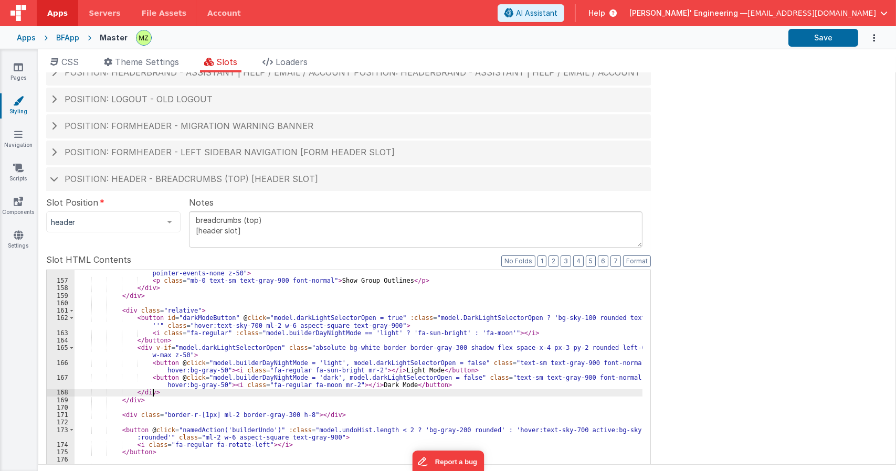
click at [271, 376] on div "< div id = "outlineTooltip" class = "absolute bg-white border border-gray-300 s…" at bounding box center [359, 447] width 568 height 370
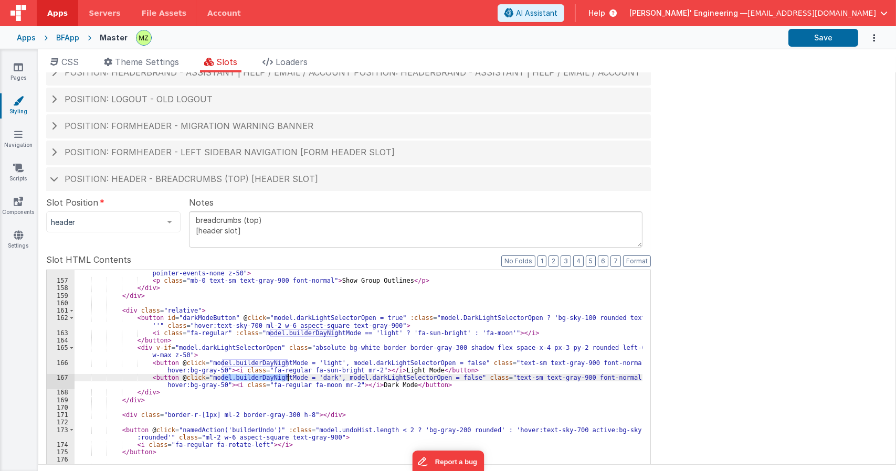
click at [272, 377] on div "< div id = "outlineTooltip" class = "absolute bg-white border border-gray-300 s…" at bounding box center [359, 447] width 568 height 370
click at [257, 362] on div "< div id = "outlineTooltip" class = "absolute bg-white border border-gray-300 s…" at bounding box center [359, 447] width 568 height 370
click at [294, 330] on div "< div id = "outlineTooltip" class = "absolute bg-white border border-gray-300 s…" at bounding box center [359, 447] width 568 height 370
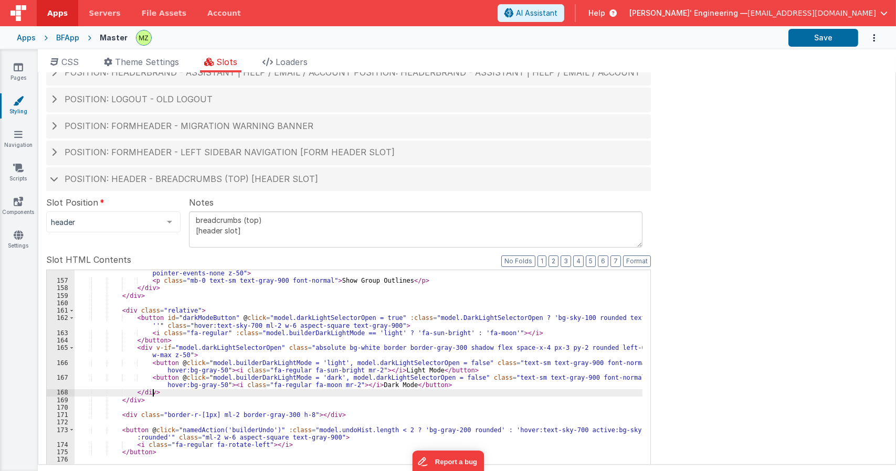
click at [327, 393] on div "< div id = "outlineTooltip" class = "absolute bg-white border border-gray-300 s…" at bounding box center [359, 447] width 568 height 370
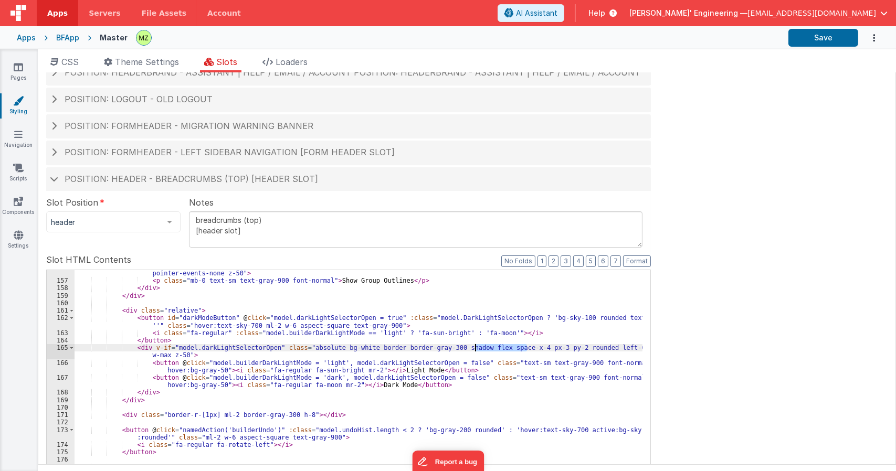
drag, startPoint x: 527, startPoint y: 347, endPoint x: 475, endPoint y: 348, distance: 52.5
click at [475, 348] on div "< div id = "outlineTooltip" class = "absolute bg-white border border-gray-300 s…" at bounding box center [359, 447] width 568 height 370
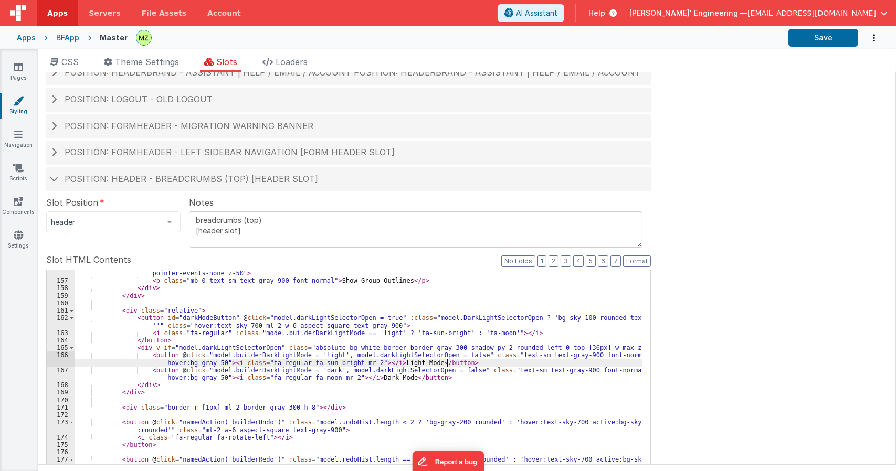
click at [558, 364] on div "< div id = "outlineTooltip" class = "absolute bg-white border border-gray-300 s…" at bounding box center [359, 447] width 568 height 370
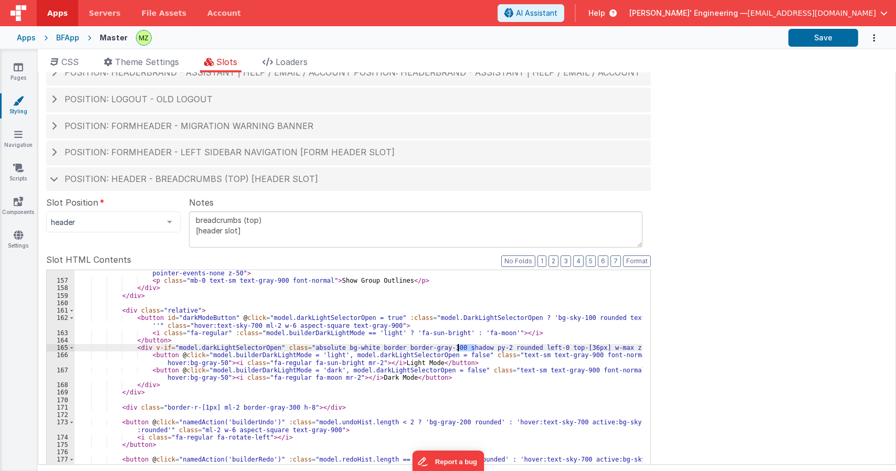
drag, startPoint x: 475, startPoint y: 346, endPoint x: 458, endPoint y: 350, distance: 18.2
click at [458, 350] on div "< div id = "outlineTooltip" class = "absolute bg-white border border-gray-300 s…" at bounding box center [359, 447] width 568 height 370
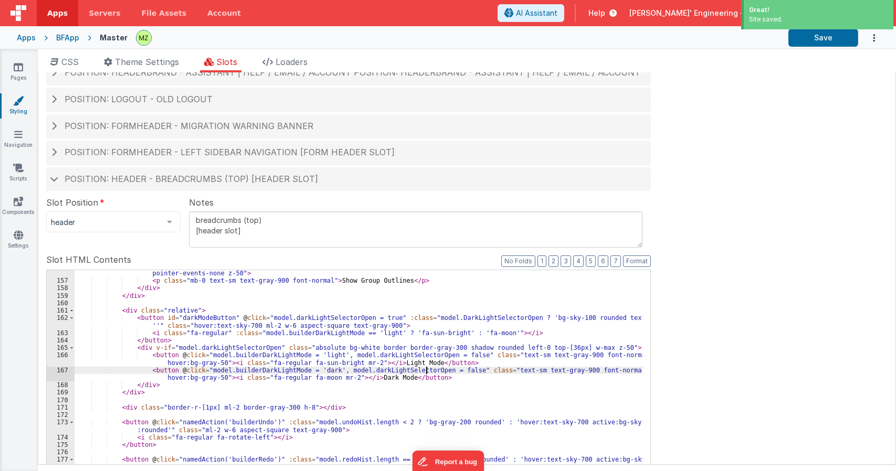
click at [427, 368] on div "< div id = "outlineTooltip" class = "absolute bg-white border border-gray-300 s…" at bounding box center [359, 447] width 568 height 370
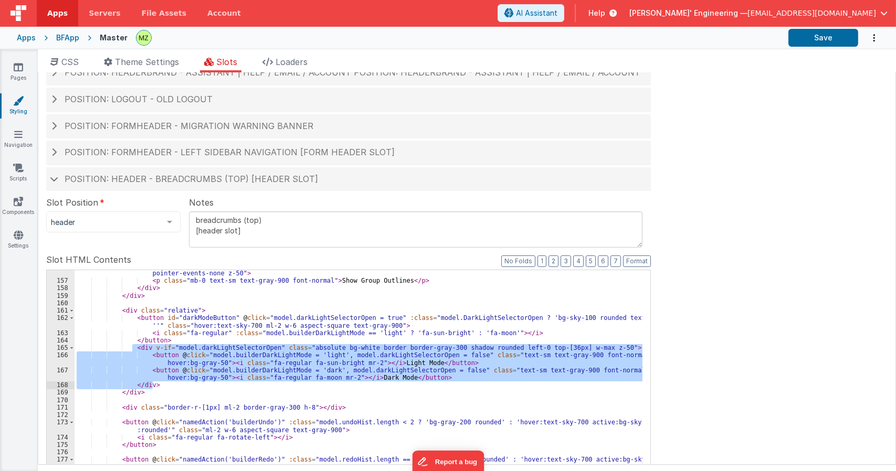
drag, startPoint x: 135, startPoint y: 350, endPoint x: 173, endPoint y: 383, distance: 50.3
click at [173, 383] on div "< div id = "outlineTooltip" class = "absolute bg-white border border-gray-300 s…" at bounding box center [359, 447] width 568 height 370
click at [173, 383] on div "< div id = "outlineTooltip" class = "absolute bg-white border border-gray-300 s…" at bounding box center [359, 440] width 568 height 340
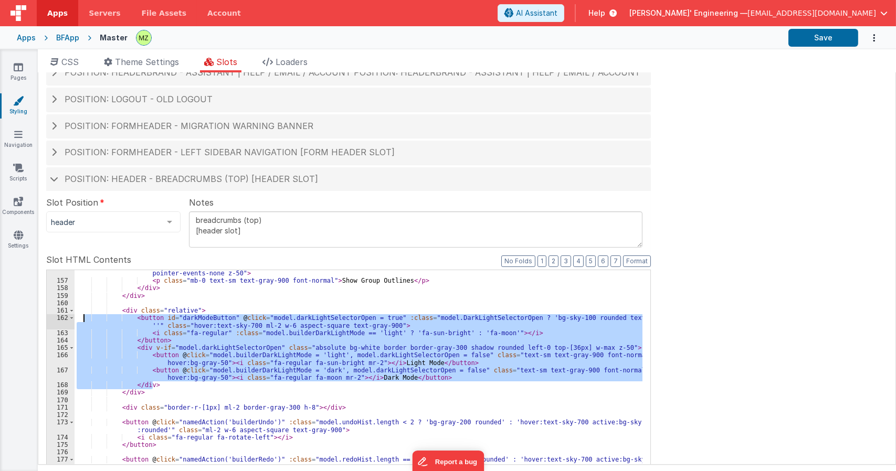
drag, startPoint x: 160, startPoint y: 386, endPoint x: 82, endPoint y: 316, distance: 104.1
click at [82, 316] on div "< div id = "outlineTooltip" class = "absolute bg-white border border-gray-300 s…" at bounding box center [359, 447] width 568 height 370
